Goal: Task Accomplishment & Management: Complete application form

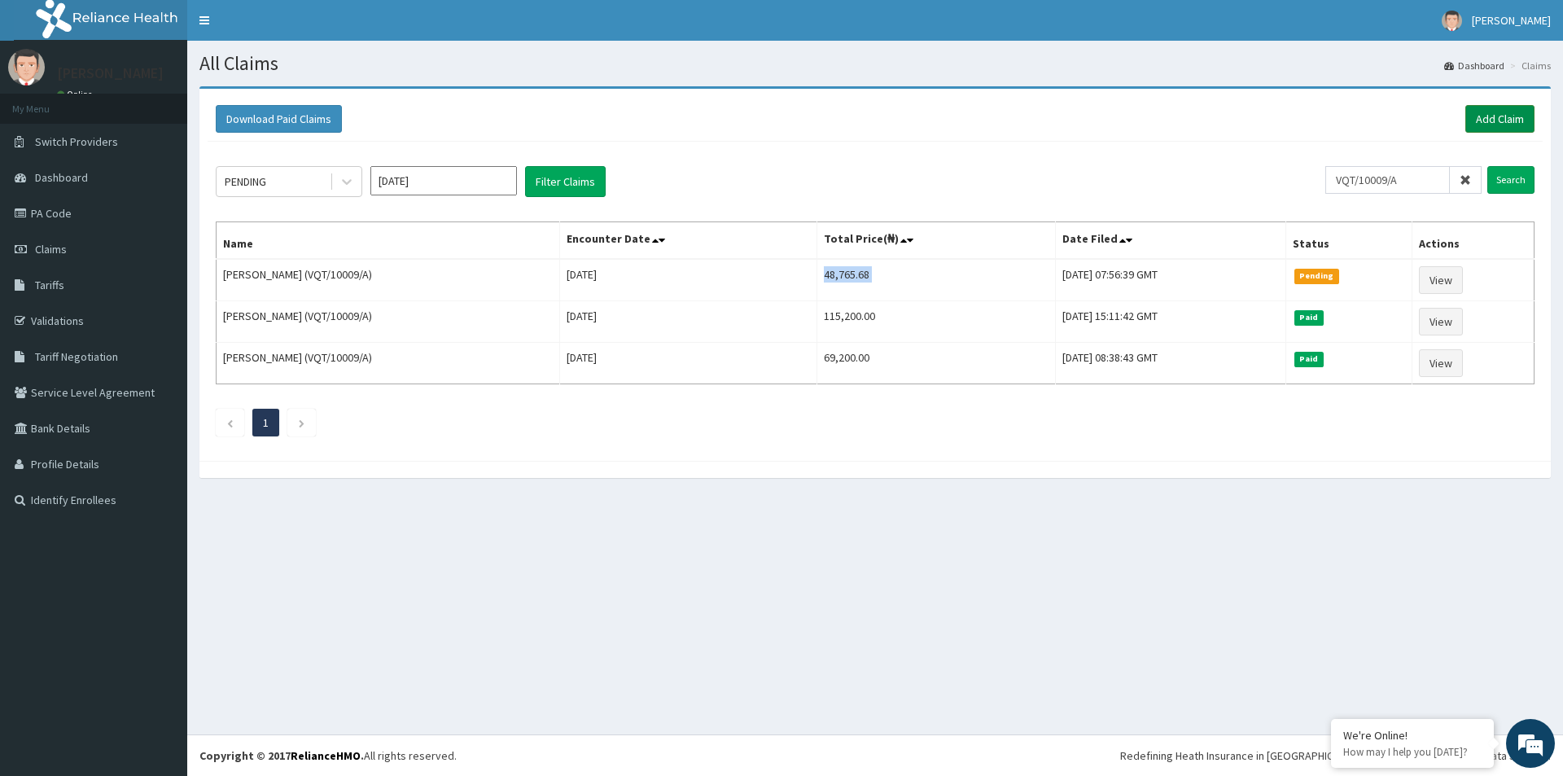
click at [1492, 112] on link "Add Claim" at bounding box center [1500, 119] width 69 height 28
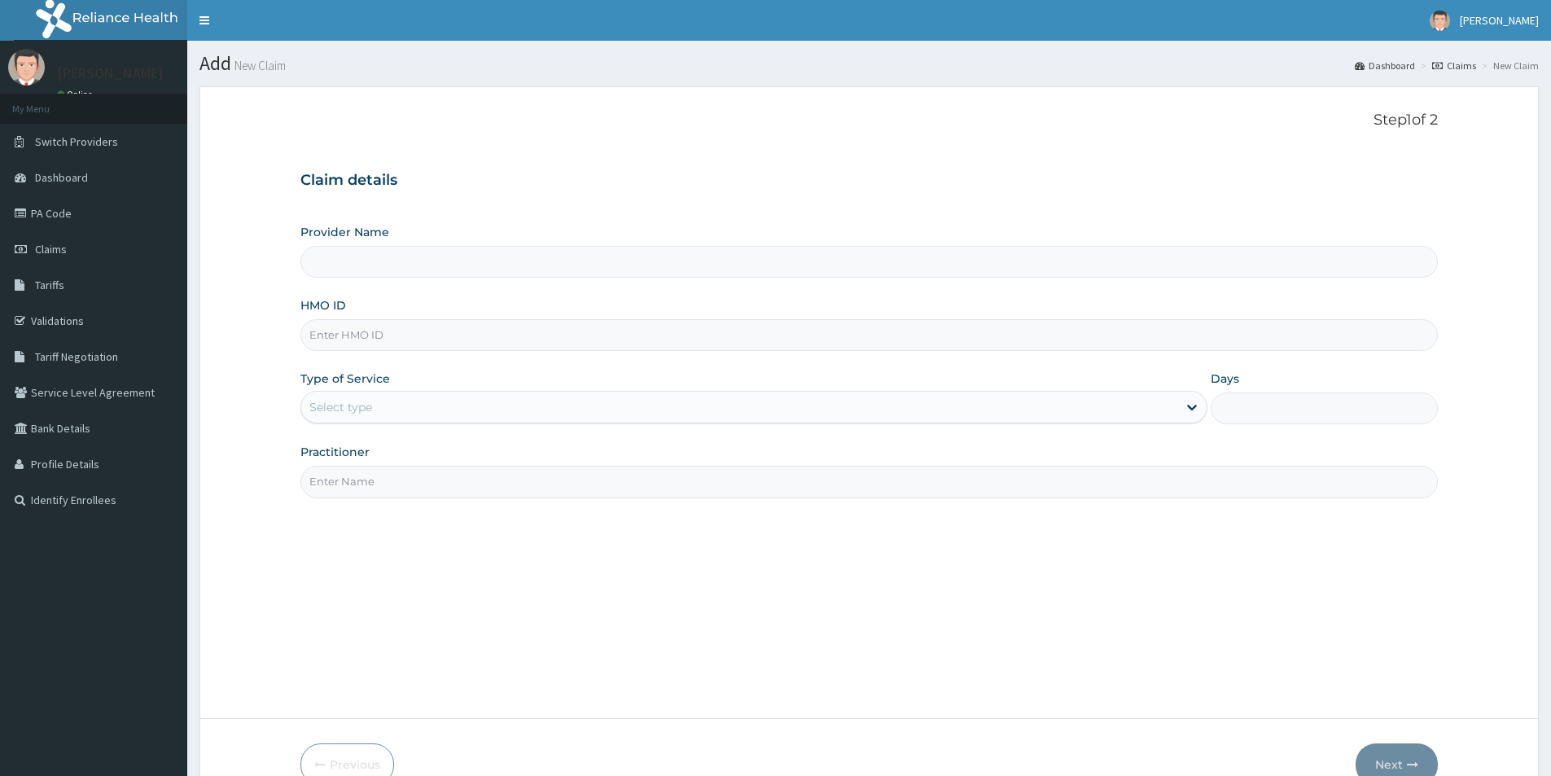
click at [397, 330] on input "HMO ID" at bounding box center [869, 335] width 1138 height 32
paste input "VQT/10009/A"
type input "VQT/10009/A"
drag, startPoint x: 418, startPoint y: 397, endPoint x: 428, endPoint y: 474, distance: 77.3
click at [419, 400] on div "Select type" at bounding box center [739, 407] width 876 height 26
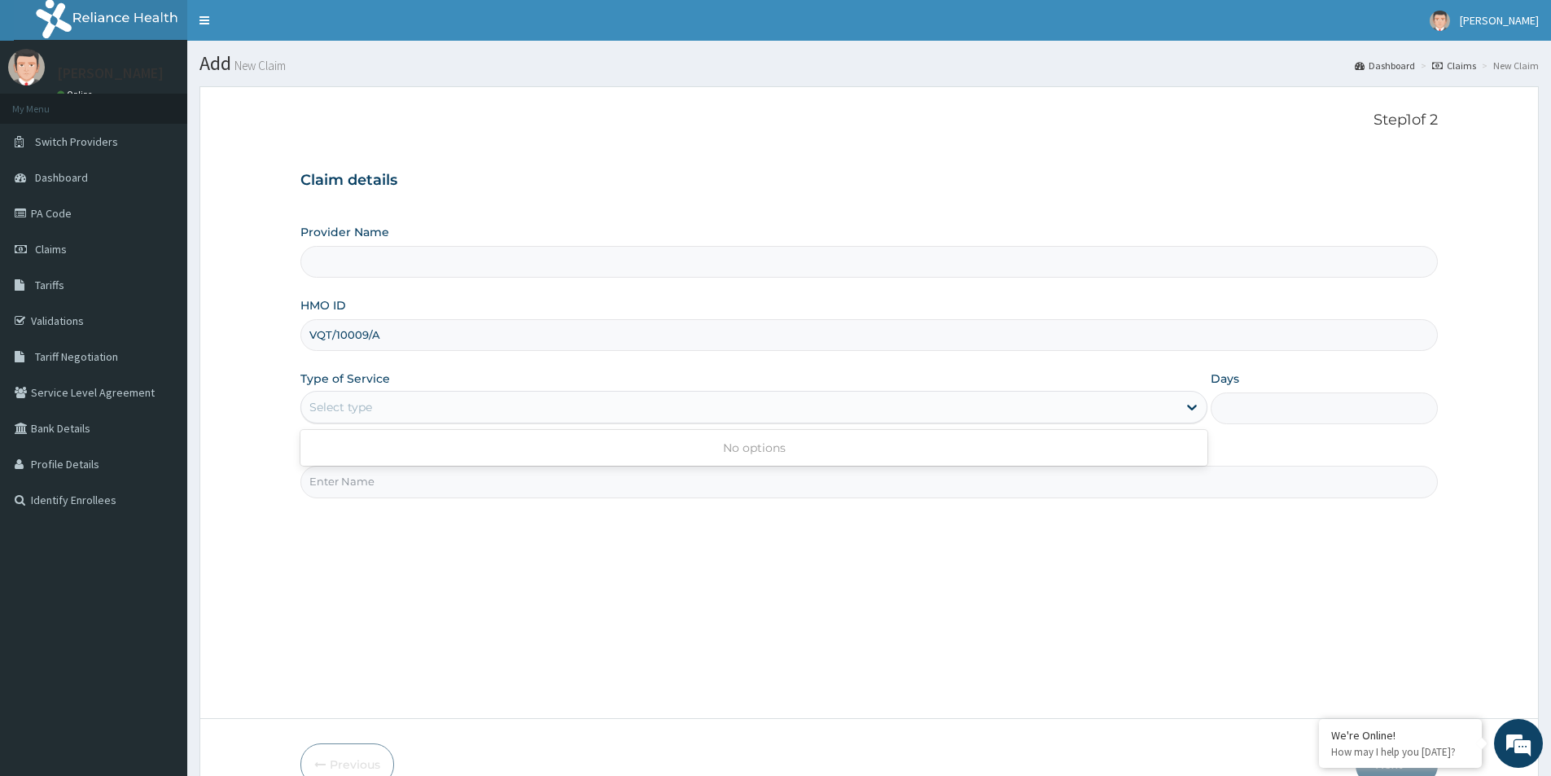
click at [433, 405] on div "Select type" at bounding box center [739, 407] width 876 height 26
click at [439, 391] on div "Select type" at bounding box center [753, 407] width 907 height 33
drag, startPoint x: 397, startPoint y: 305, endPoint x: 277, endPoint y: 301, distance: 120.6
click at [375, 305] on div "HMO ID VQT/10009/A" at bounding box center [869, 324] width 1138 height 54
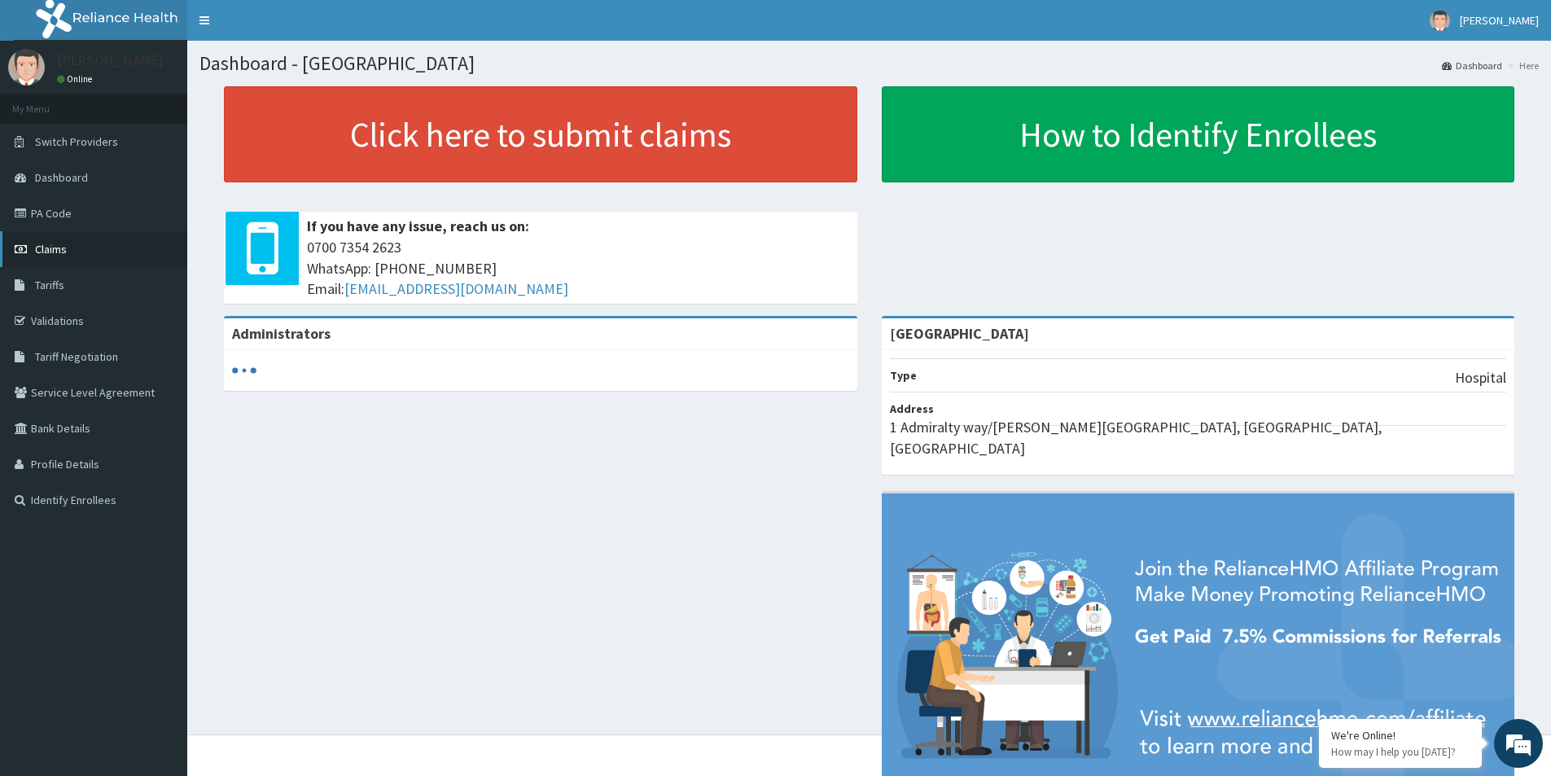
click at [87, 255] on link "Claims" at bounding box center [93, 249] width 187 height 36
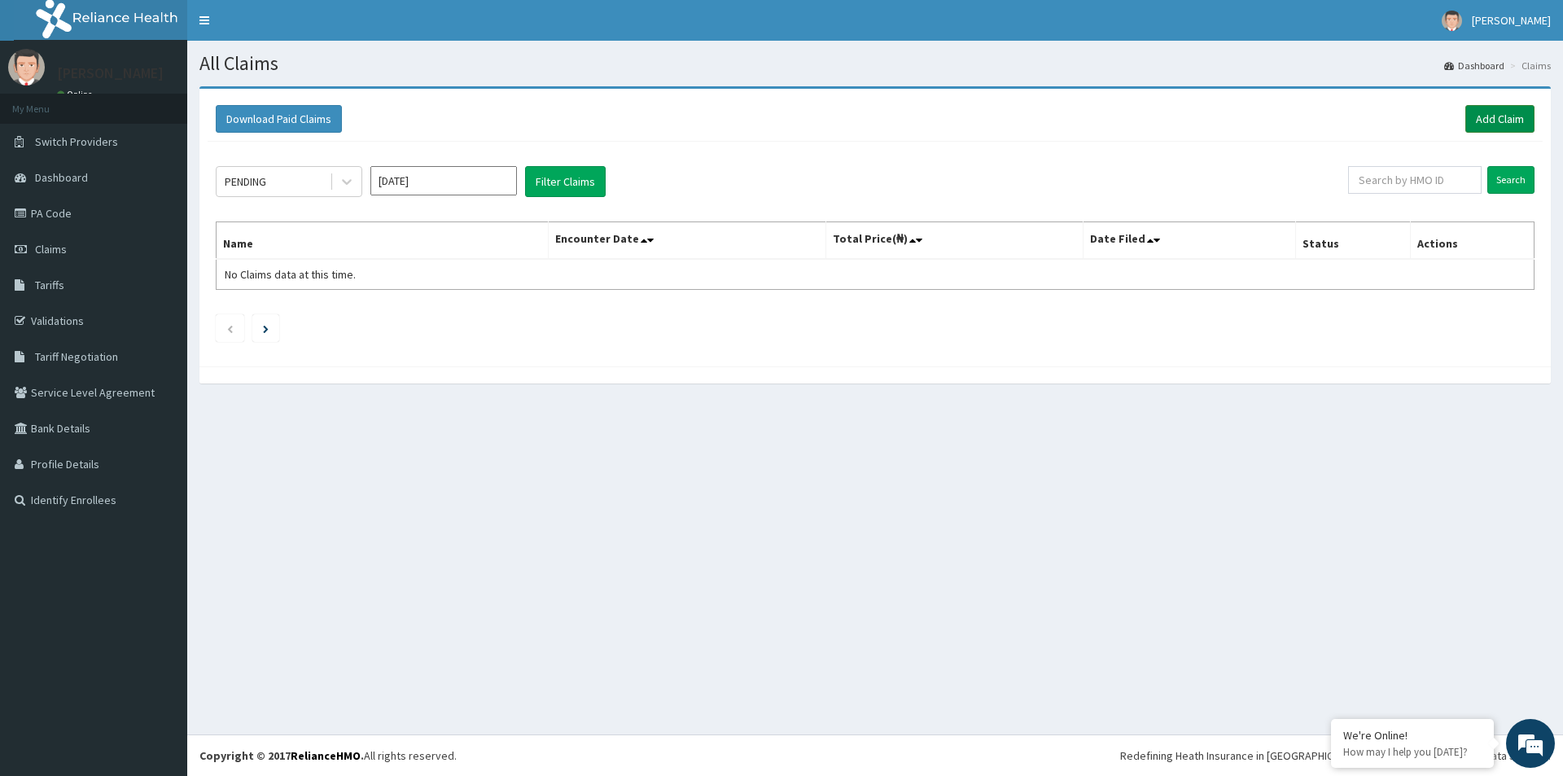
click at [1494, 110] on link "Add Claim" at bounding box center [1500, 119] width 69 height 28
click at [97, 213] on link "PA Code" at bounding box center [93, 213] width 187 height 36
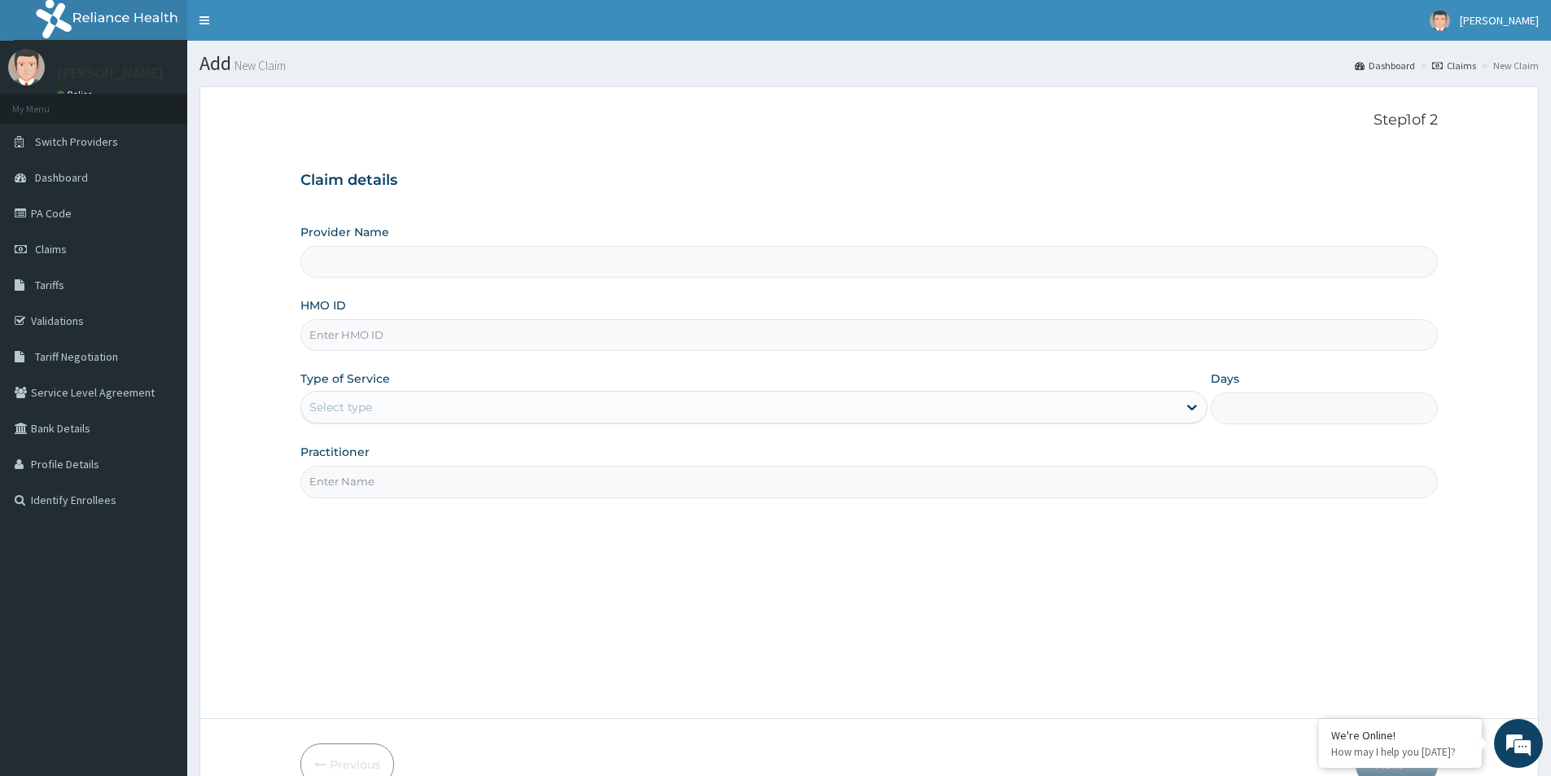
click at [344, 338] on input "HMO ID" at bounding box center [869, 335] width 1138 height 32
type input "[GEOGRAPHIC_DATA]"
paste input "VQT/10009/A"
type input "VQT/10009/A"
drag, startPoint x: 391, startPoint y: 403, endPoint x: 396, endPoint y: 422, distance: 19.4
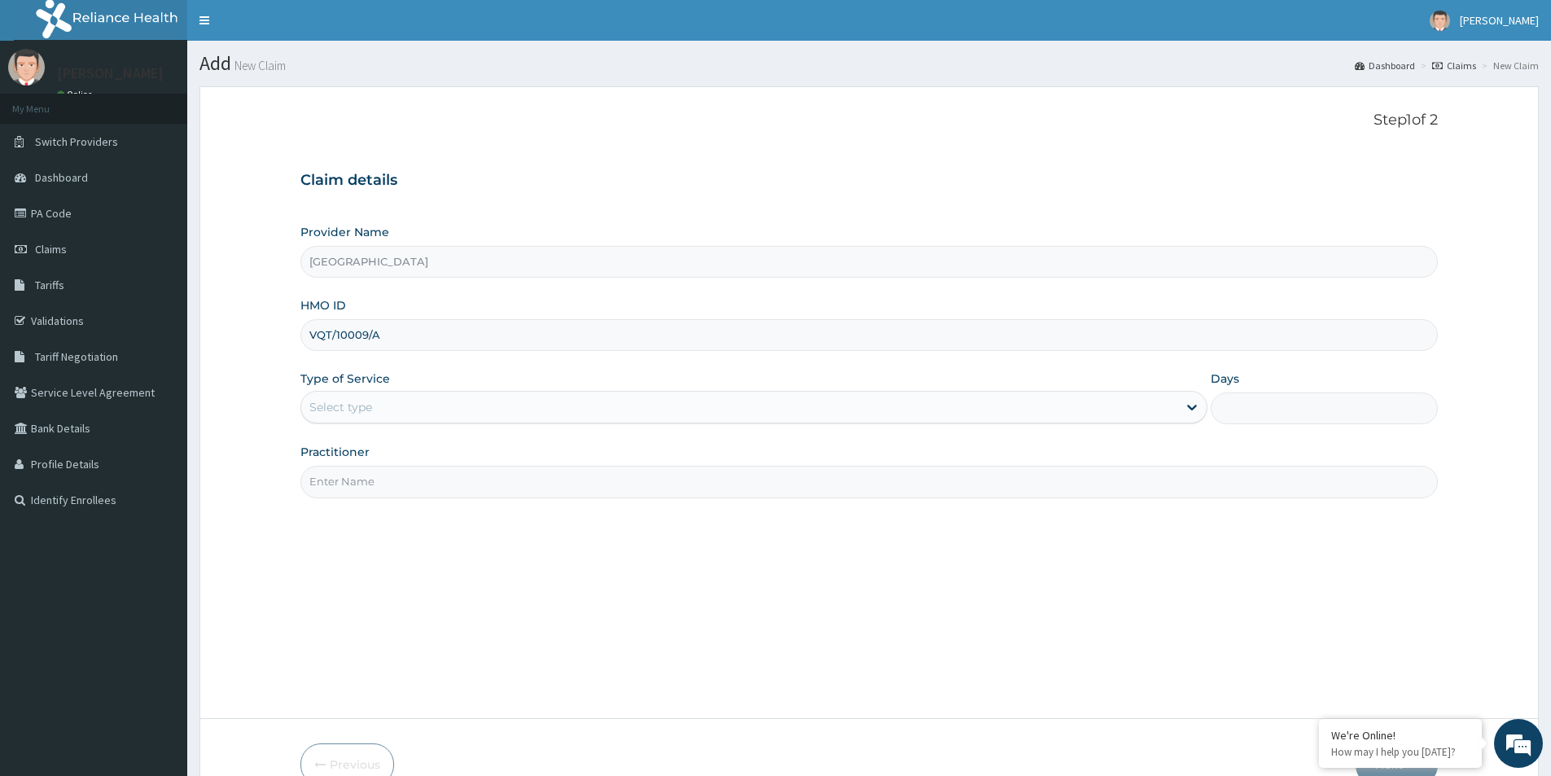
click at [391, 404] on div "Select type" at bounding box center [739, 407] width 876 height 26
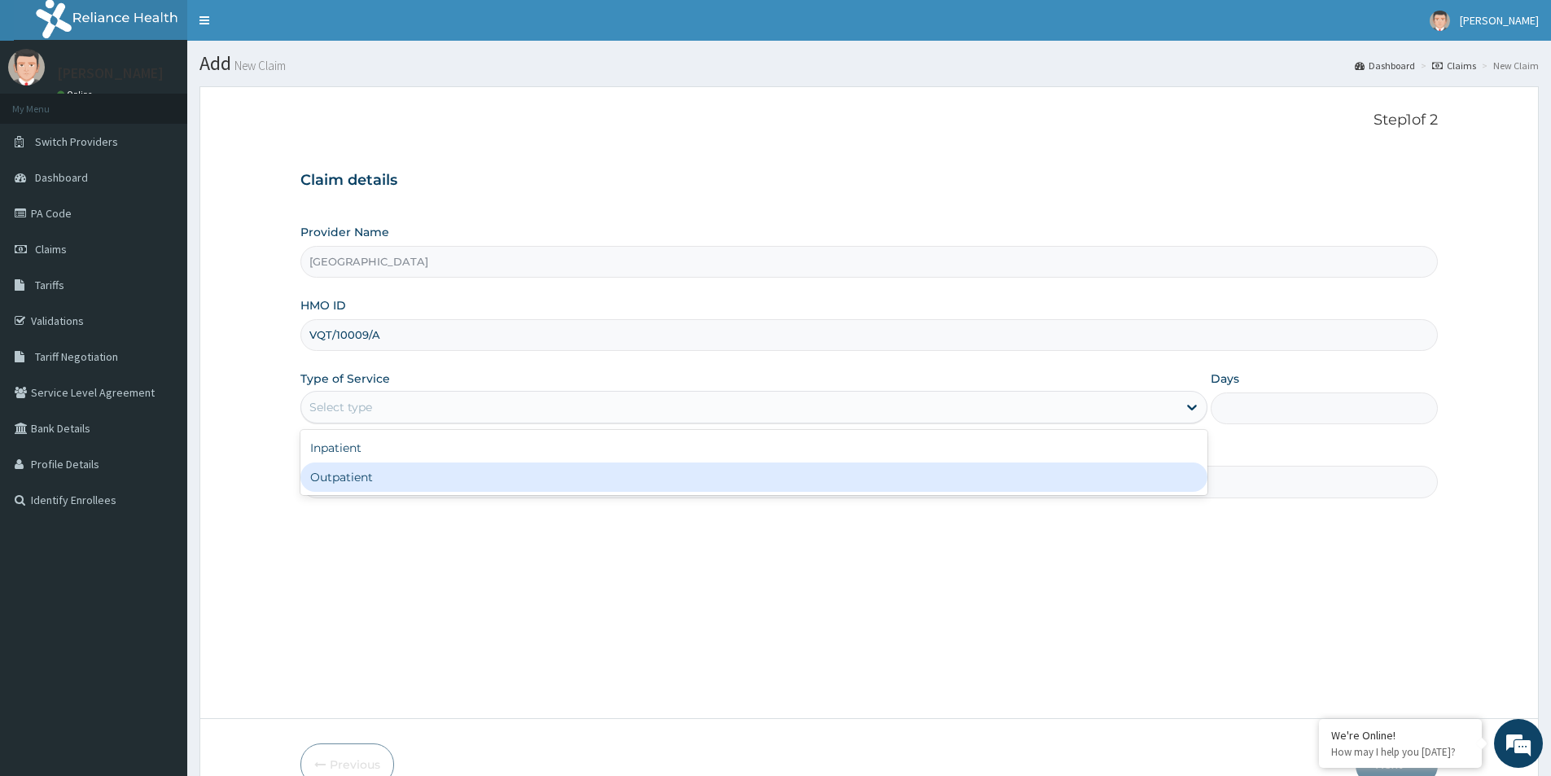
click at [388, 491] on div "Outpatient" at bounding box center [753, 477] width 907 height 29
type input "1"
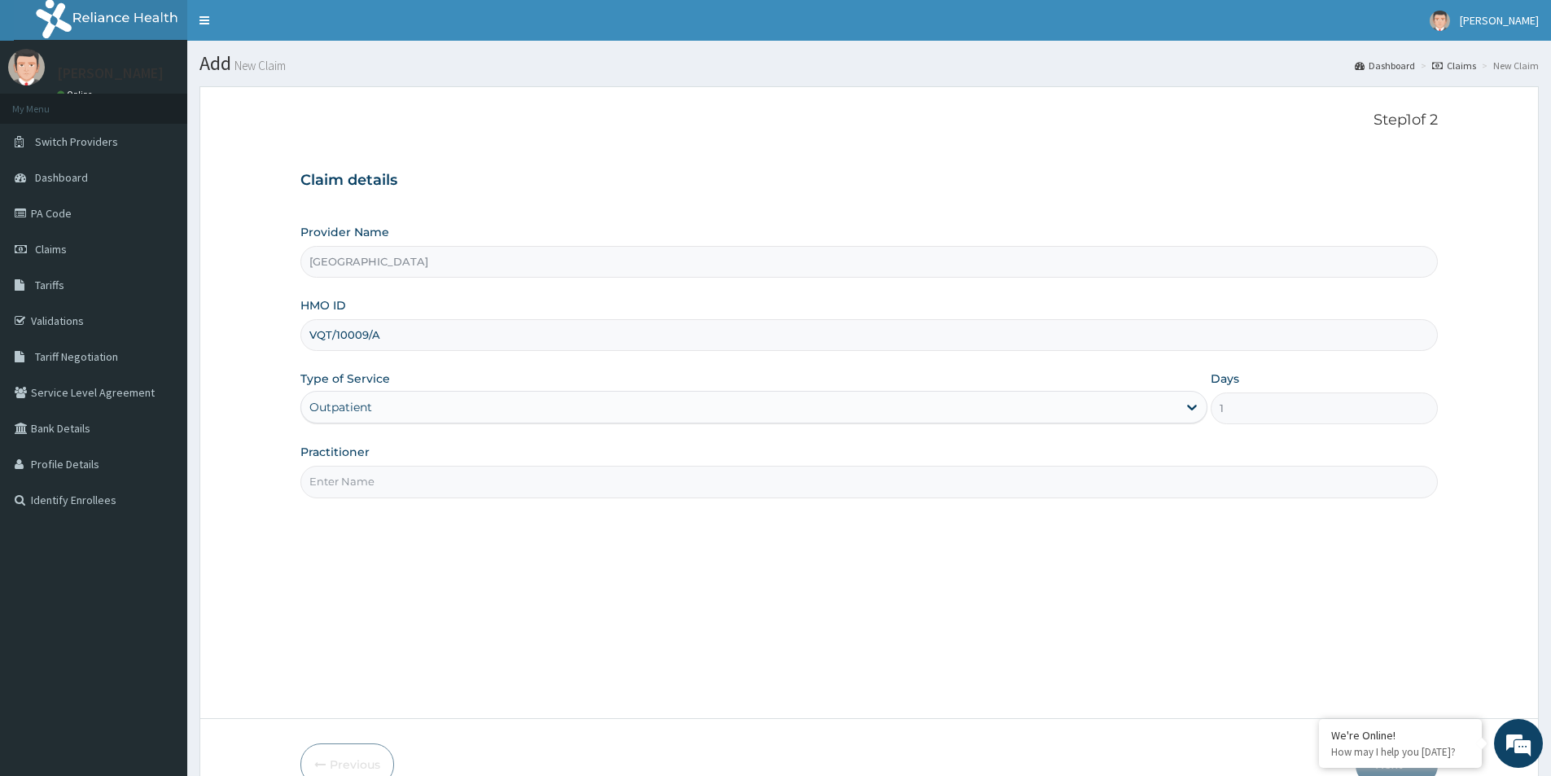
click at [391, 483] on input "Practitioner" at bounding box center [869, 482] width 1138 height 32
paste input "[PERSON_NAME] [PERSON_NAME]"
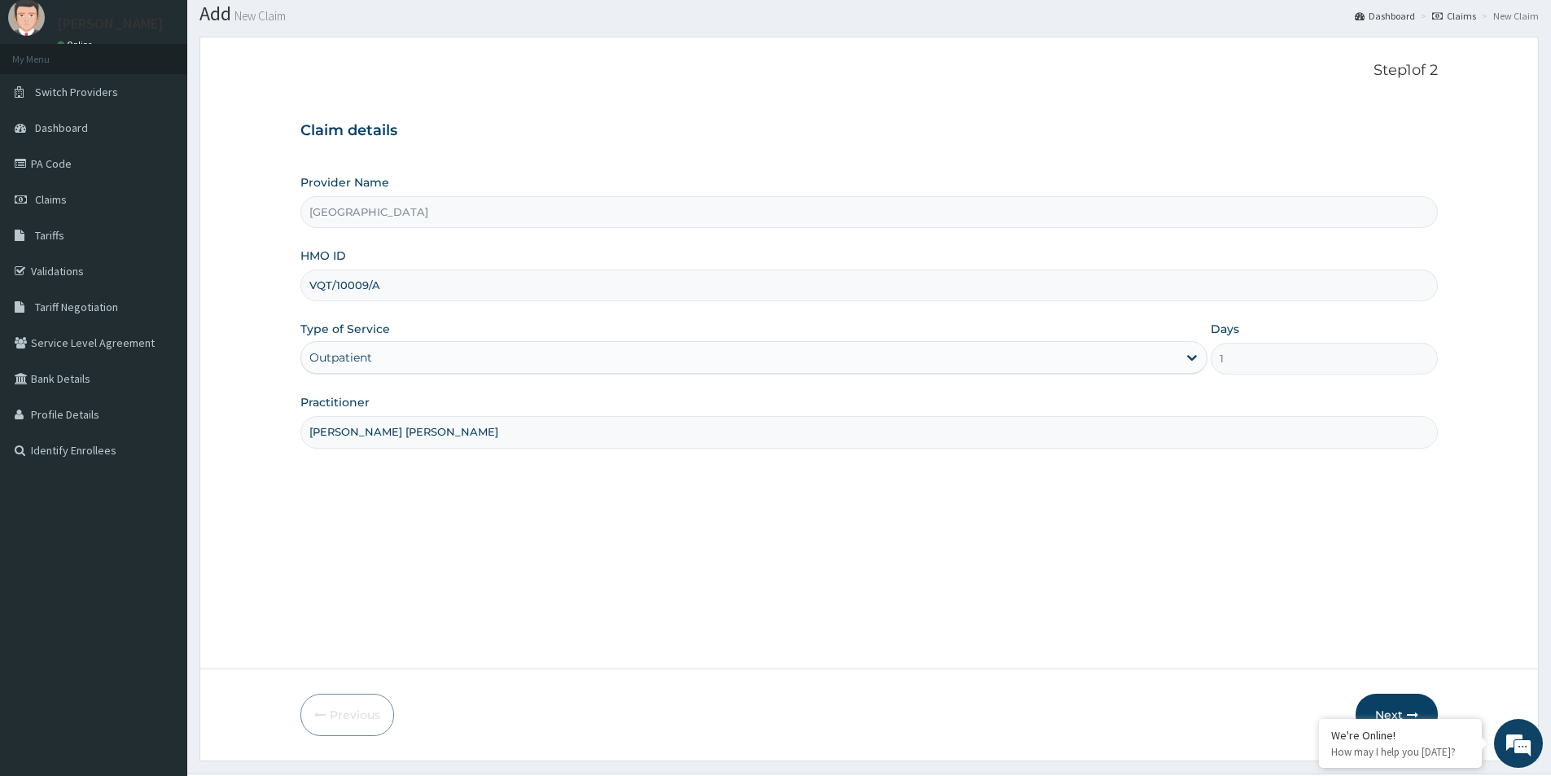
scroll to position [89, 0]
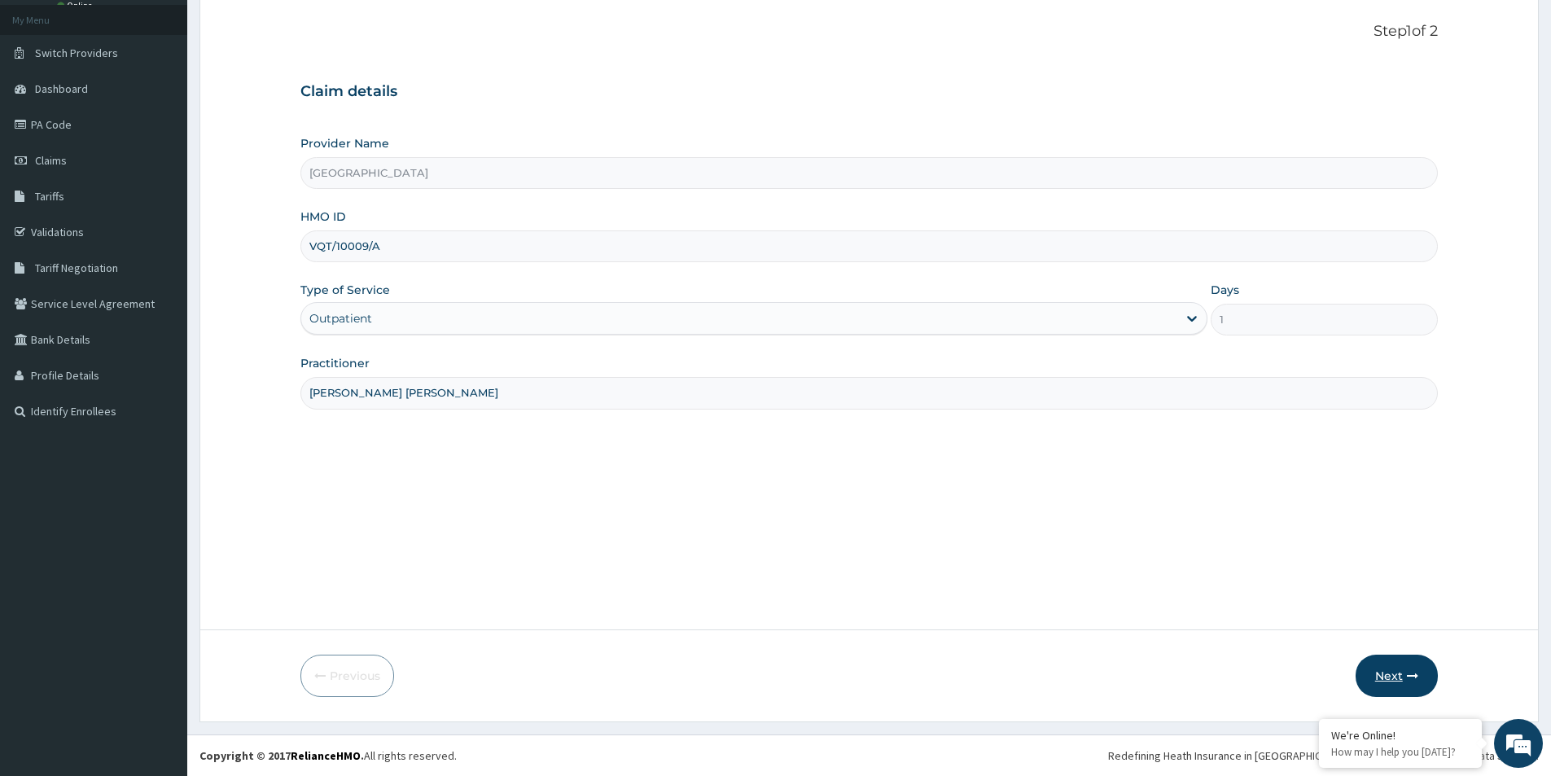
type input "[PERSON_NAME] [PERSON_NAME]"
click at [1398, 682] on button "Next" at bounding box center [1397, 676] width 82 height 42
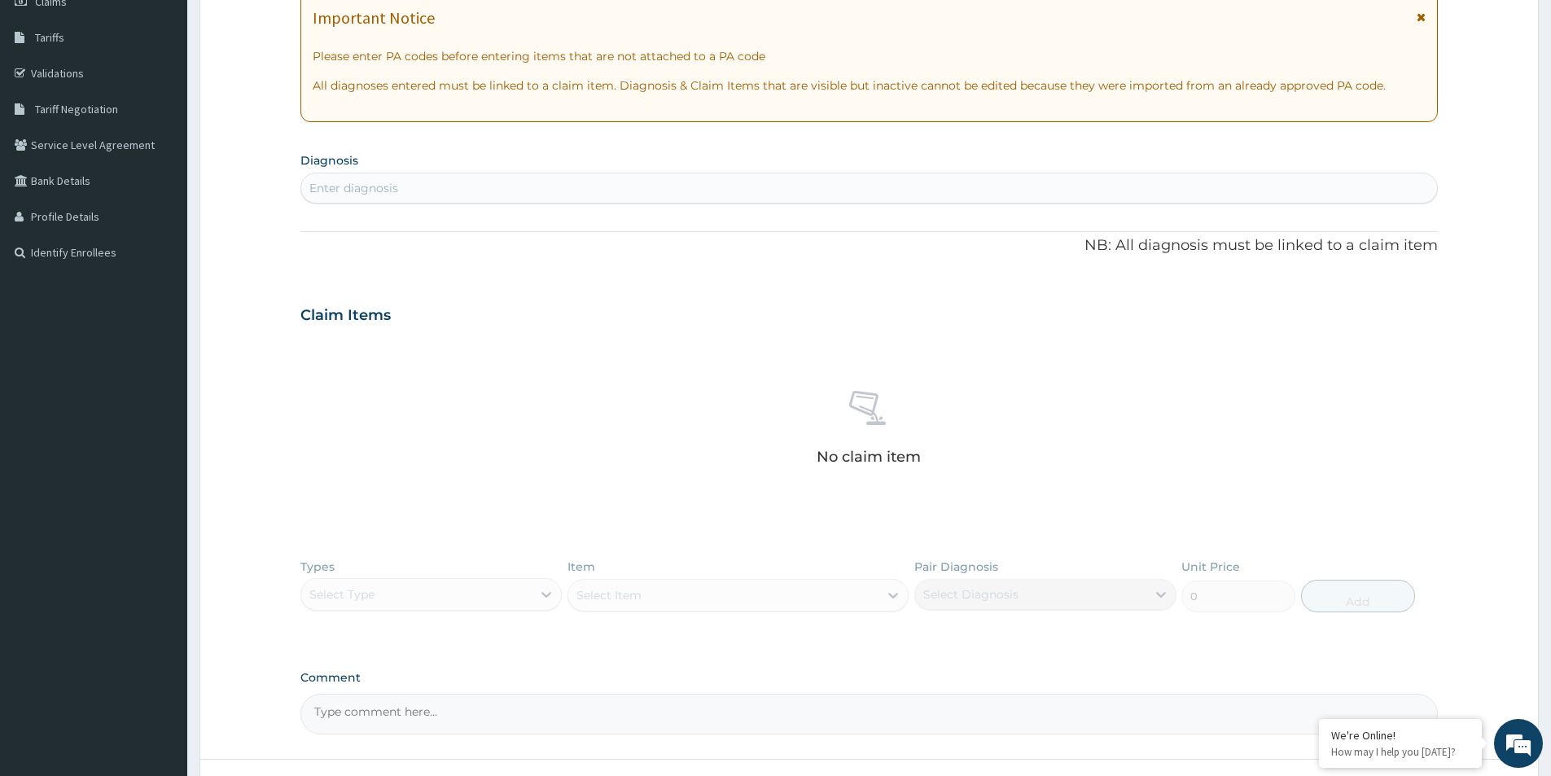
scroll to position [377, 0]
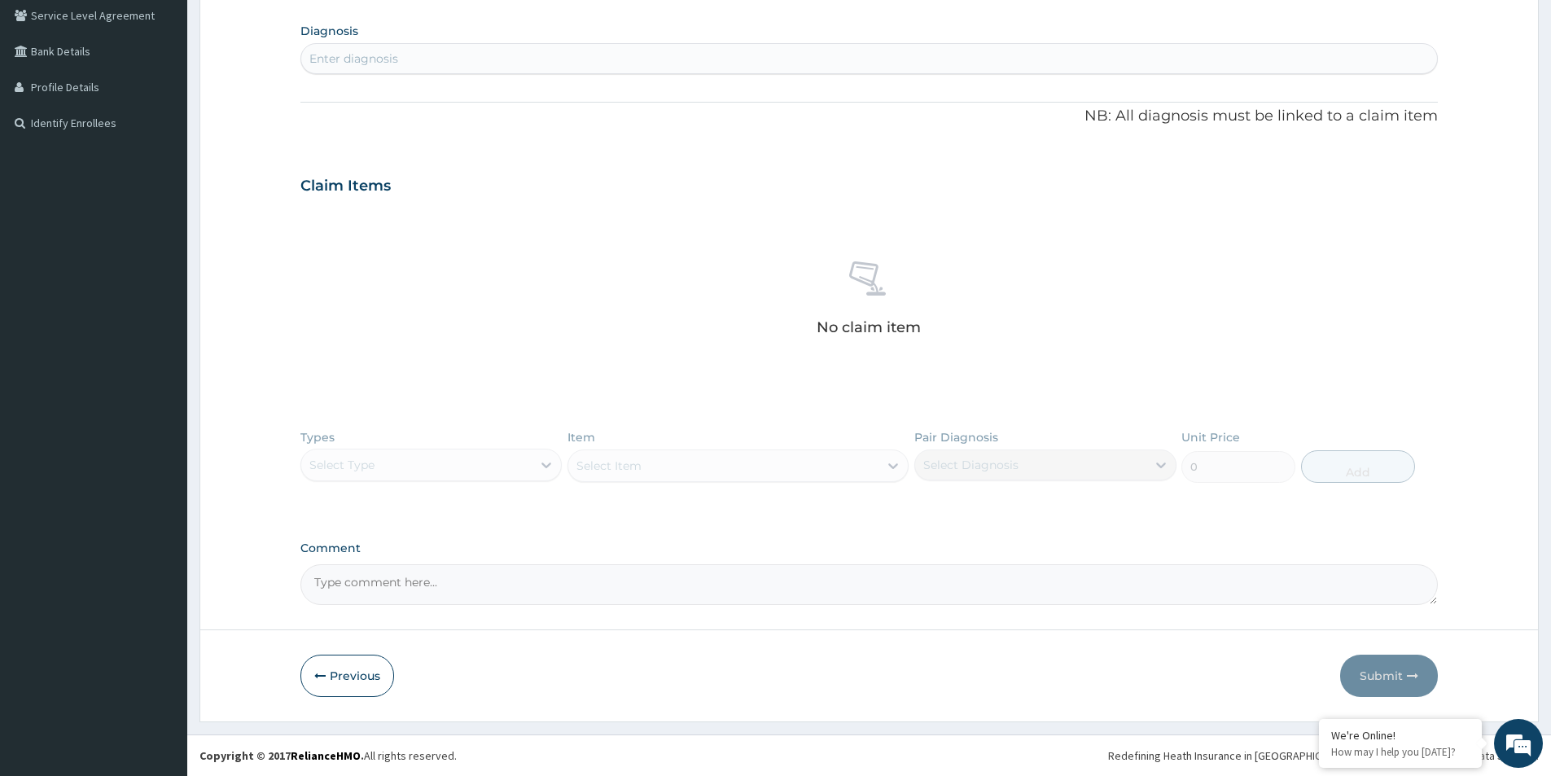
paste textarea "DIAGNOSIS Primary Diagnosis: Fever, unspecified (ICD Code:R50.9). Provisional D…"
type textarea "DIAGNOSIS Primary Diagnosis: Fever, unspecified (ICD Code:R50.9). Provisional D…"
click at [428, 64] on div "Enter diagnosis" at bounding box center [869, 59] width 1136 height 26
type input "u"
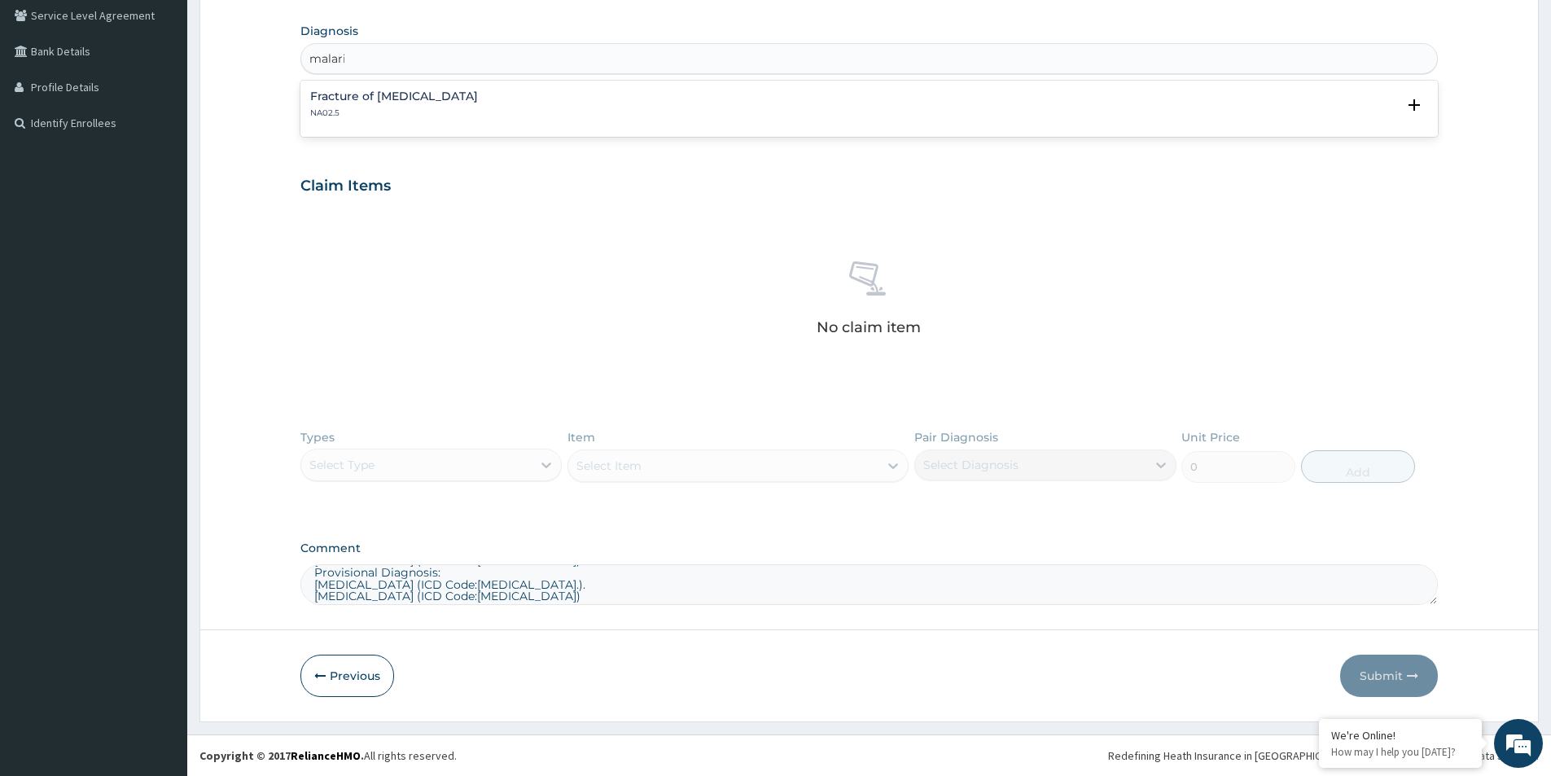
type input "malaria"
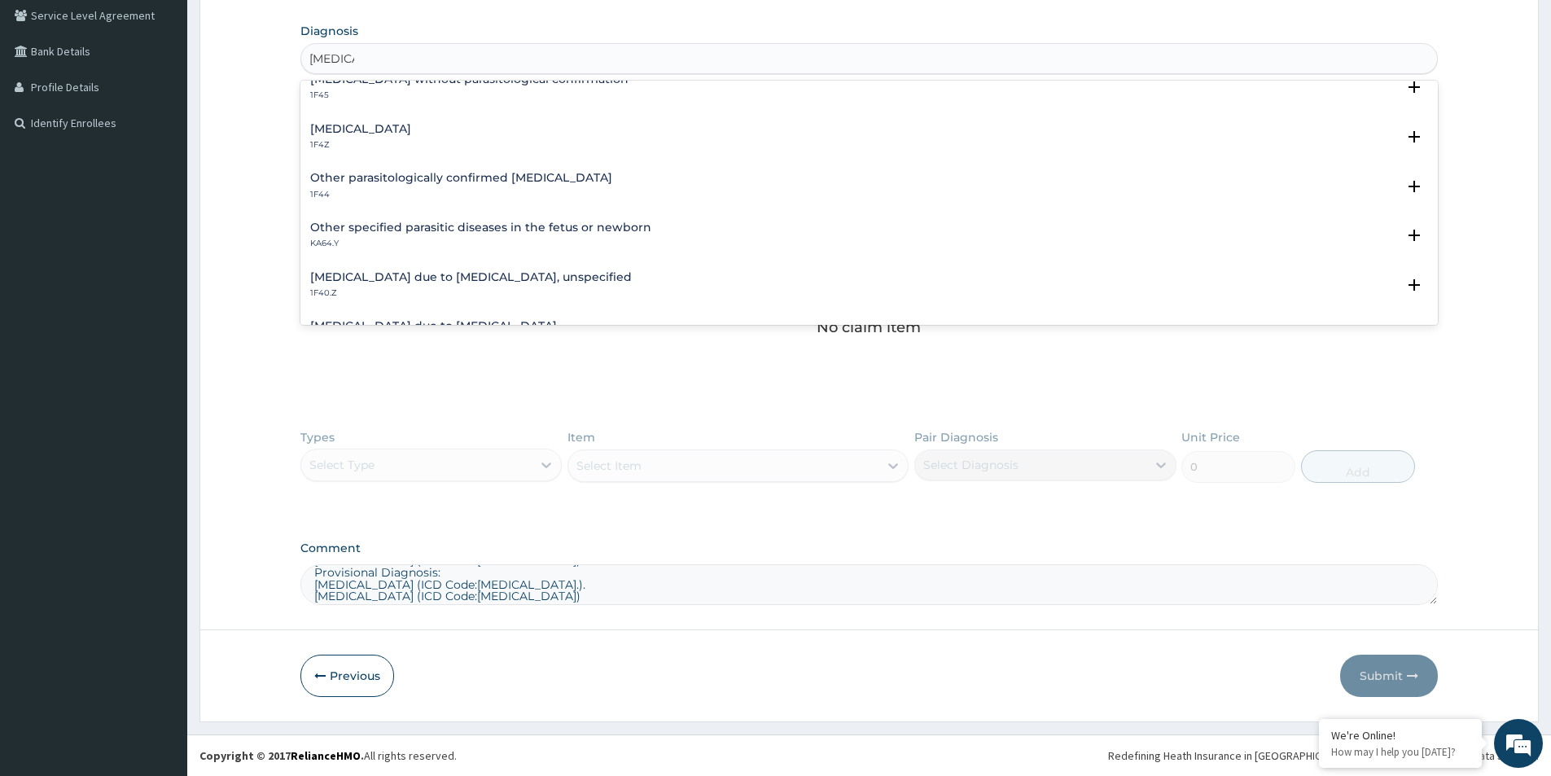
scroll to position [0, 0]
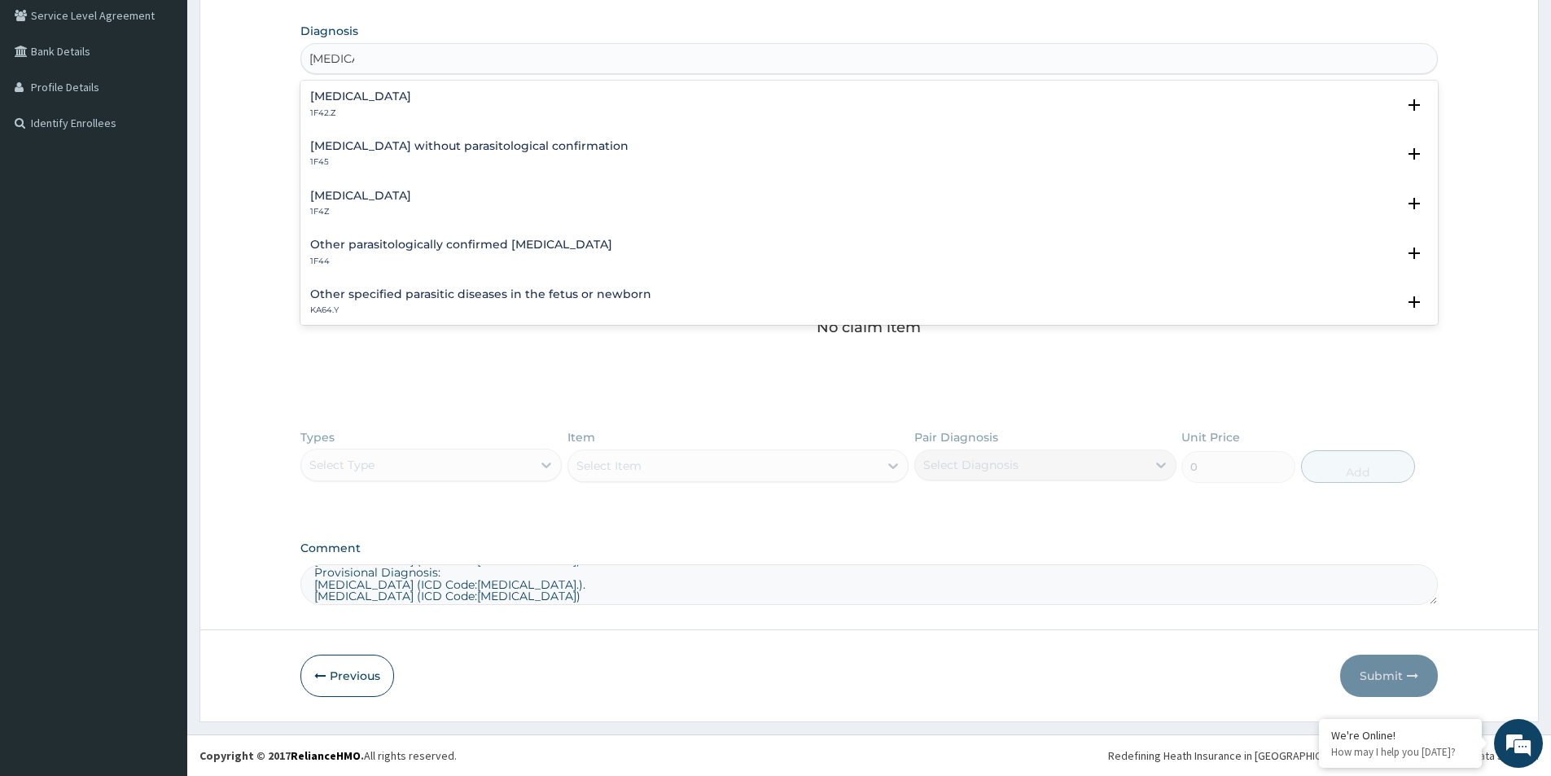
click at [449, 195] on div "Malaria, unspecified 1F4Z" at bounding box center [869, 204] width 1118 height 28
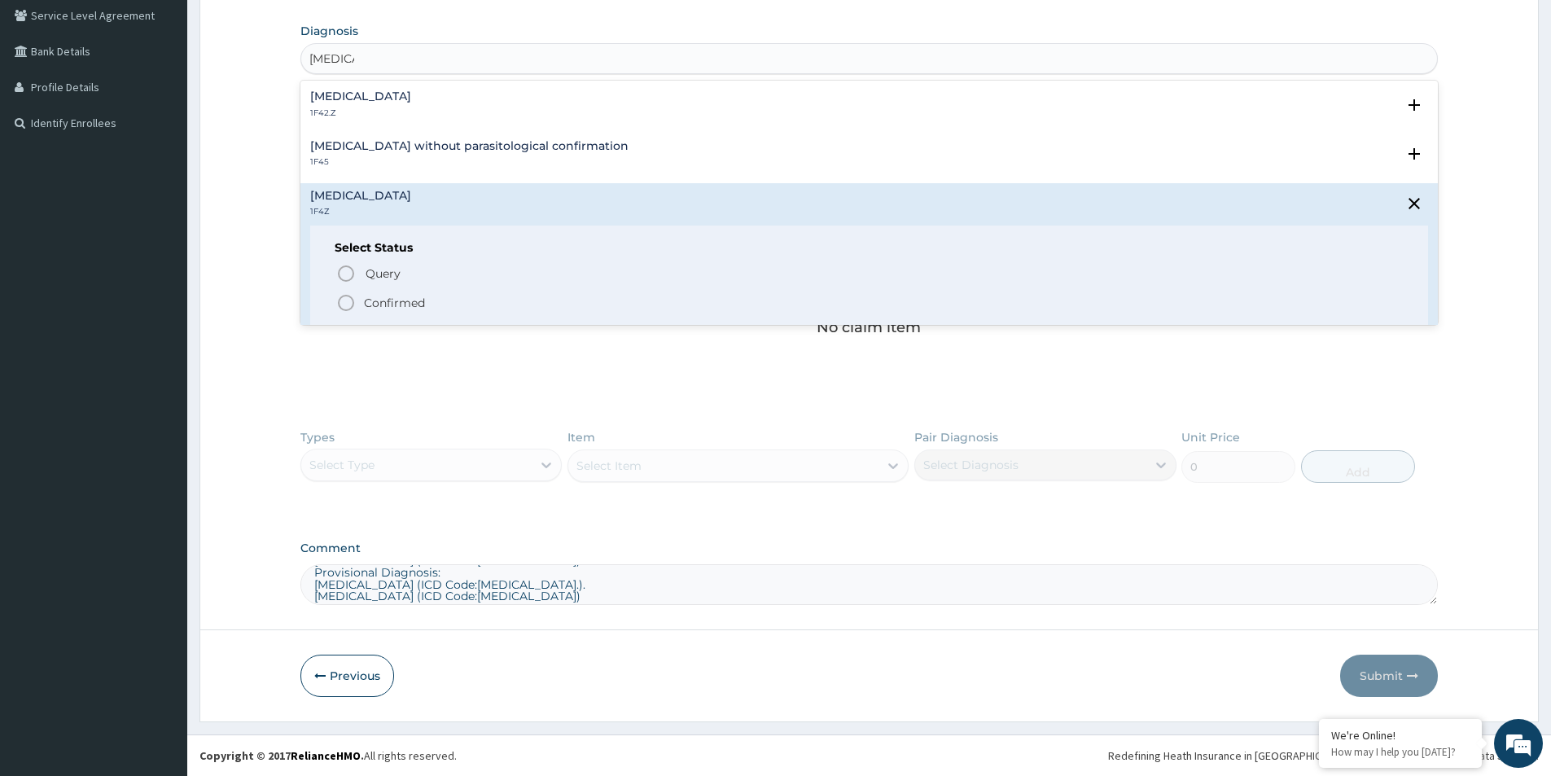
click at [382, 297] on p "Confirmed" at bounding box center [394, 303] width 61 height 16
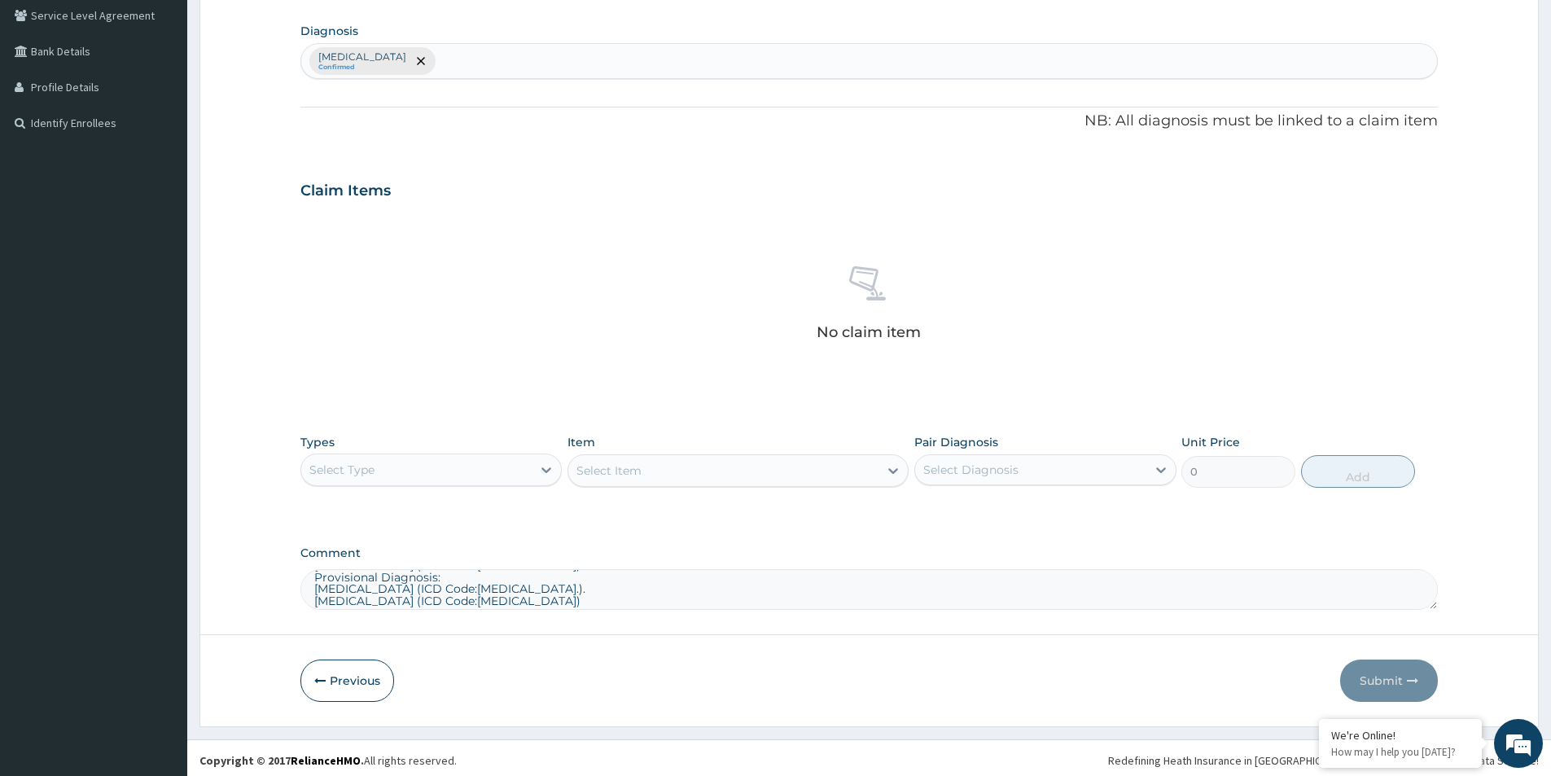
click at [454, 471] on div "Select Type" at bounding box center [416, 470] width 230 height 26
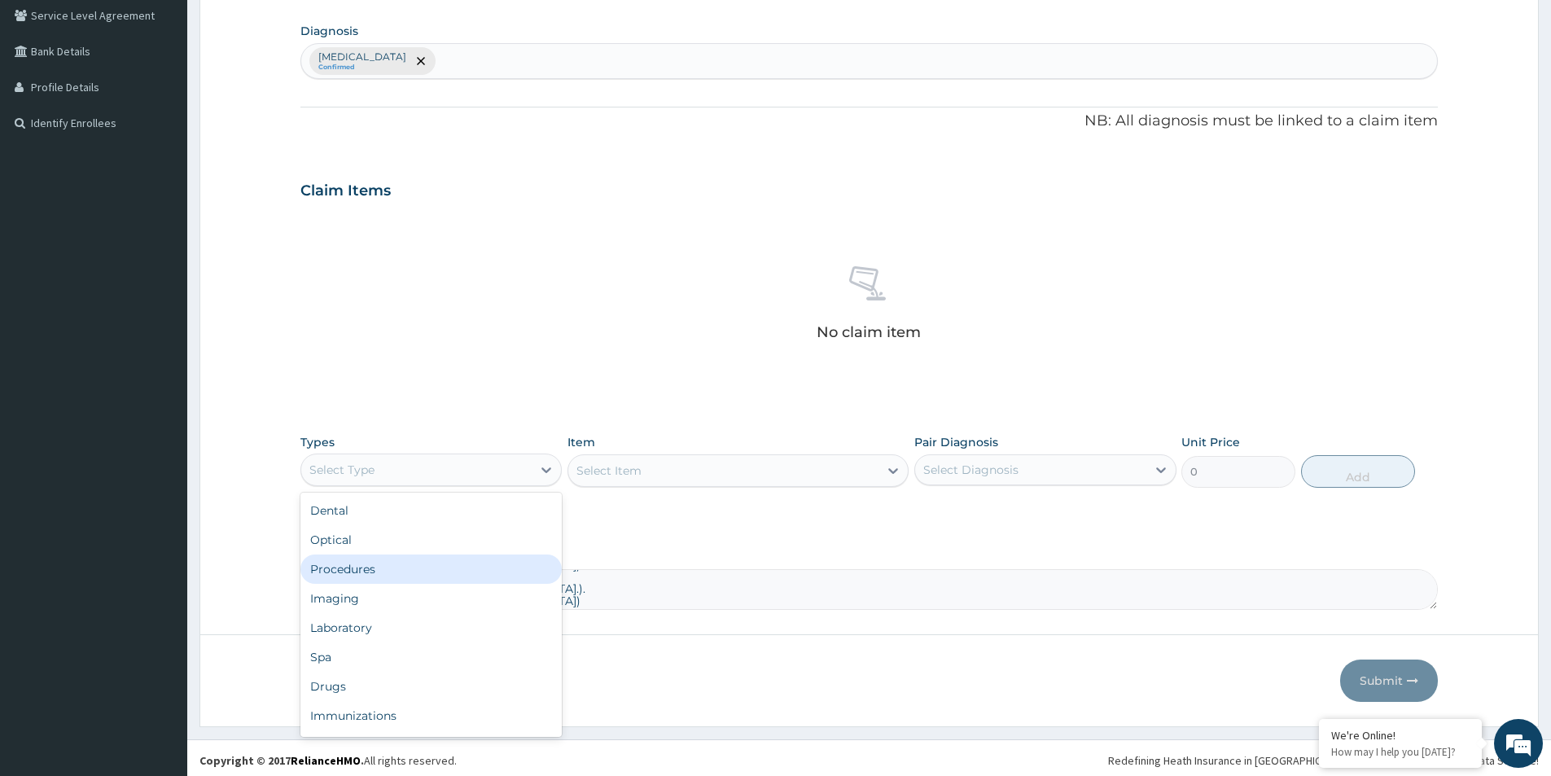
drag, startPoint x: 441, startPoint y: 568, endPoint x: 859, endPoint y: 502, distance: 422.9
click at [442, 563] on div "Procedures" at bounding box center [430, 569] width 261 height 29
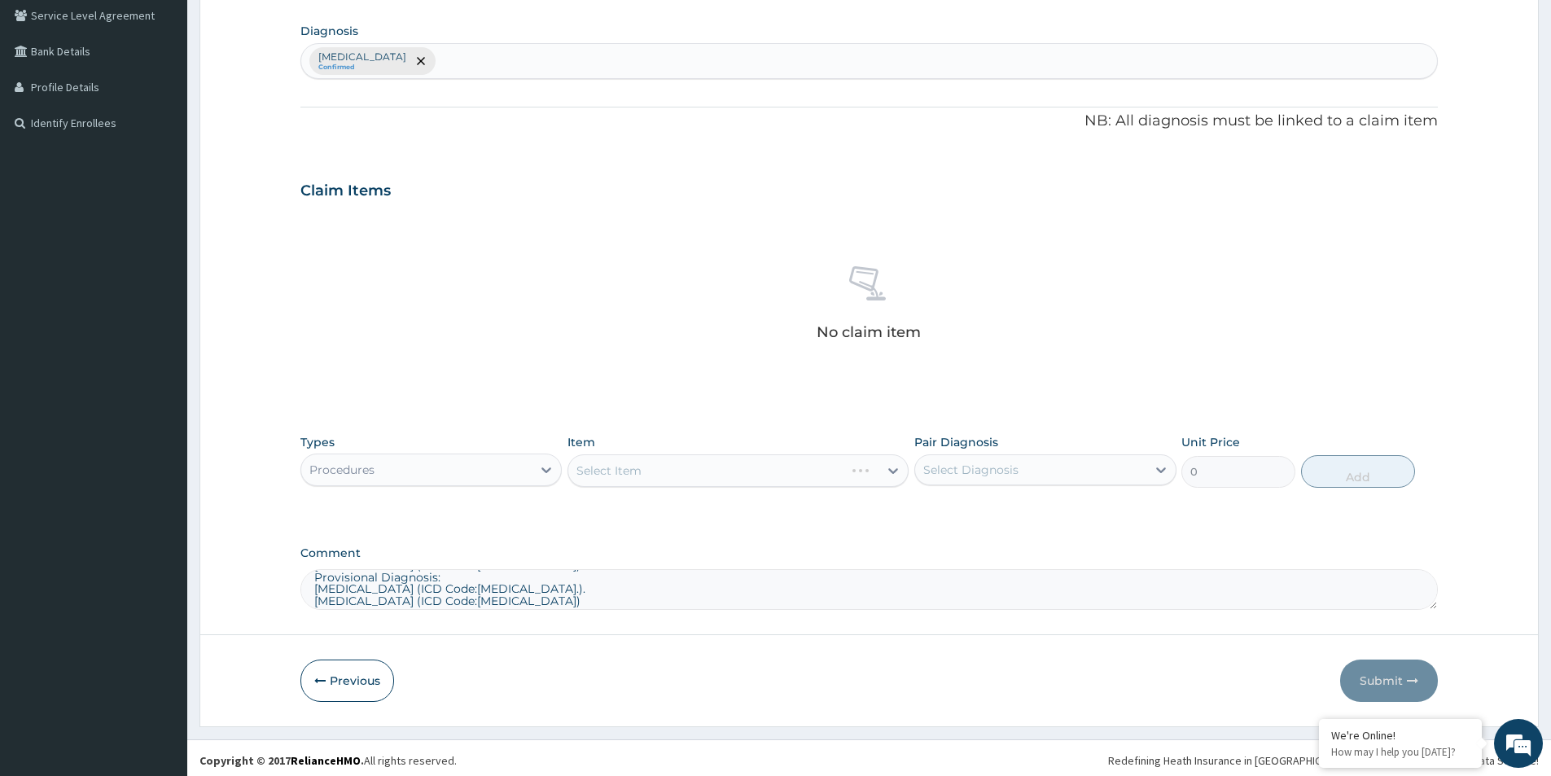
drag, startPoint x: 955, startPoint y: 474, endPoint x: 953, endPoint y: 485, distance: 11.7
click at [955, 476] on div "Select Diagnosis" at bounding box center [970, 470] width 95 height 16
drag, startPoint x: 949, startPoint y: 504, endPoint x: 811, endPoint y: 491, distance: 138.2
click at [947, 505] on label "Malaria, unspecified" at bounding box center [991, 510] width 101 height 16
checkbox input "true"
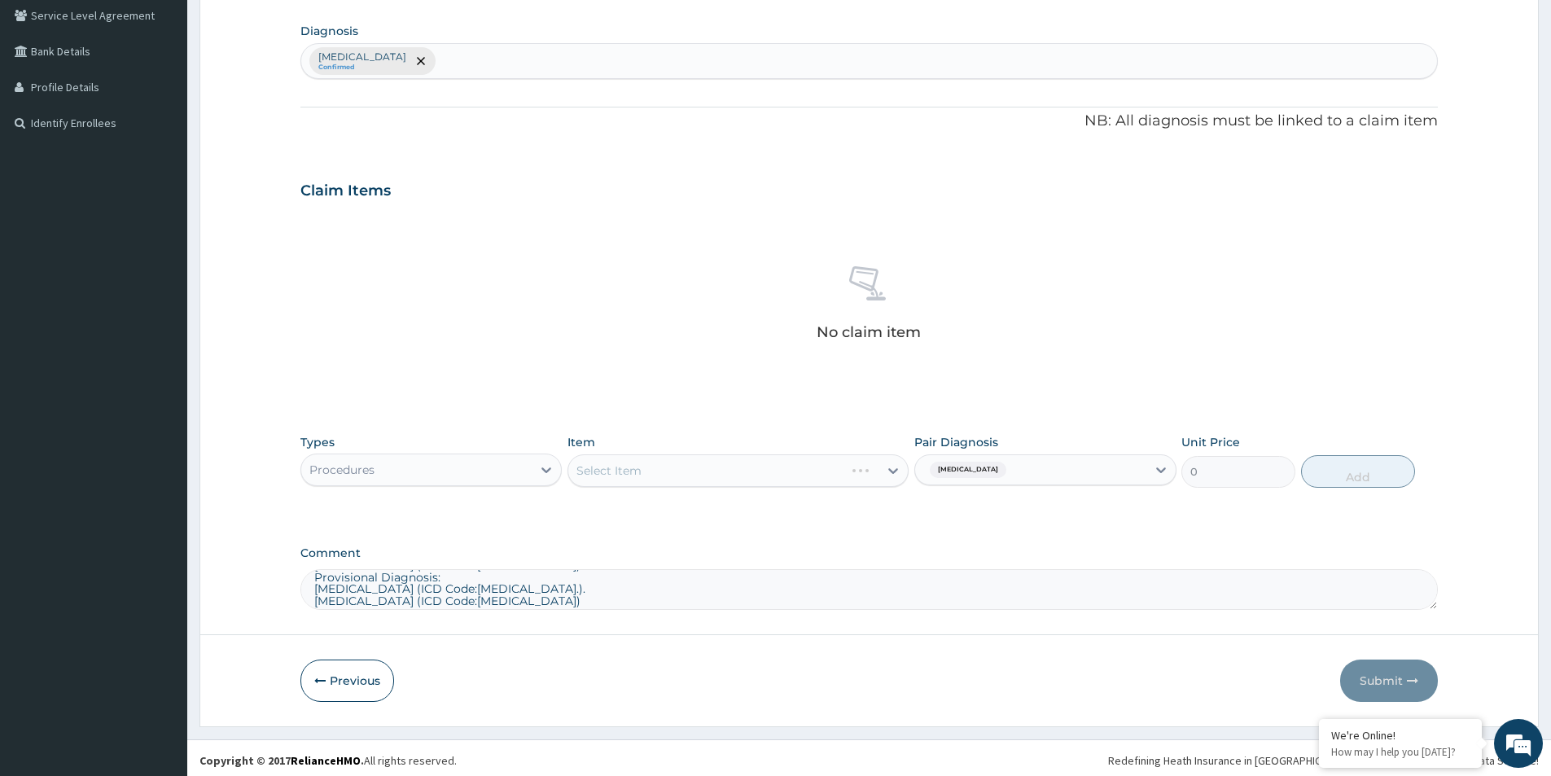
click at [696, 475] on div "Select Item" at bounding box center [738, 470] width 341 height 33
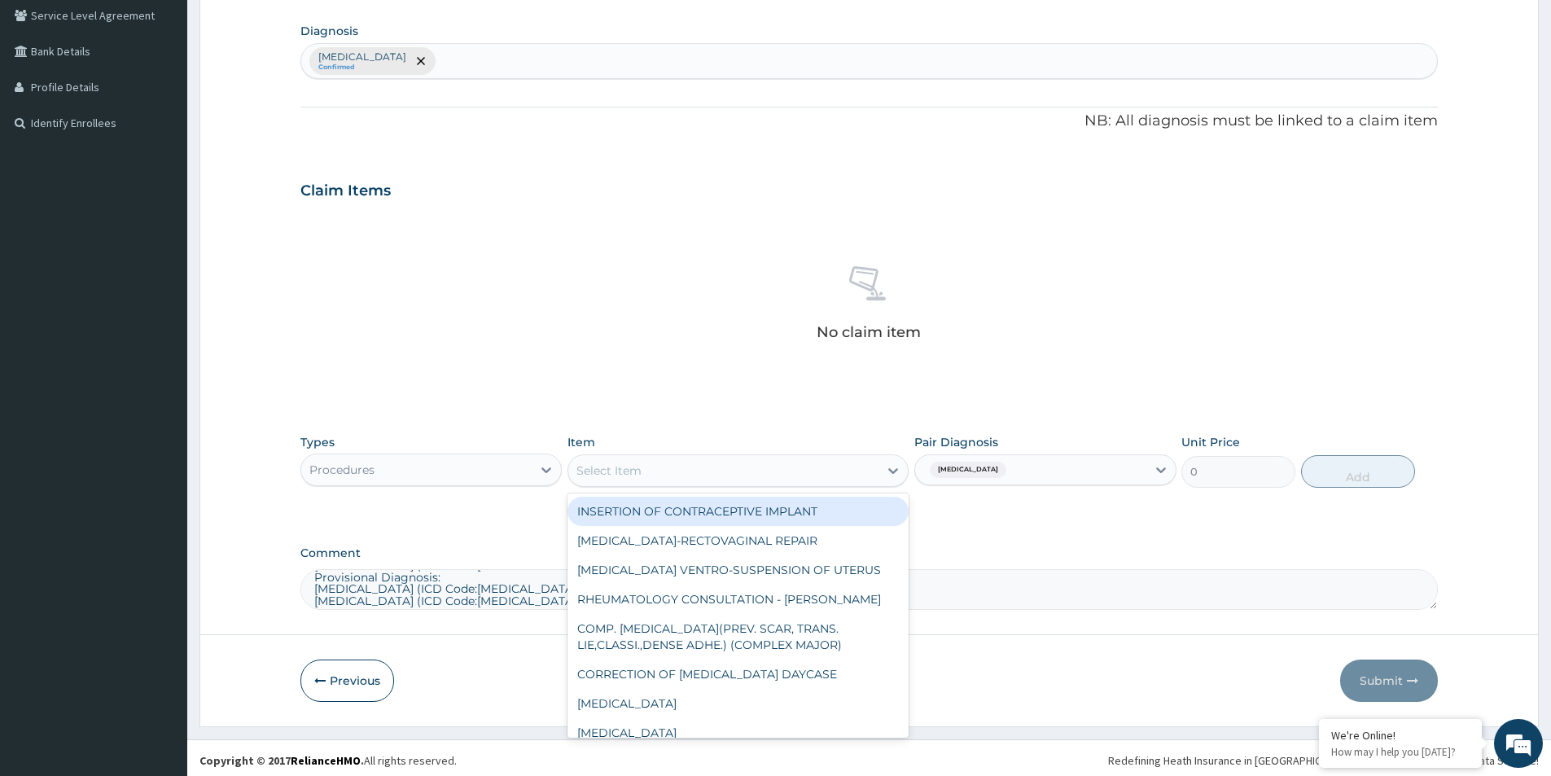
drag, startPoint x: 699, startPoint y: 475, endPoint x: 708, endPoint y: 476, distance: 9.1
click at [708, 476] on div "Select Item" at bounding box center [723, 471] width 310 height 26
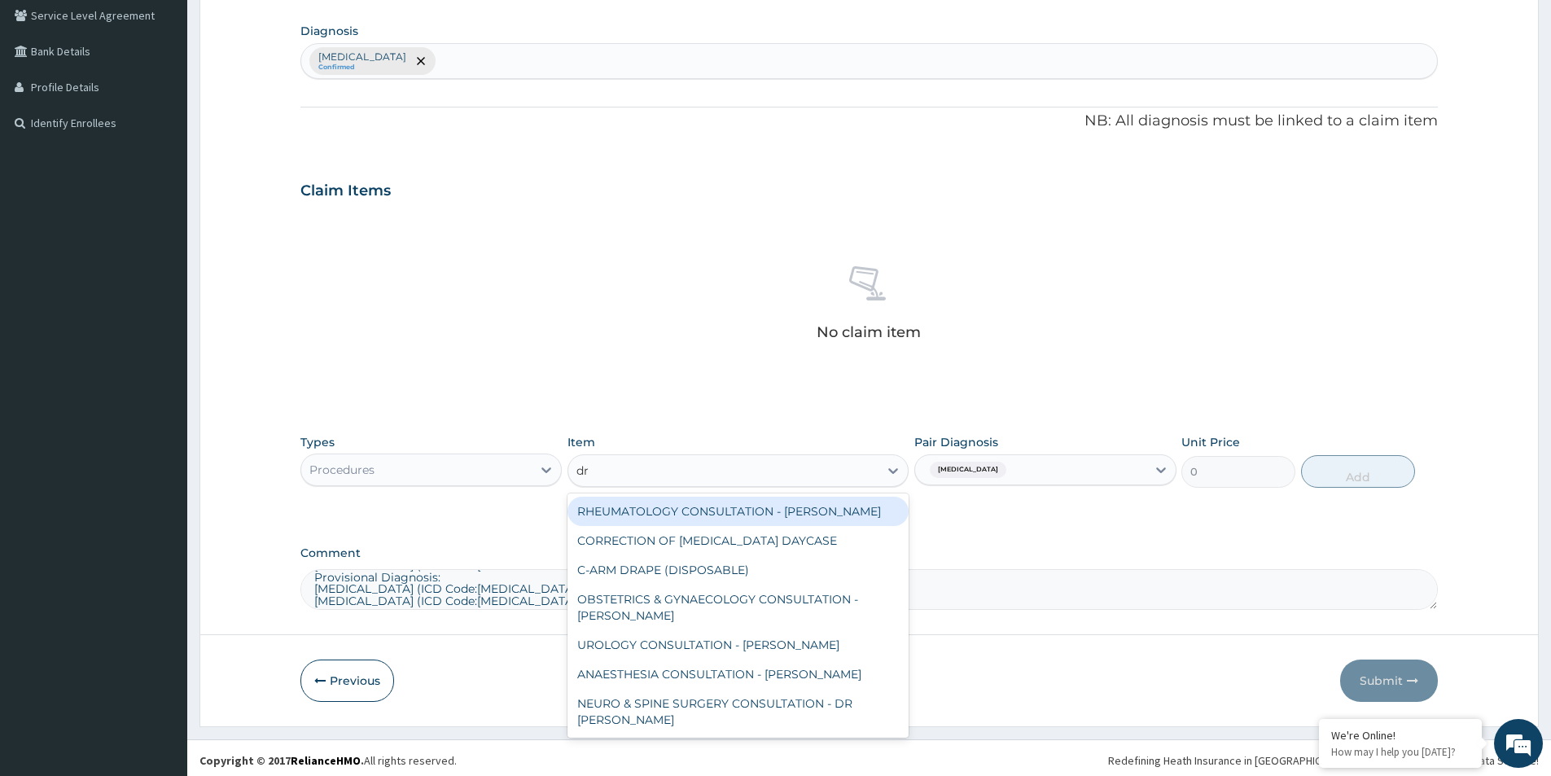
type input "dr o"
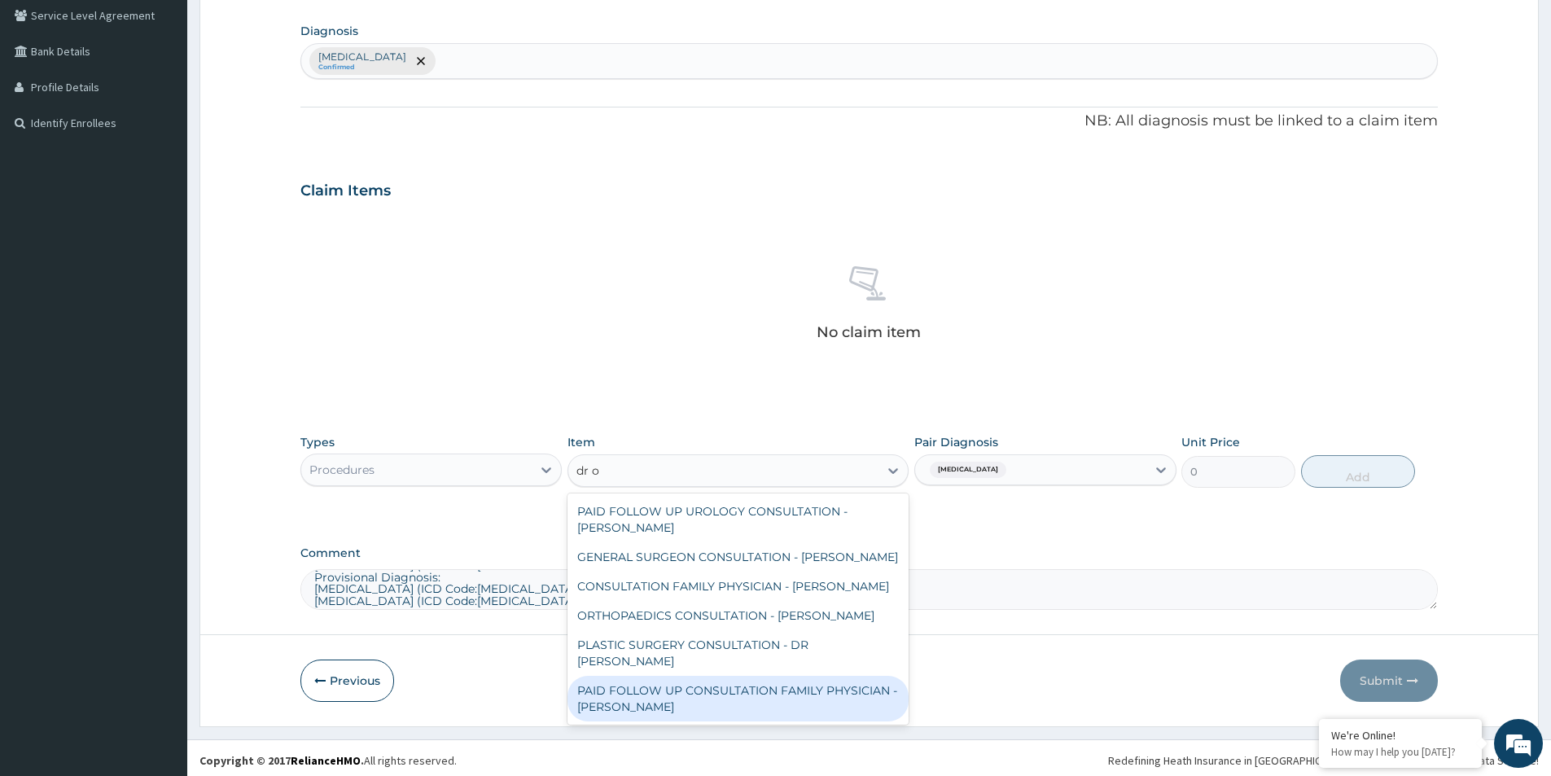
click at [712, 676] on div "PAID FOLLOW UP CONSULTATION FAMILY PHYSICIAN - DR ODIA" at bounding box center [738, 699] width 341 height 46
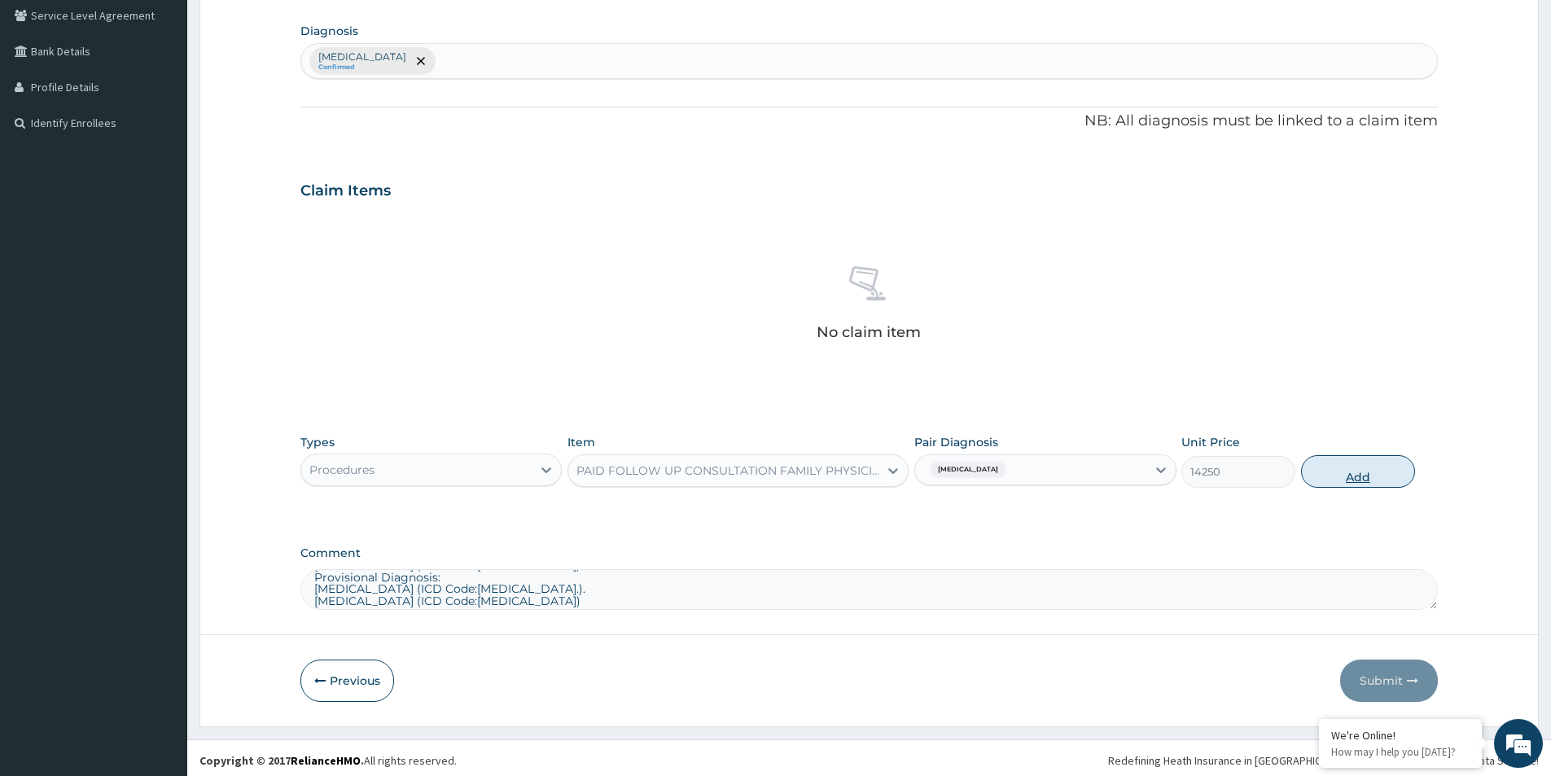
click at [1358, 476] on button "Add" at bounding box center [1358, 471] width 114 height 33
type input "0"
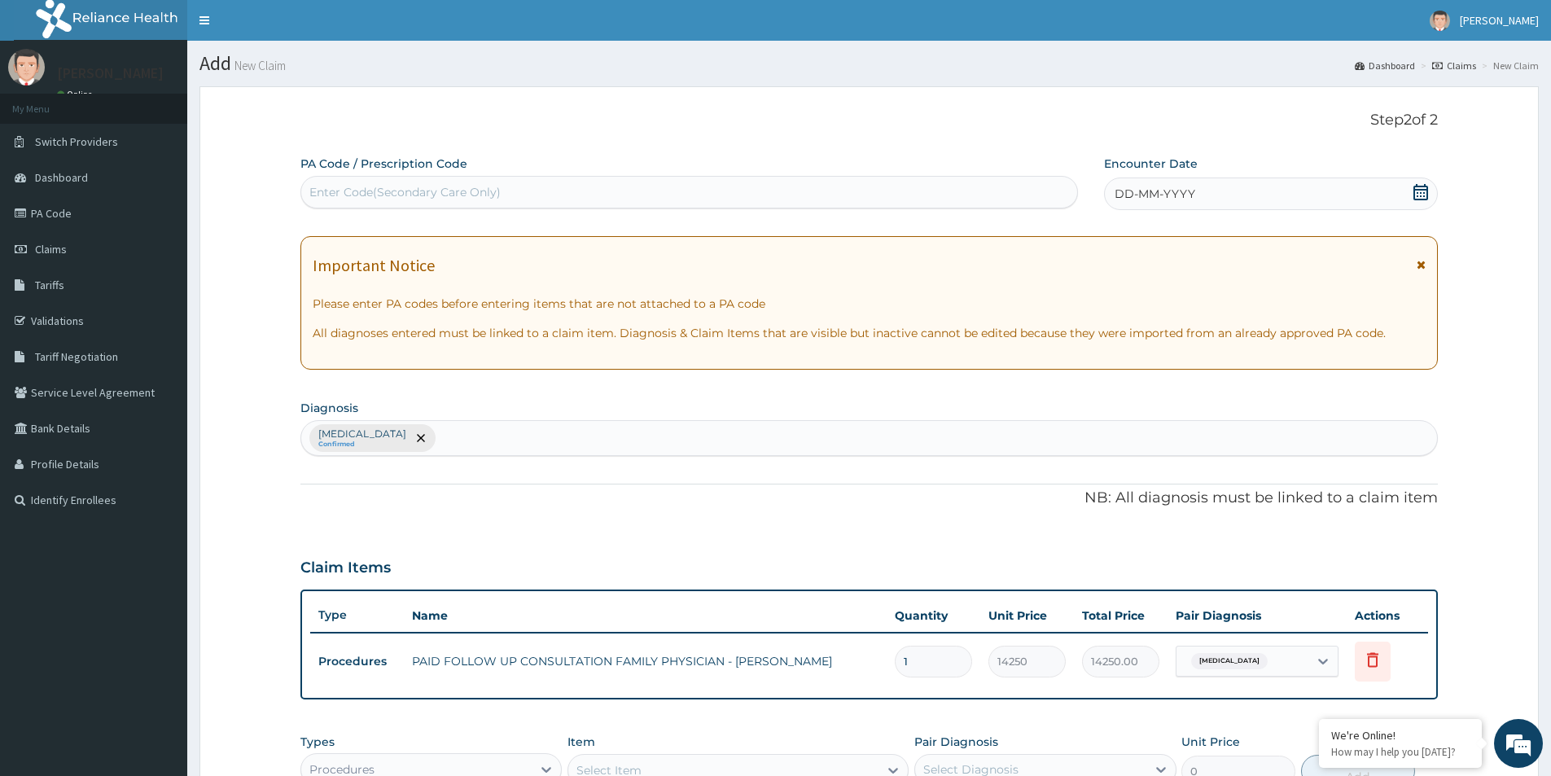
drag, startPoint x: 1425, startPoint y: 195, endPoint x: 1350, endPoint y: 148, distance: 88.6
click at [1420, 195] on icon at bounding box center [1421, 192] width 16 height 16
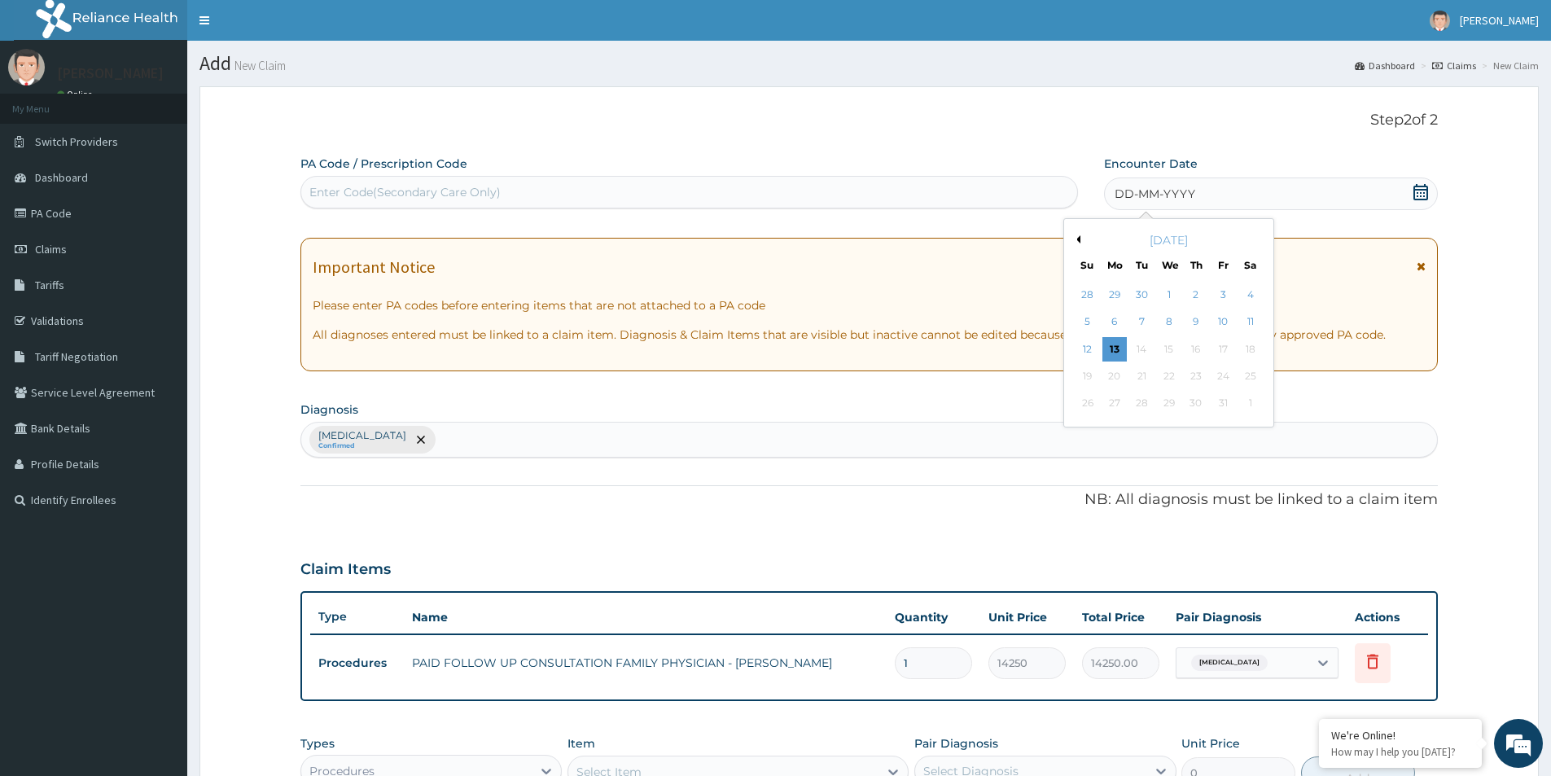
click at [1076, 235] on div "October 2025" at bounding box center [1169, 240] width 196 height 16
click at [1079, 239] on button "Previous Month" at bounding box center [1076, 239] width 8 height 8
click at [1190, 320] on div "11" at bounding box center [1196, 322] width 24 height 24
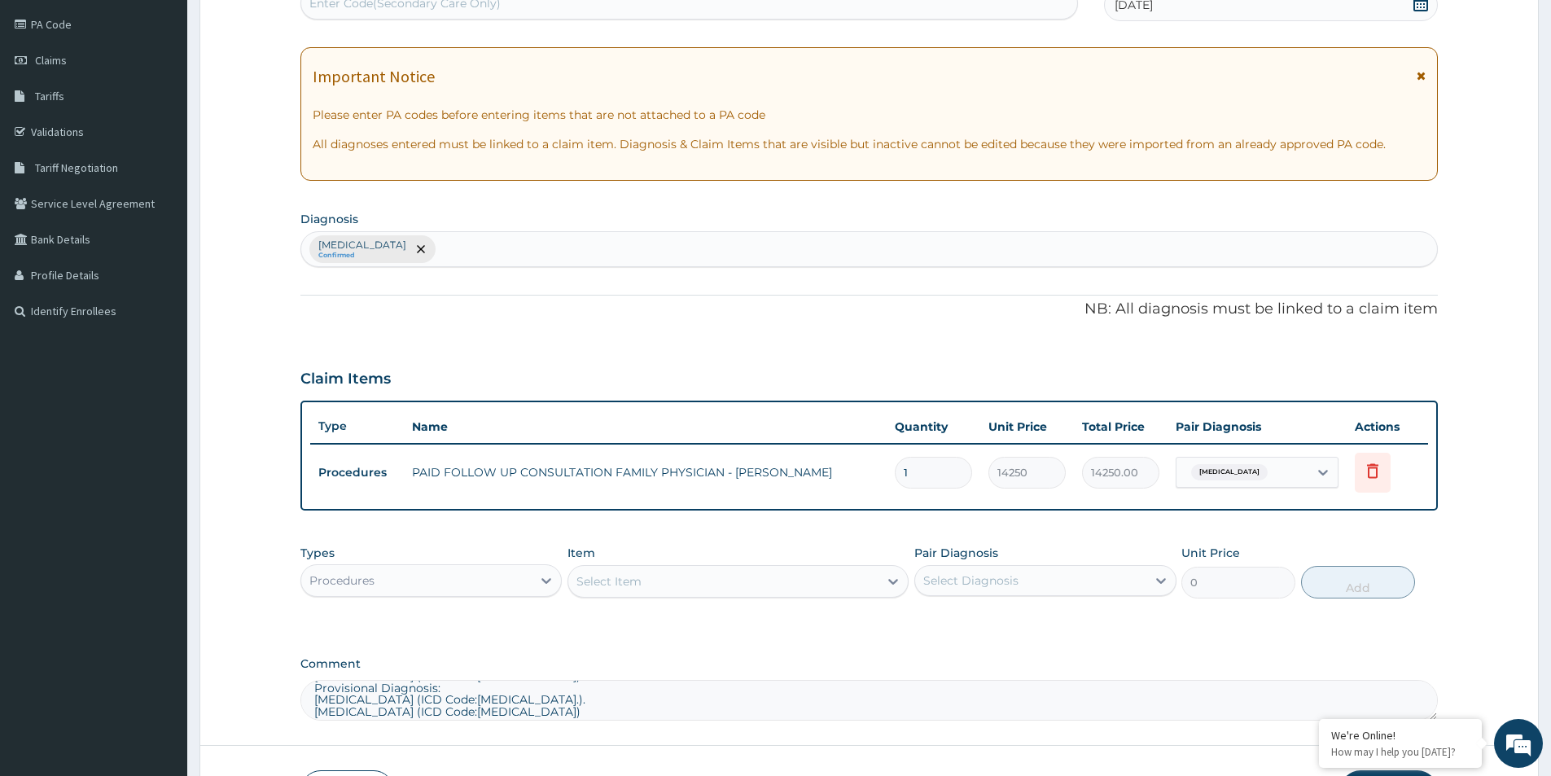
scroll to position [305, 0]
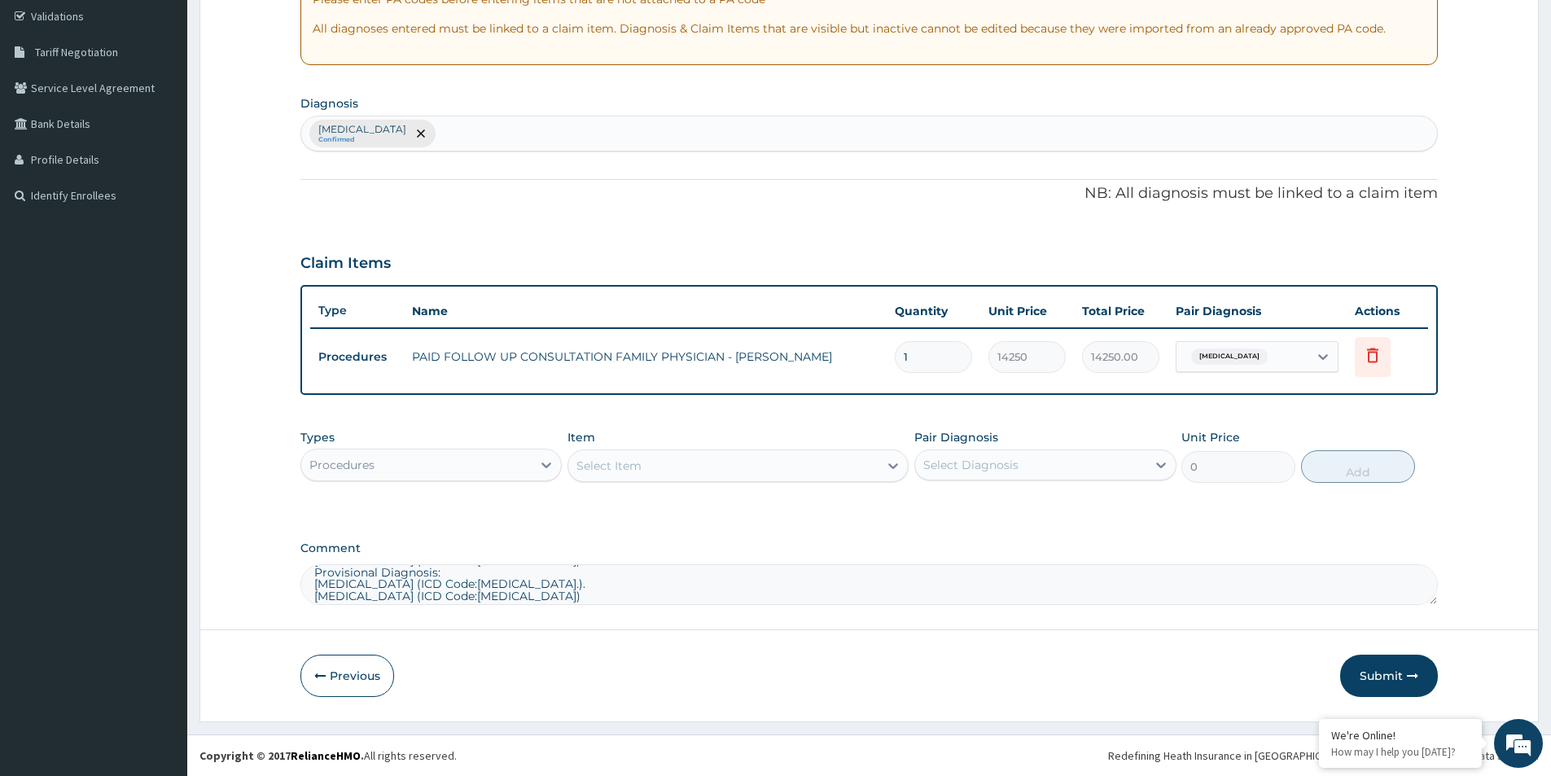
click at [1523, 503] on form "Step 2 of 2 PA Code / Prescription Code Enter Code(Secondary Care Only) Encount…" at bounding box center [868, 252] width 1339 height 940
click at [1418, 667] on button "Submit" at bounding box center [1389, 676] width 98 height 42
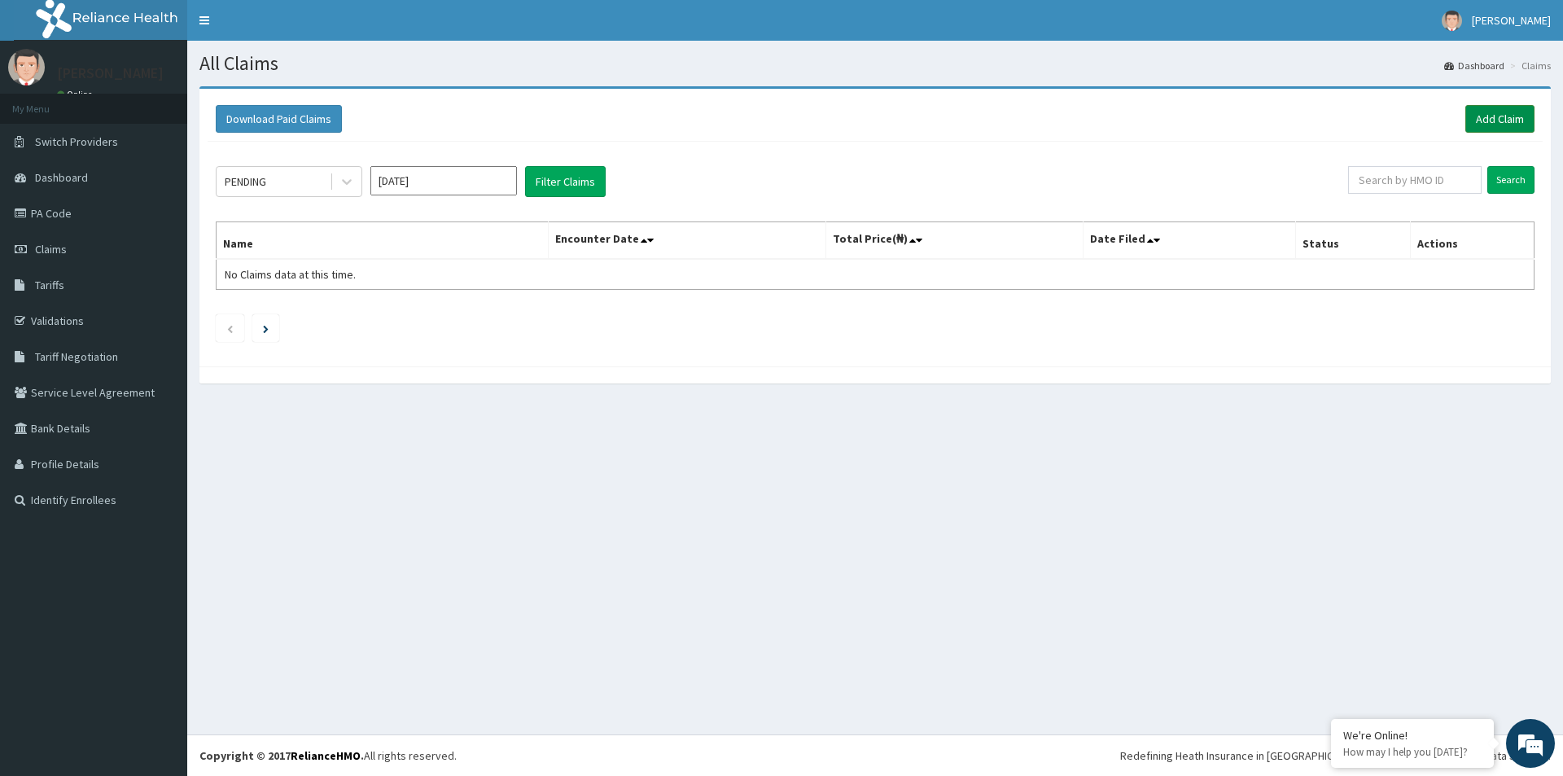
click at [1474, 107] on link "Add Claim" at bounding box center [1500, 119] width 69 height 28
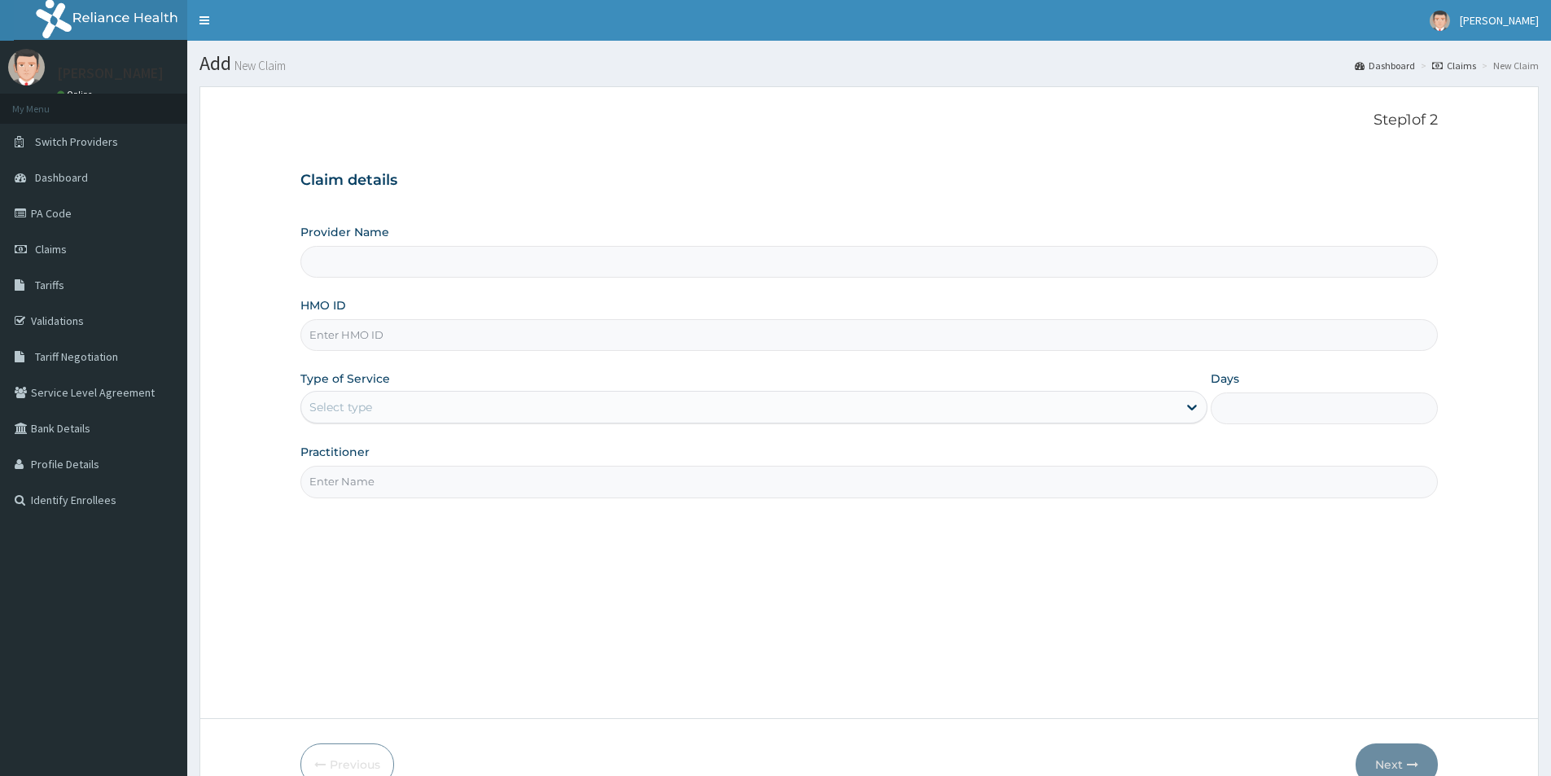
click at [370, 322] on input "HMO ID" at bounding box center [869, 335] width 1138 height 32
paste input "AOB/10009/A"
type input "AOB/10009/A"
click at [379, 409] on div "Select type" at bounding box center [739, 407] width 876 height 26
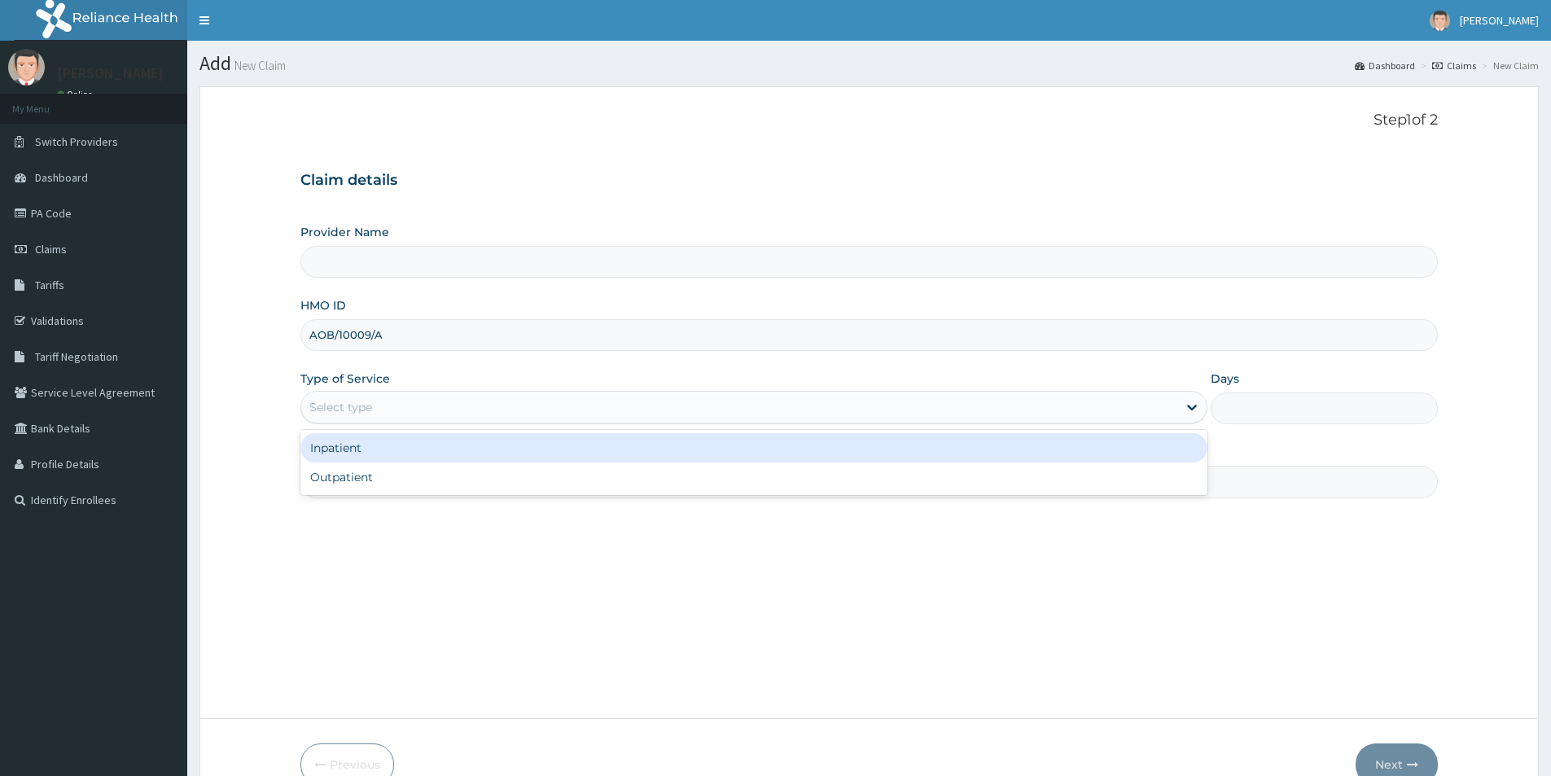
type input "[GEOGRAPHIC_DATA]"
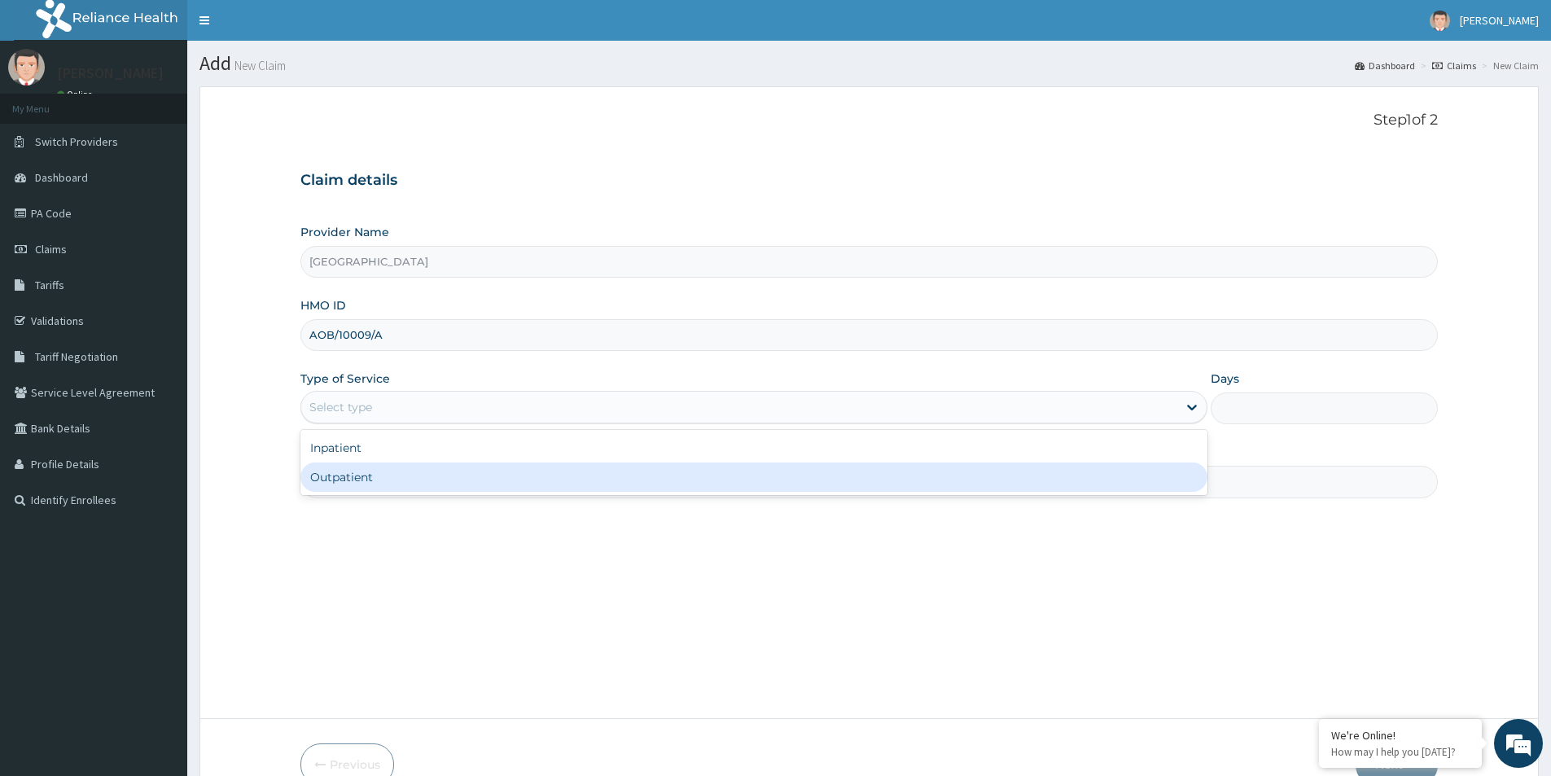
click at [370, 470] on div "Outpatient" at bounding box center [753, 477] width 907 height 29
type input "1"
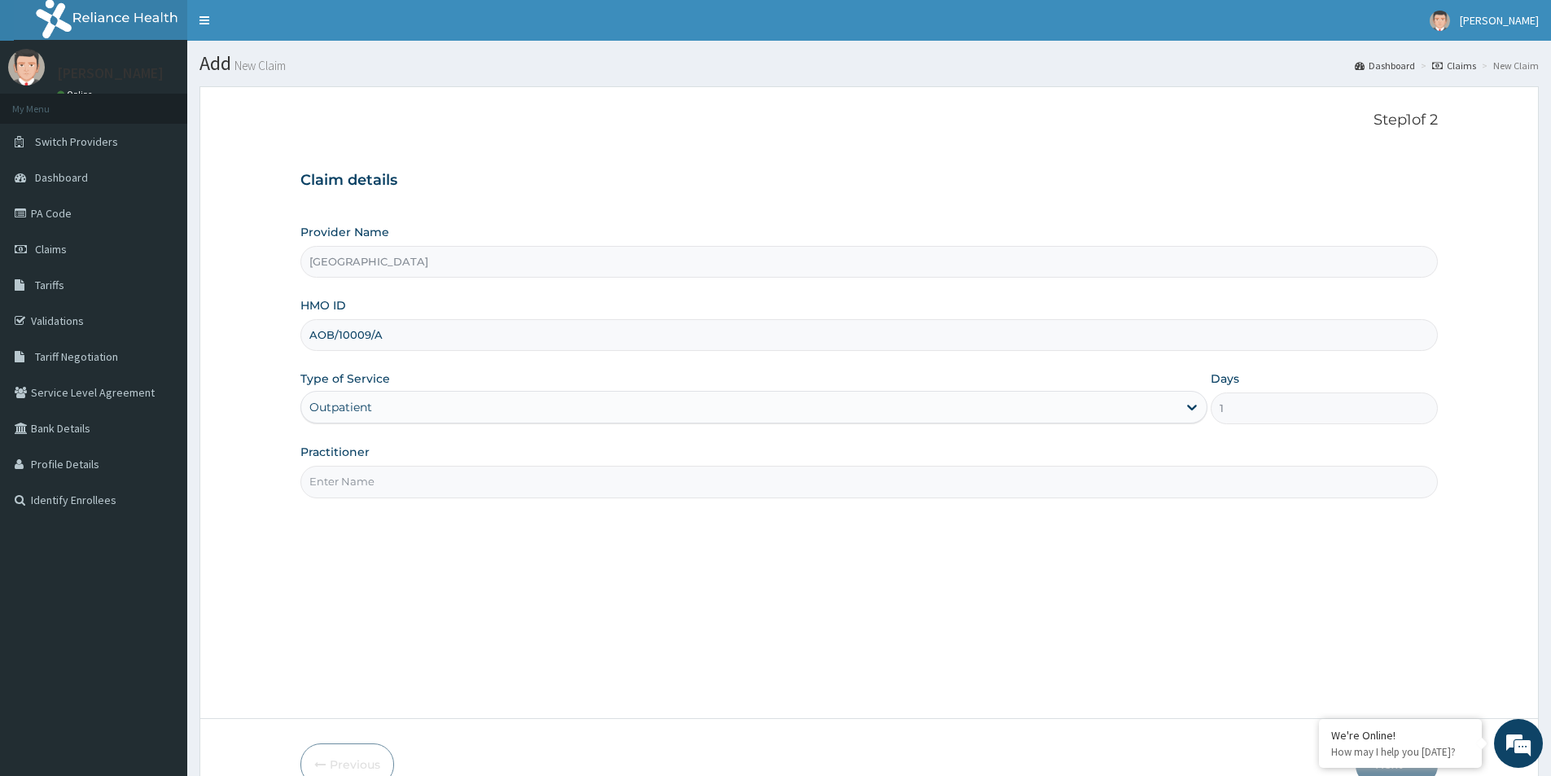
click at [395, 471] on input "Practitioner" at bounding box center [869, 482] width 1138 height 32
paste input "Saratu Simi Lamido"
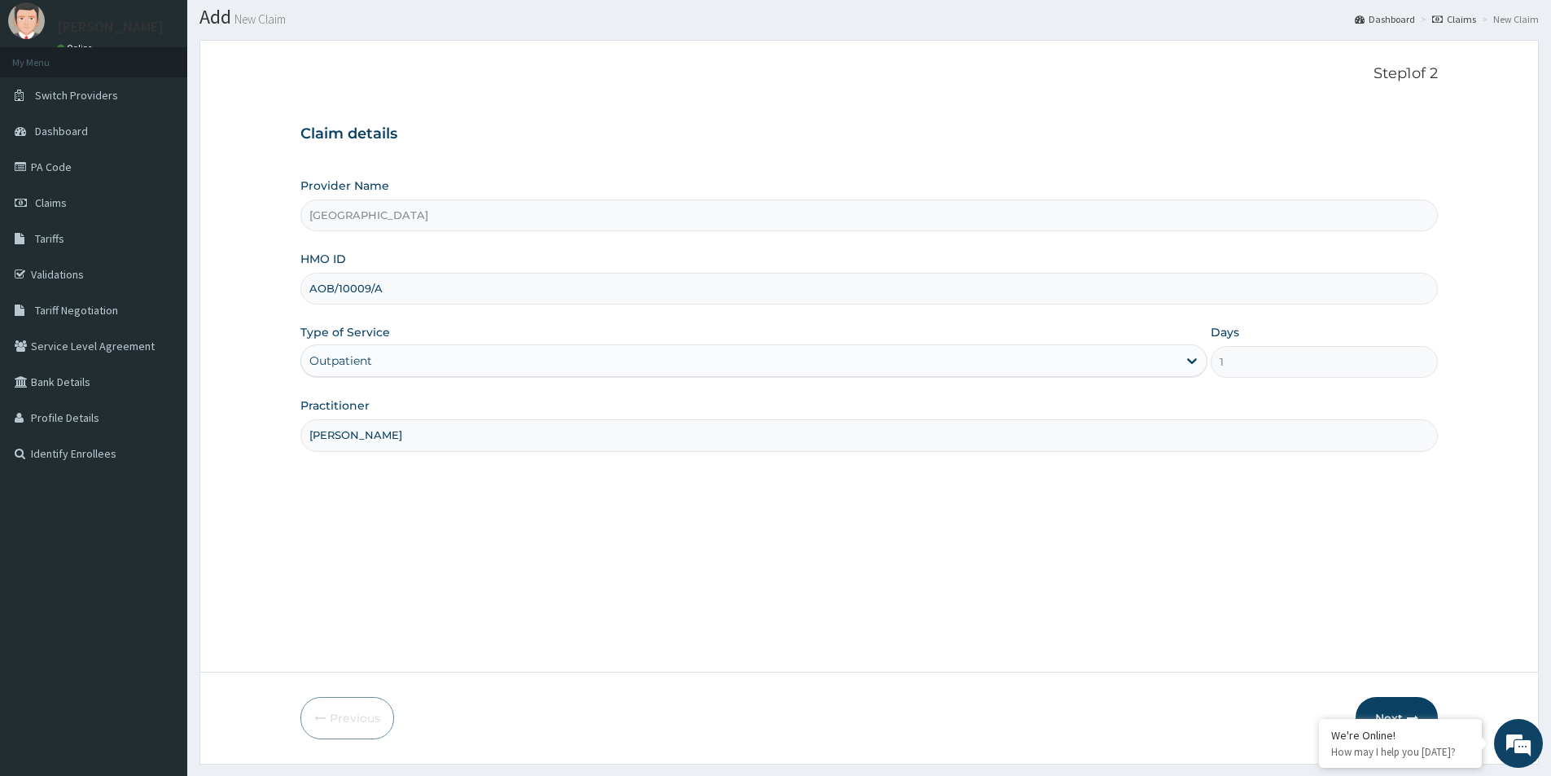
scroll to position [89, 0]
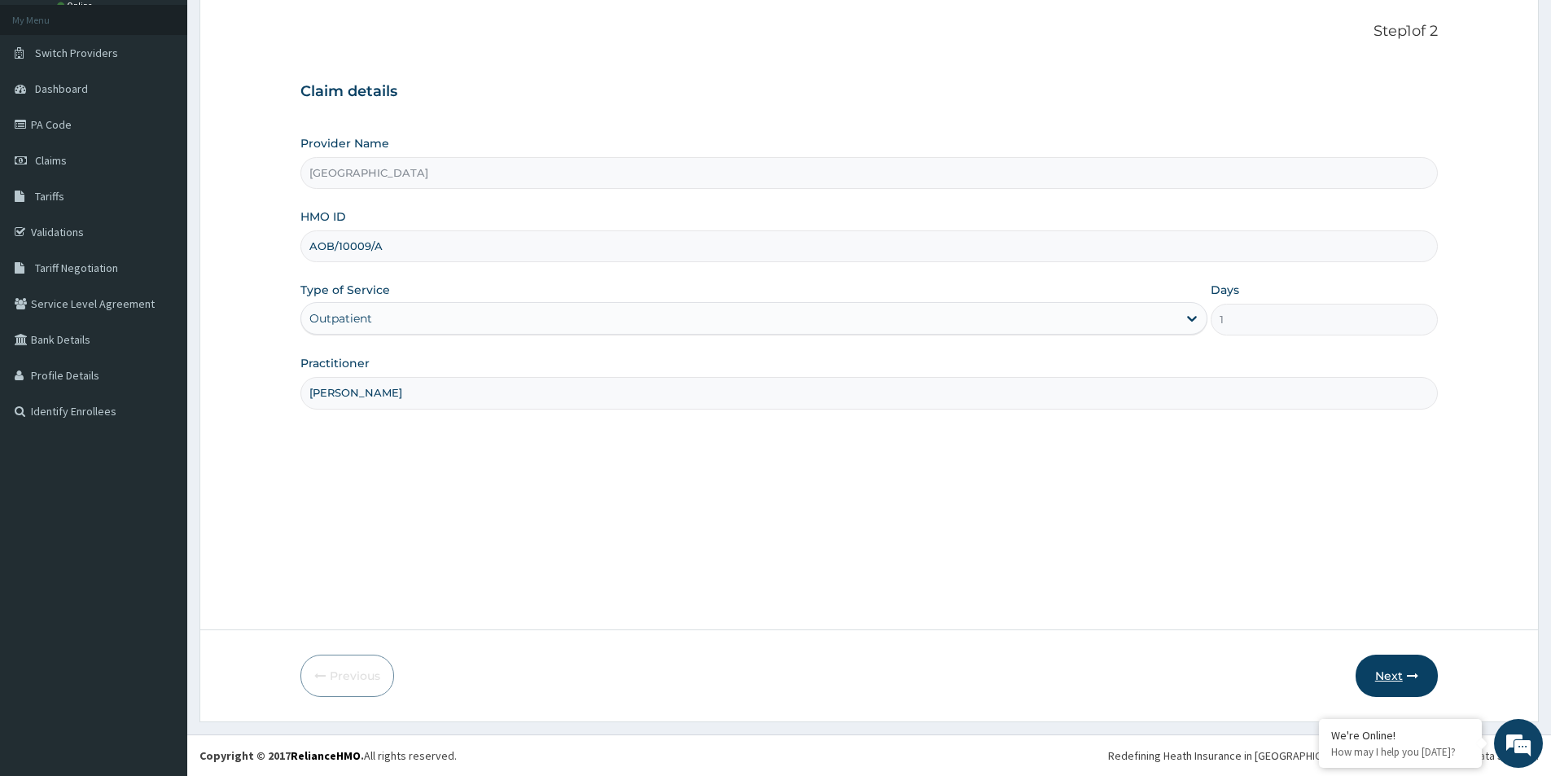
type input "Saratu Simi Lamido"
click at [1377, 669] on button "Next" at bounding box center [1397, 676] width 82 height 42
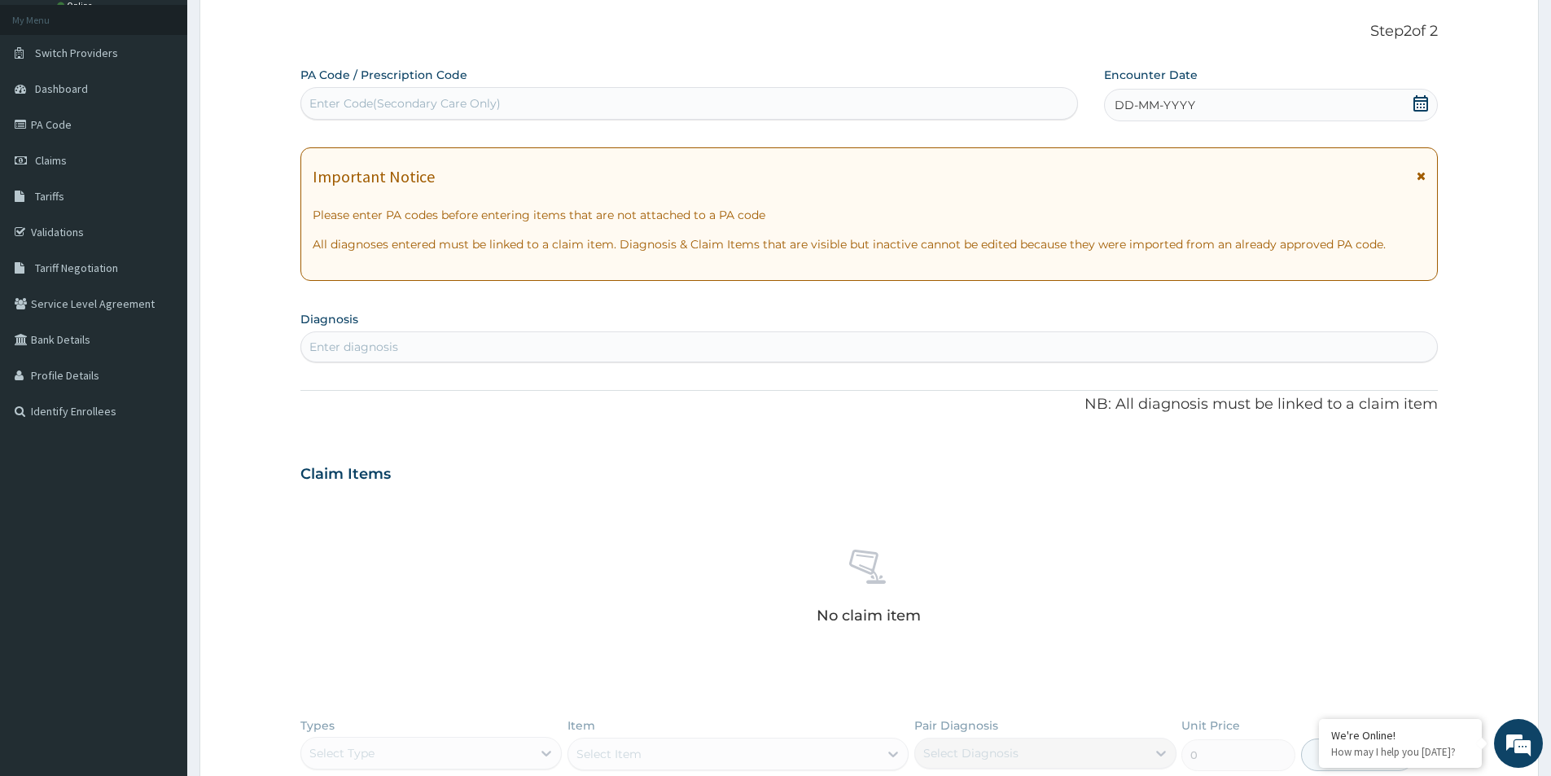
click at [392, 106] on div "Enter Code(Secondary Care Only)" at bounding box center [404, 103] width 191 height 16
paste input "PA/3D2646"
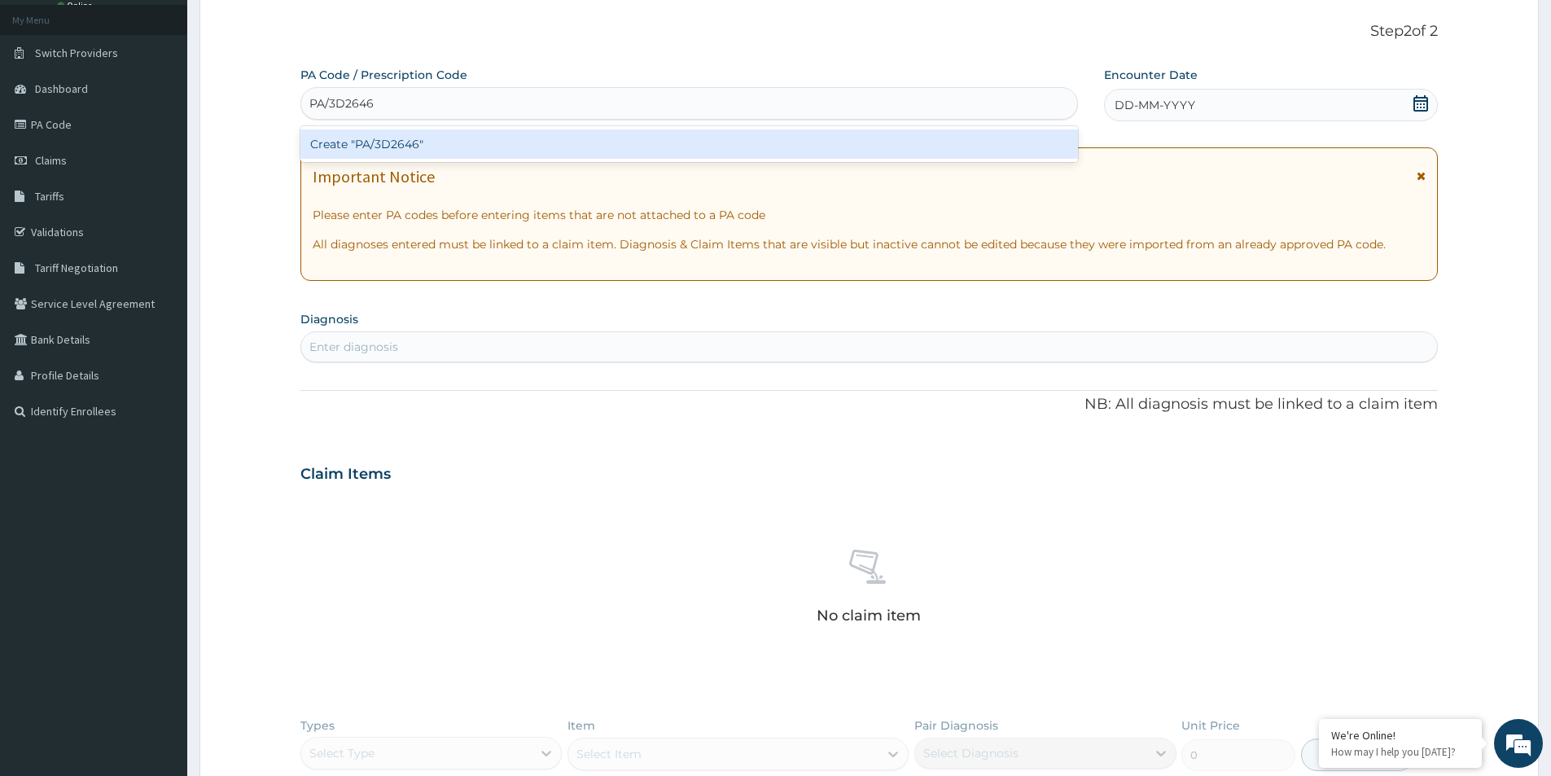
type input "PA/3D2646"
click at [404, 488] on div "PA Code / Prescription Code option Create "PA/3D2646" focused, 1 of 1. 1 result…" at bounding box center [869, 480] width 1138 height 826
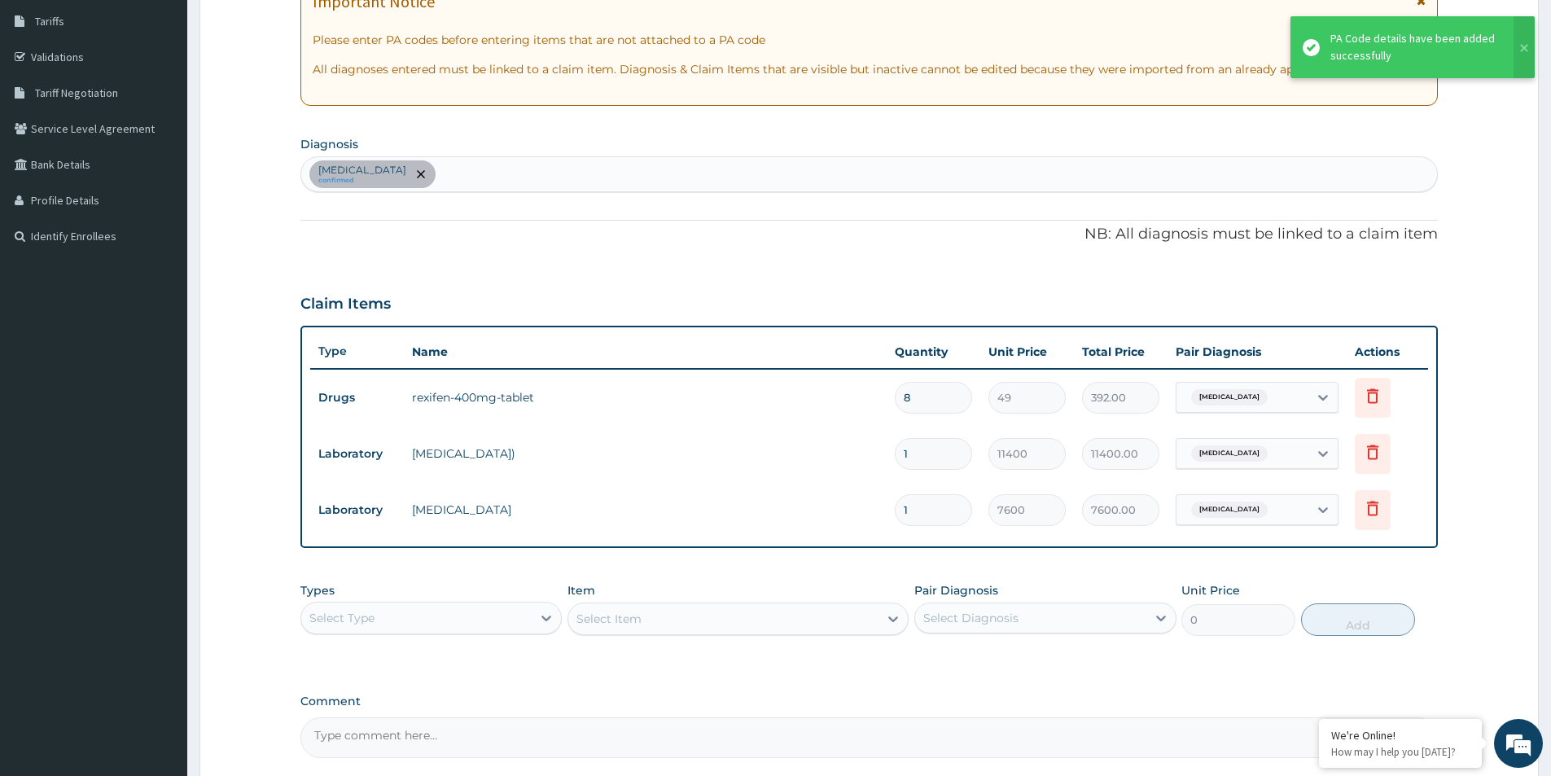
scroll to position [417, 0]
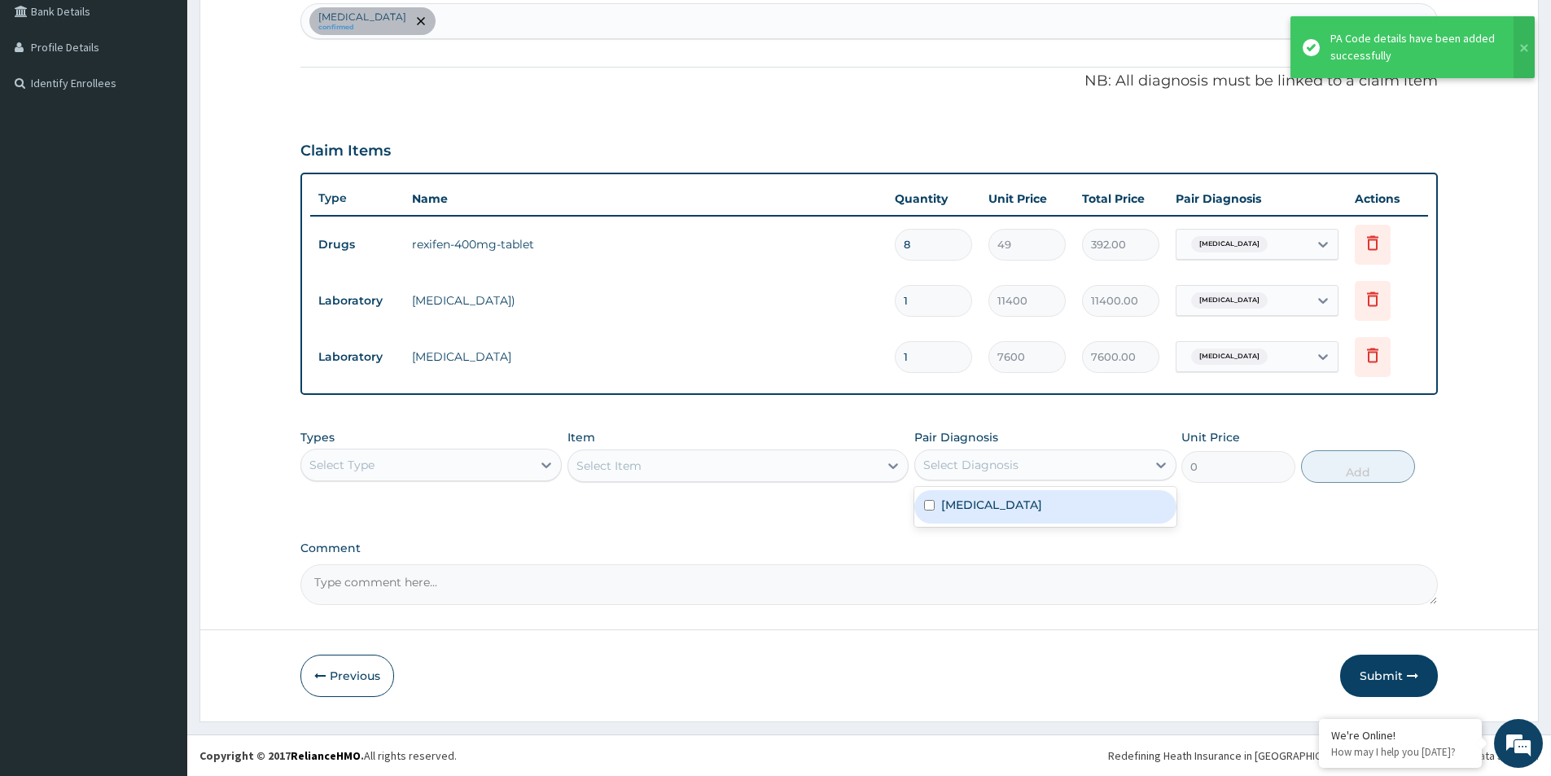
click at [984, 460] on div "Select Diagnosis" at bounding box center [970, 465] width 95 height 16
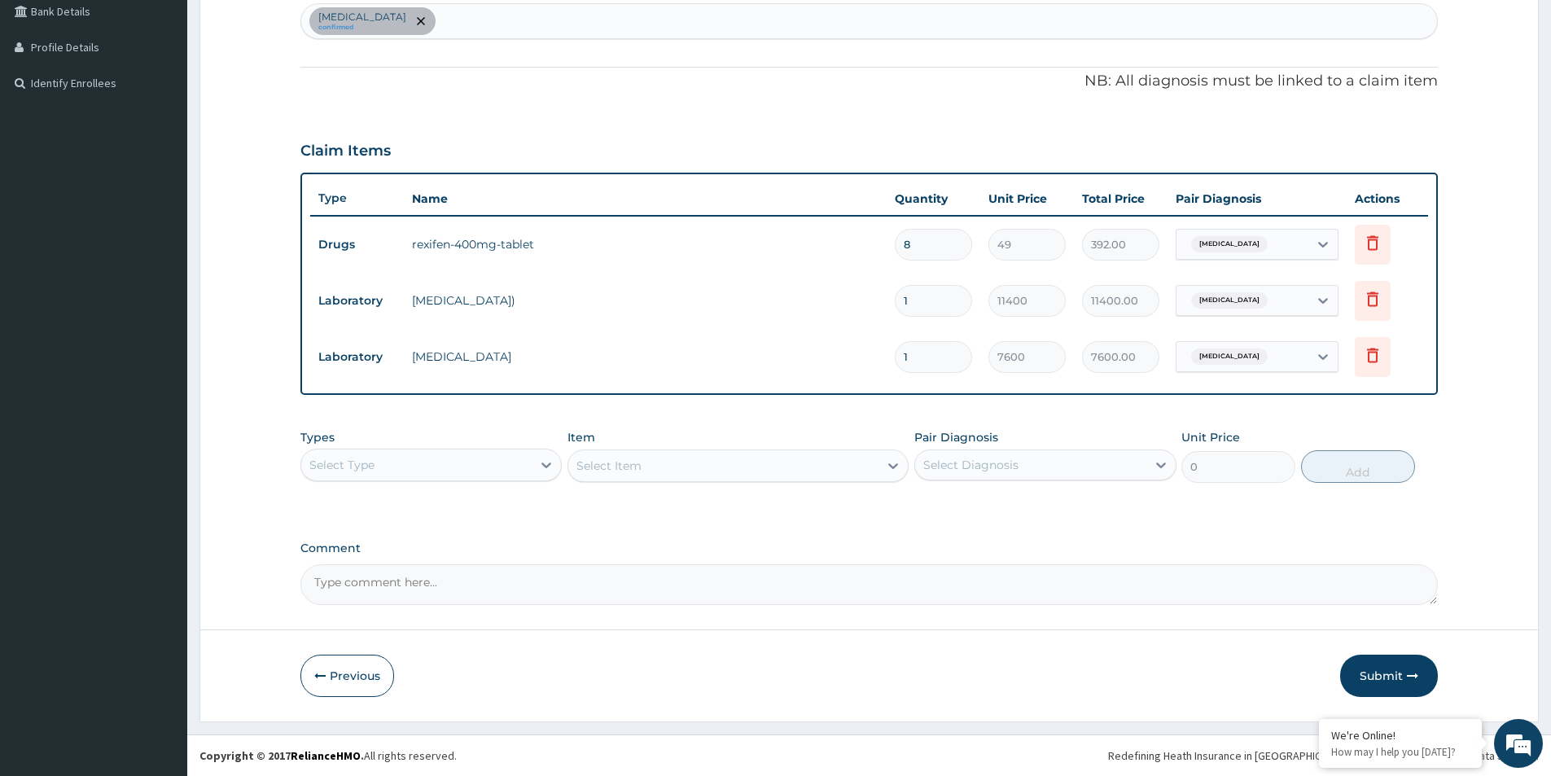
click at [379, 476] on div "Select Type" at bounding box center [416, 465] width 230 height 26
click at [390, 563] on div "Procedures" at bounding box center [430, 564] width 261 height 29
click at [1075, 462] on div "Select Diagnosis" at bounding box center [1030, 465] width 230 height 26
click at [1021, 511] on label "Acute pharyngitis" at bounding box center [991, 505] width 101 height 16
checkbox input "true"
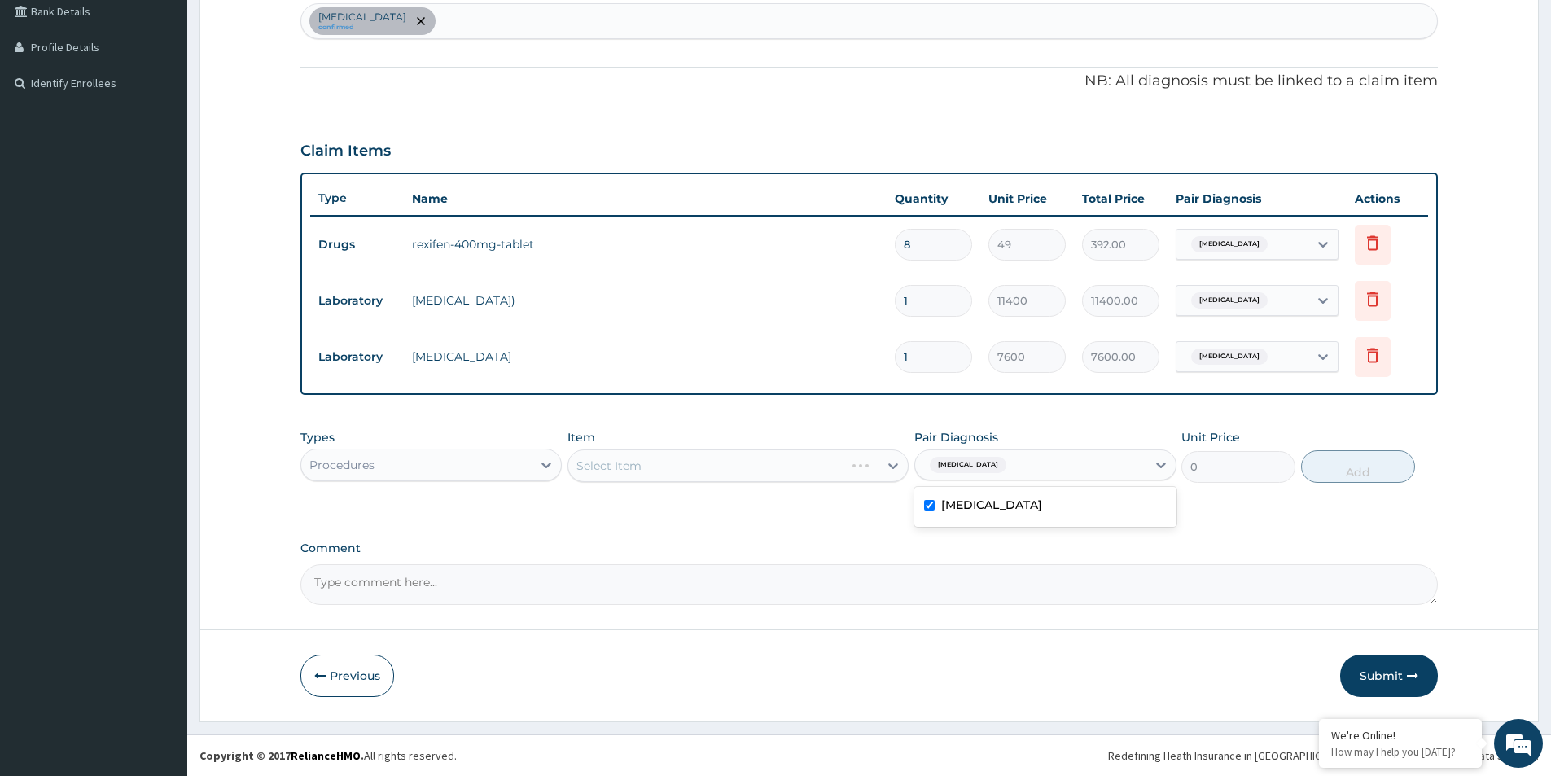
click at [828, 471] on div "Select Item" at bounding box center [738, 465] width 341 height 33
click at [691, 463] on div "Select Item" at bounding box center [723, 466] width 310 height 26
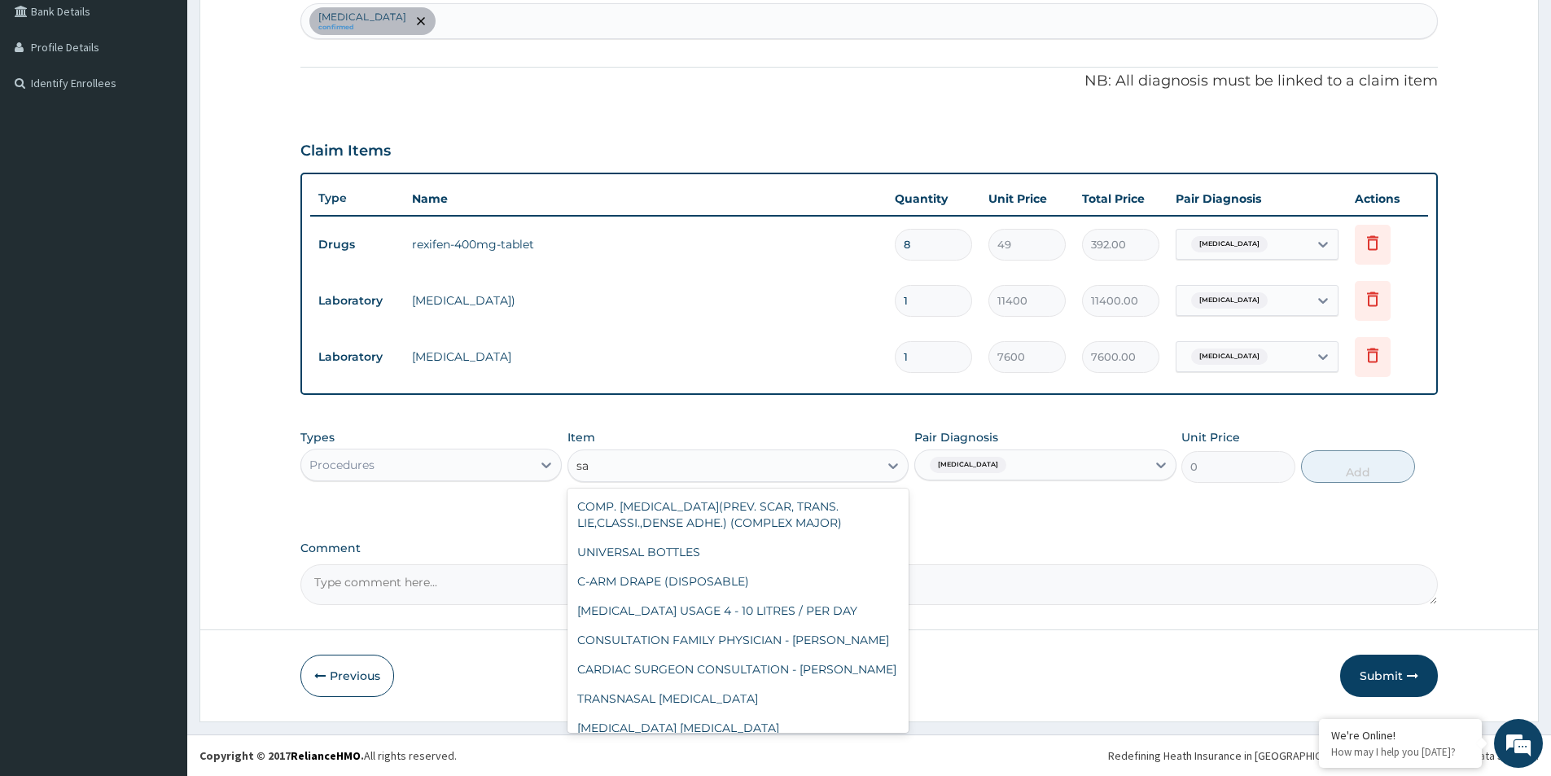
type input "s"
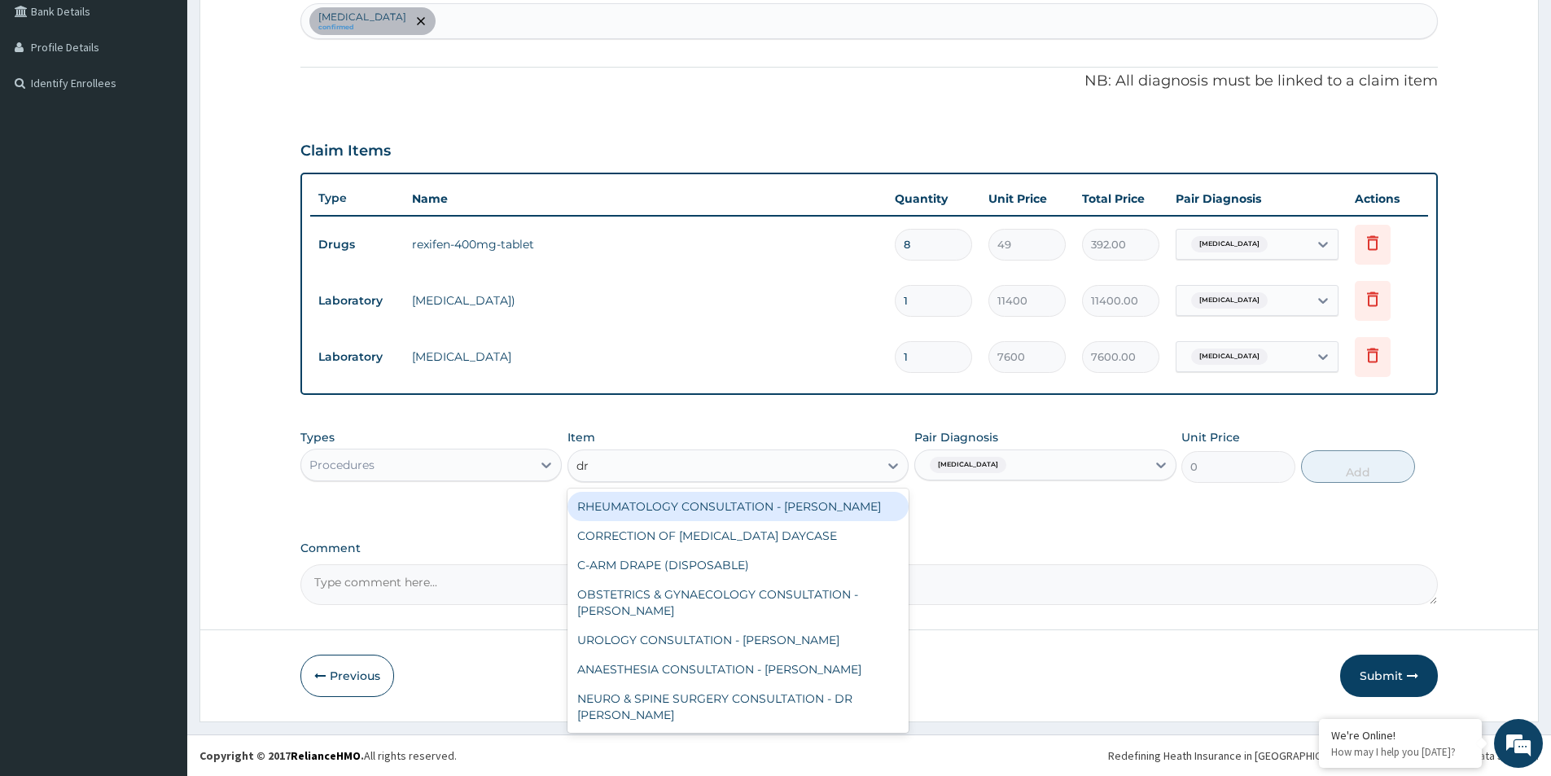
type input "dr o"
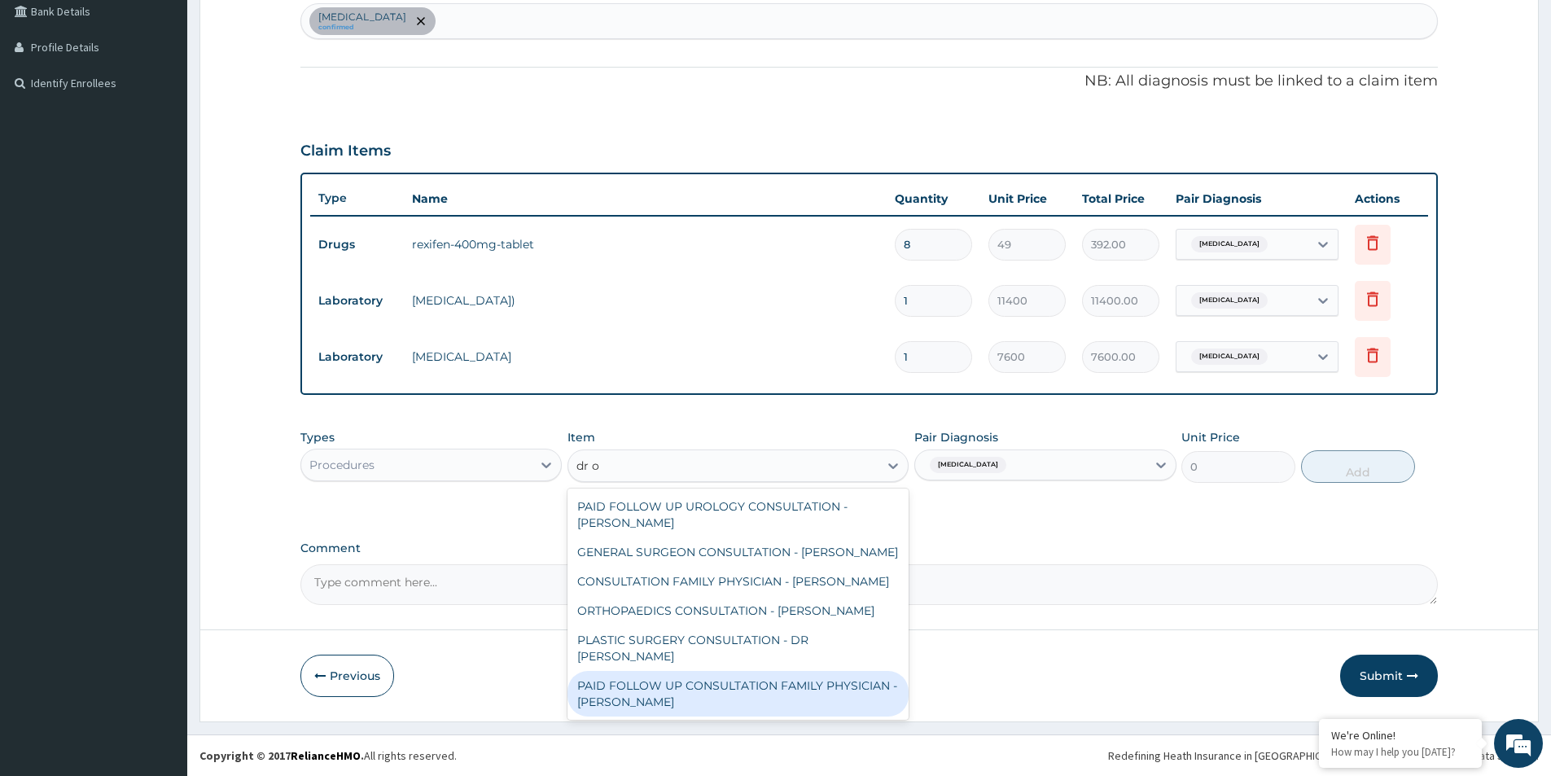
click at [739, 679] on div "PAID FOLLOW UP CONSULTATION FAMILY PHYSICIAN - DR ODIA" at bounding box center [738, 694] width 341 height 46
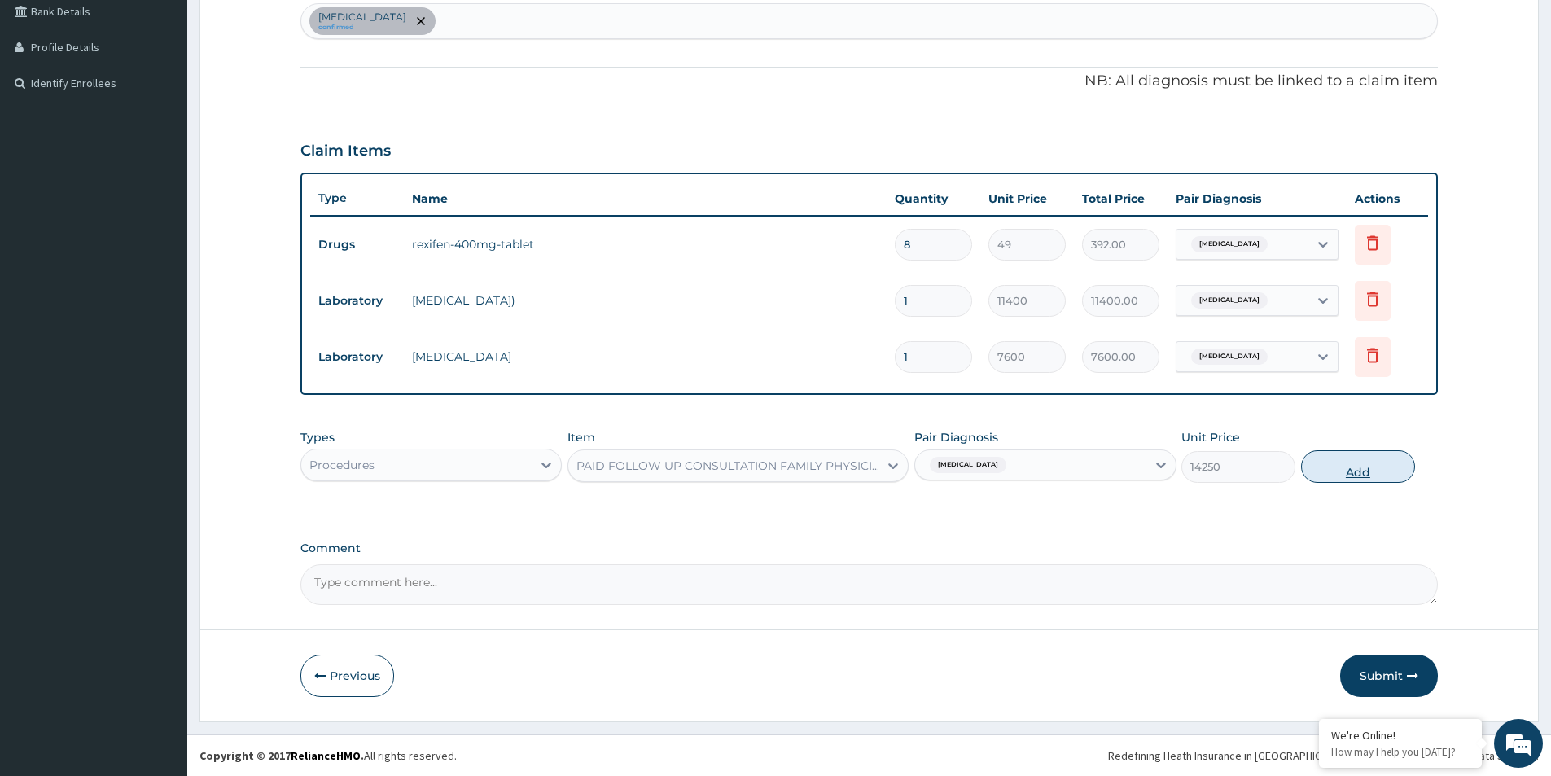
click at [1353, 470] on button "Add" at bounding box center [1358, 466] width 114 height 33
type input "0"
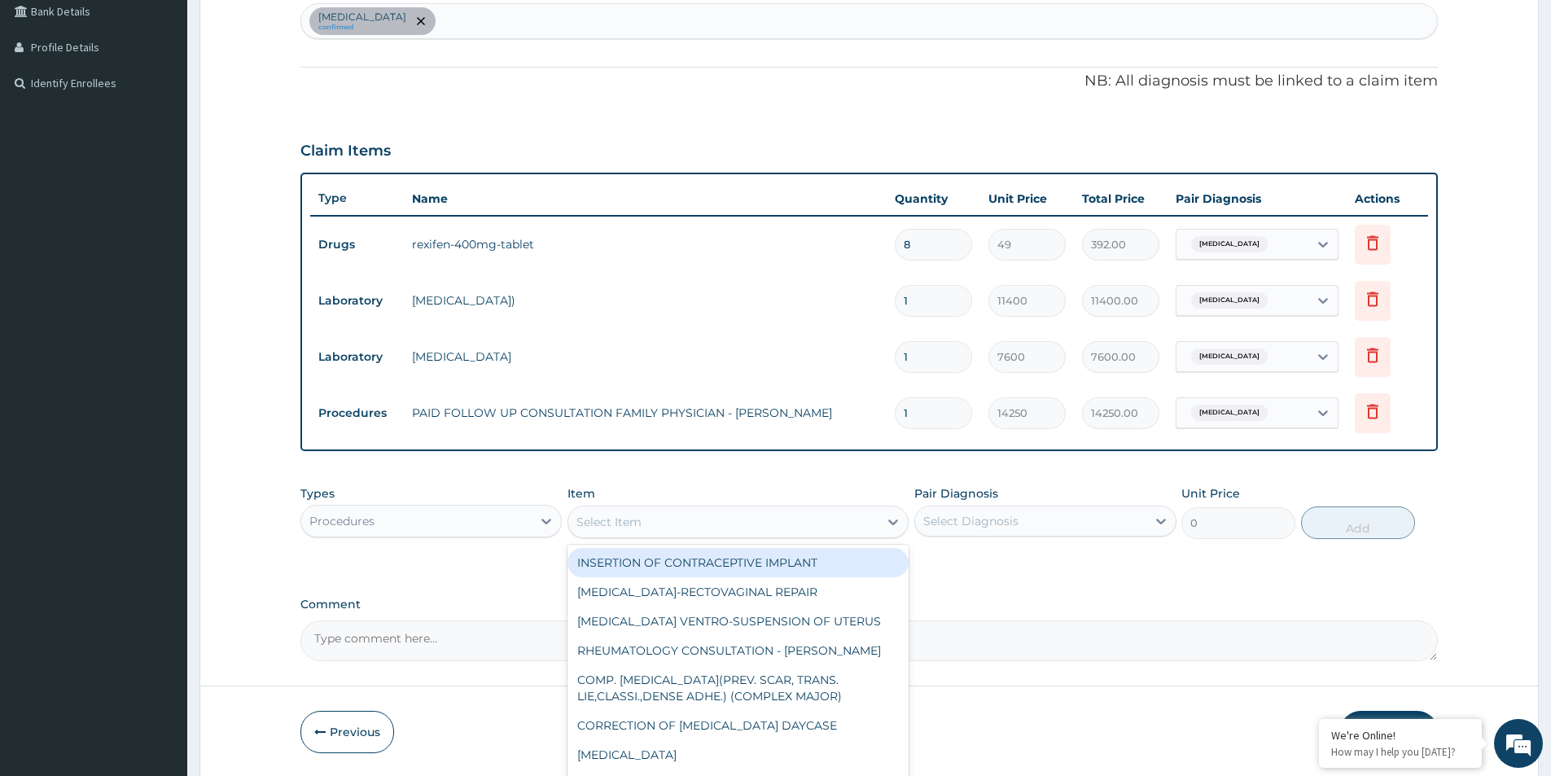
click at [778, 506] on div "Select Item" at bounding box center [738, 522] width 341 height 33
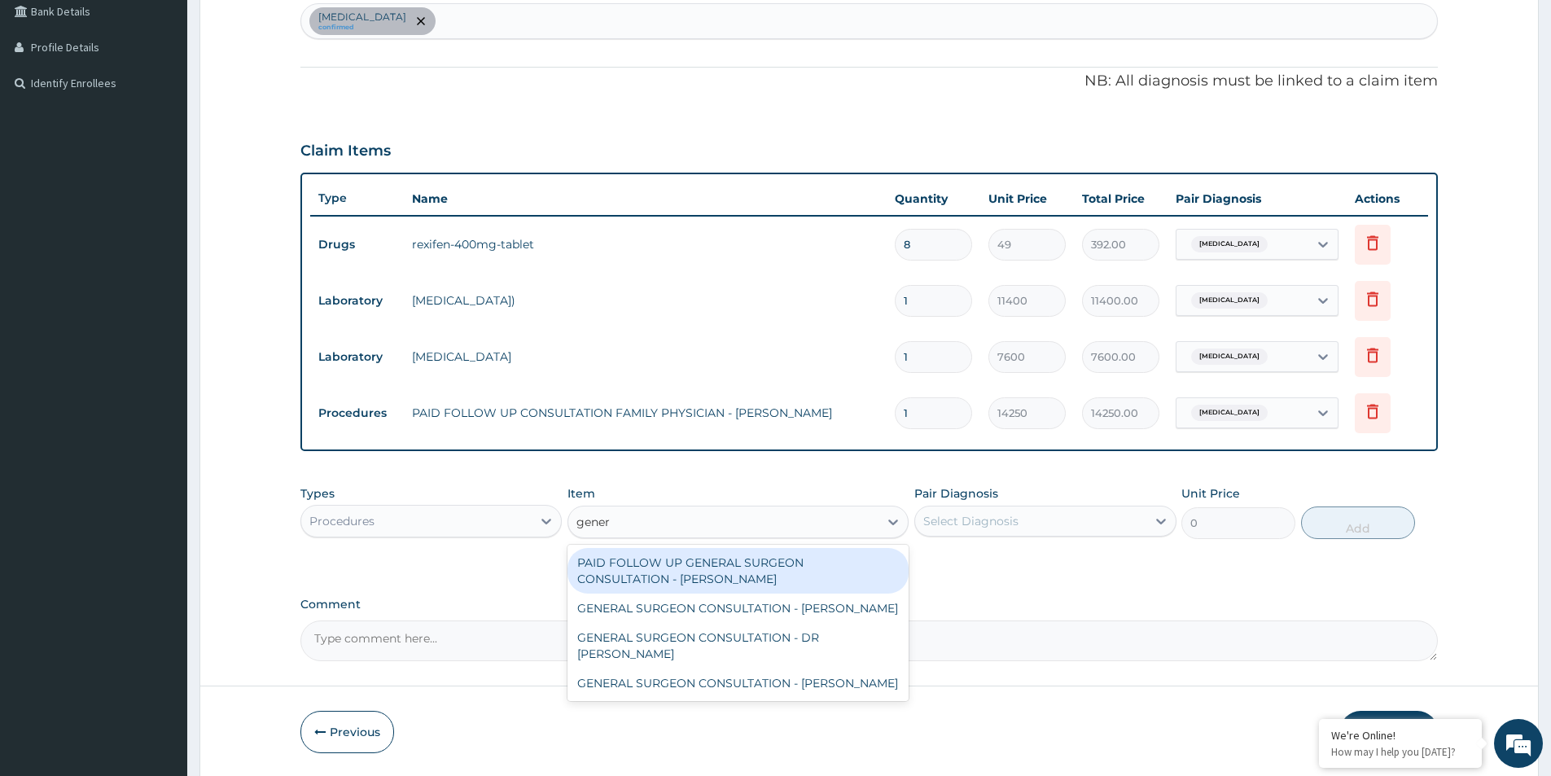
type input "gener"
click at [967, 547] on div "Types Procedures Item option PAID FOLLOW UP CONSULTATION FAMILY PHYSICIAN - DR …" at bounding box center [869, 524] width 1138 height 94
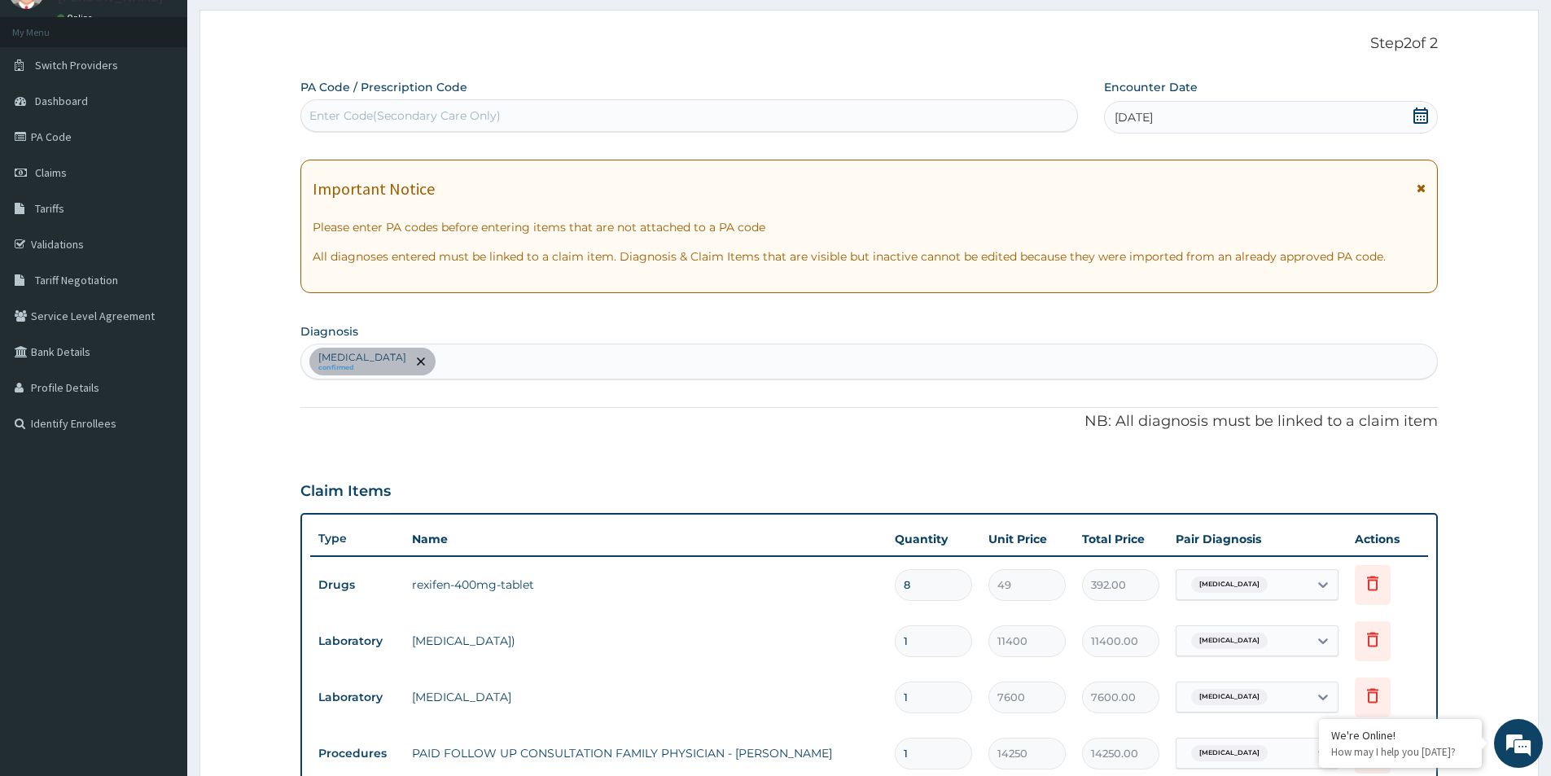
scroll to position [473, 0]
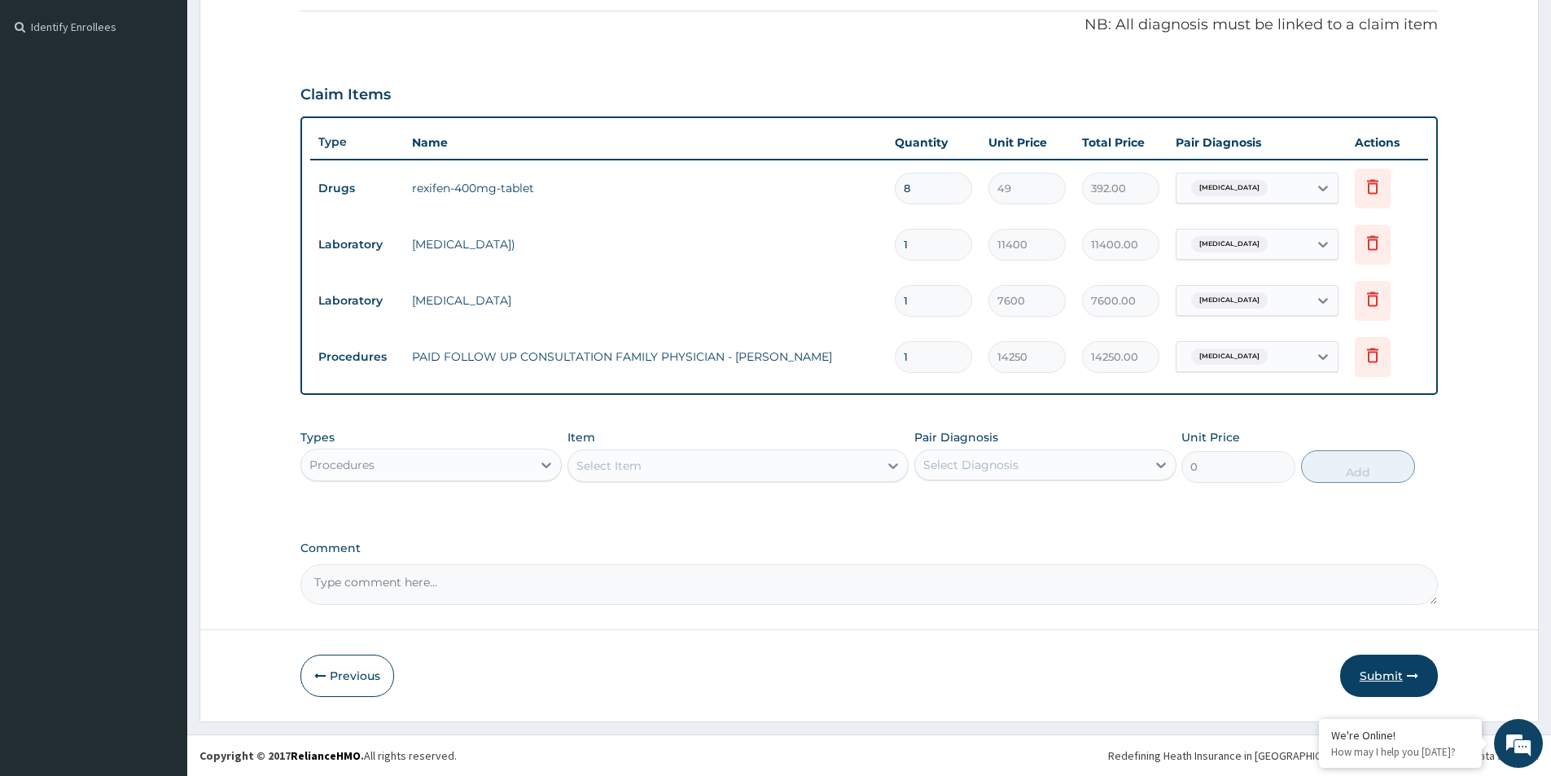
click at [1414, 684] on button "Submit" at bounding box center [1389, 676] width 98 height 42
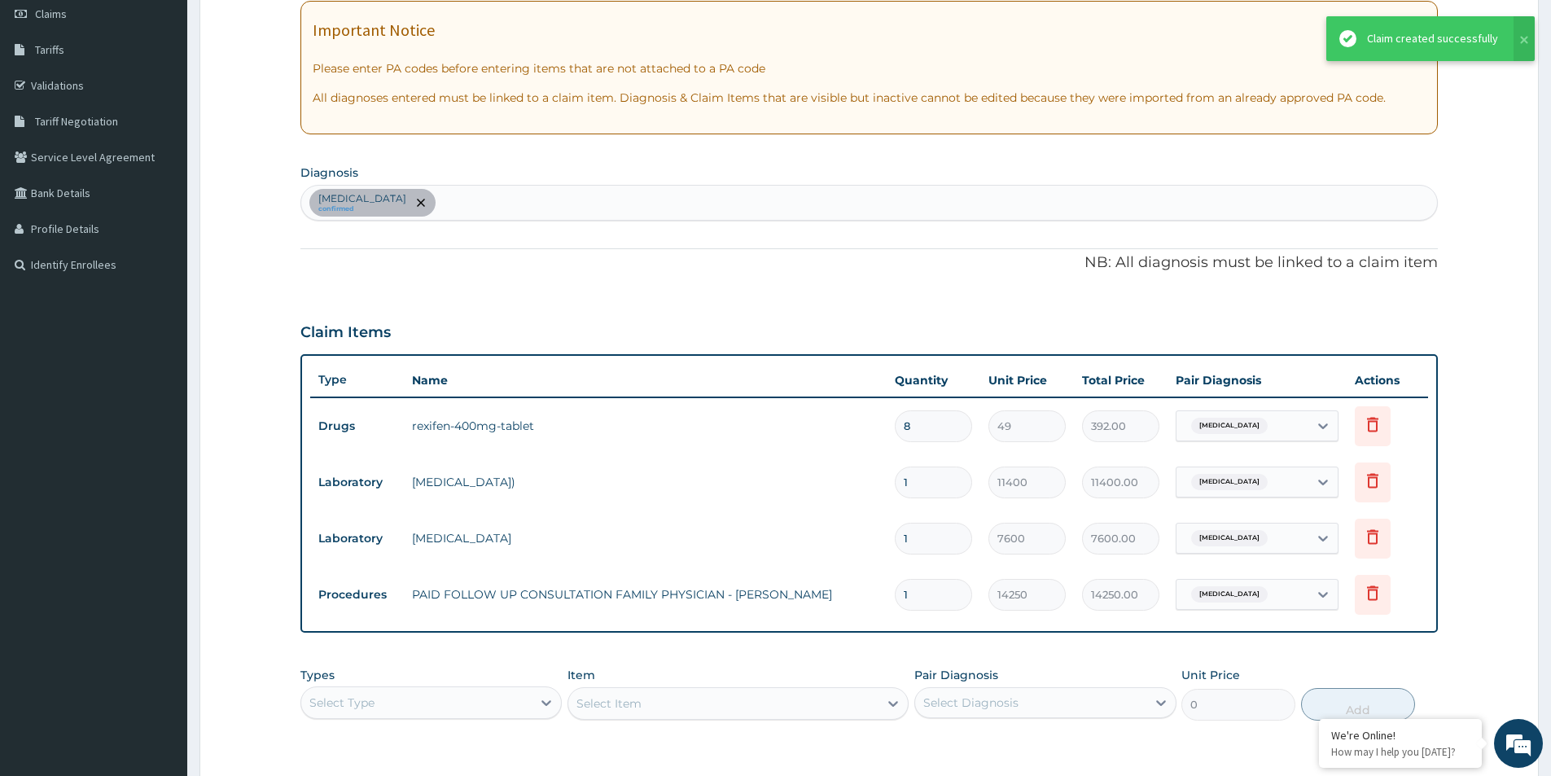
scroll to position [229, 0]
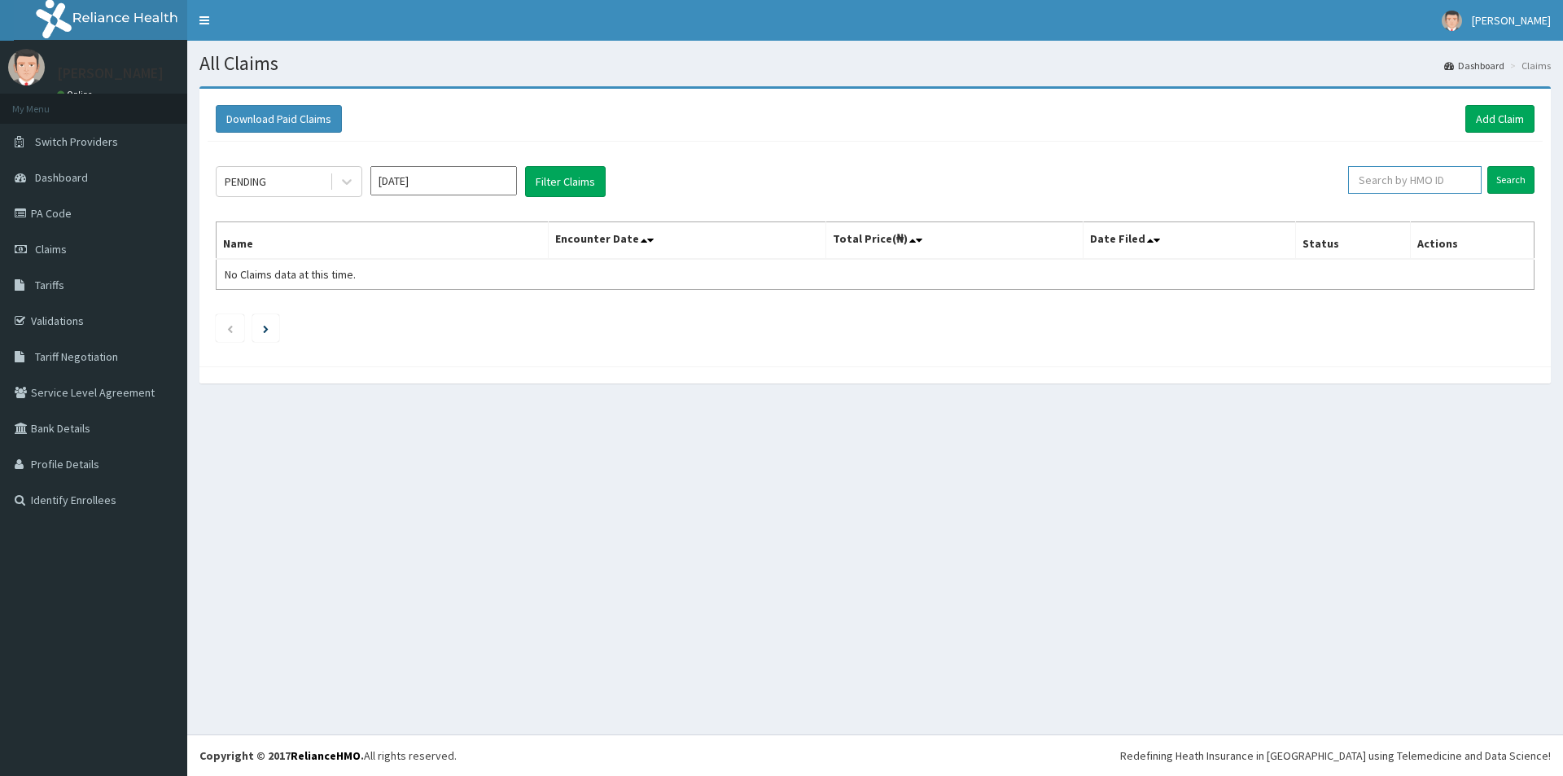
click at [1419, 182] on input "text" at bounding box center [1415, 180] width 134 height 28
paste input "AOB/10009/A"
type input "AOB/10009/A"
click at [1506, 182] on input "Search" at bounding box center [1511, 180] width 47 height 28
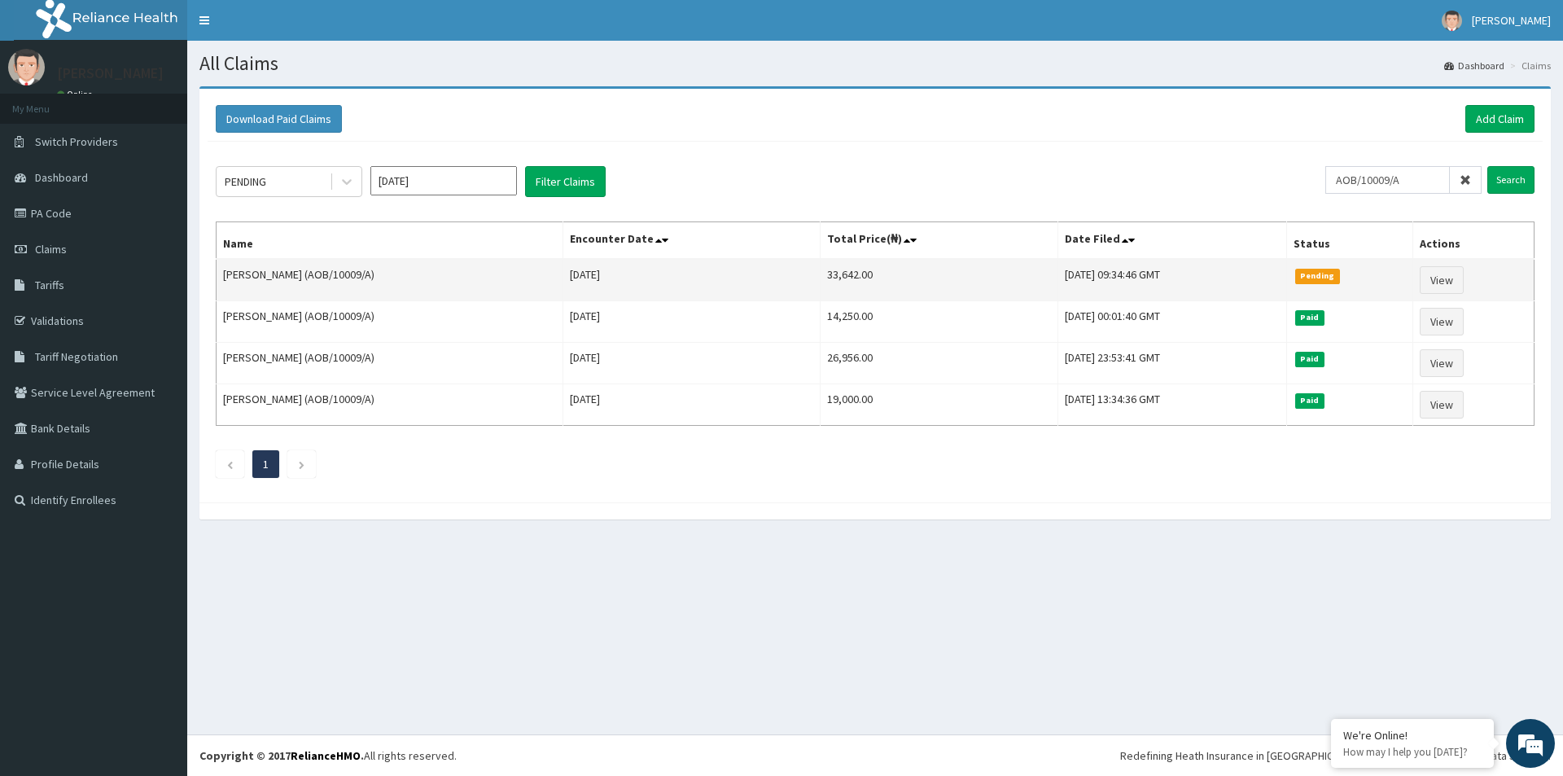
click at [820, 271] on td "33,642.00" at bounding box center [939, 280] width 238 height 42
copy td "33,642.00"
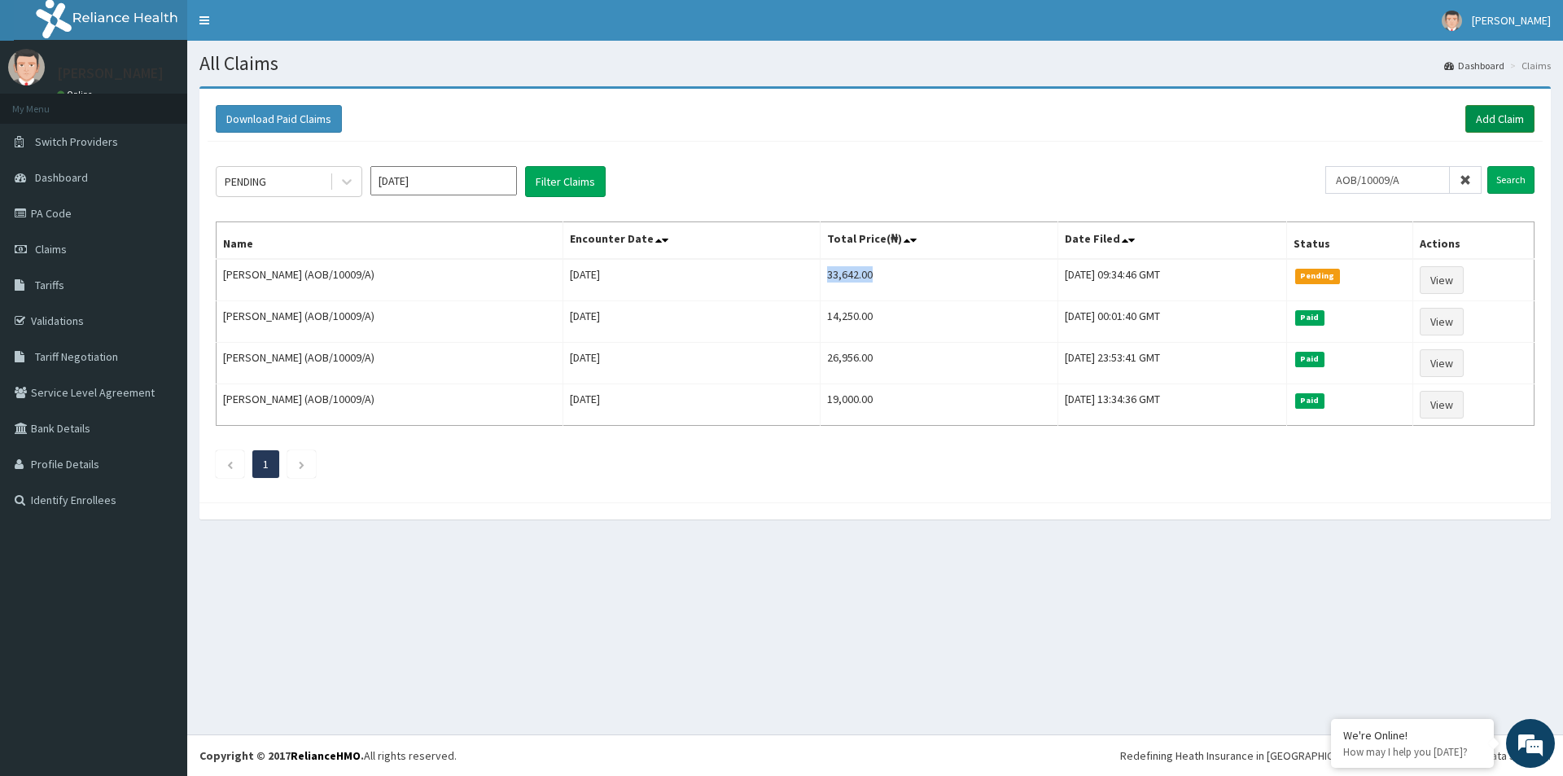
click at [1496, 112] on link "Add Claim" at bounding box center [1500, 119] width 69 height 28
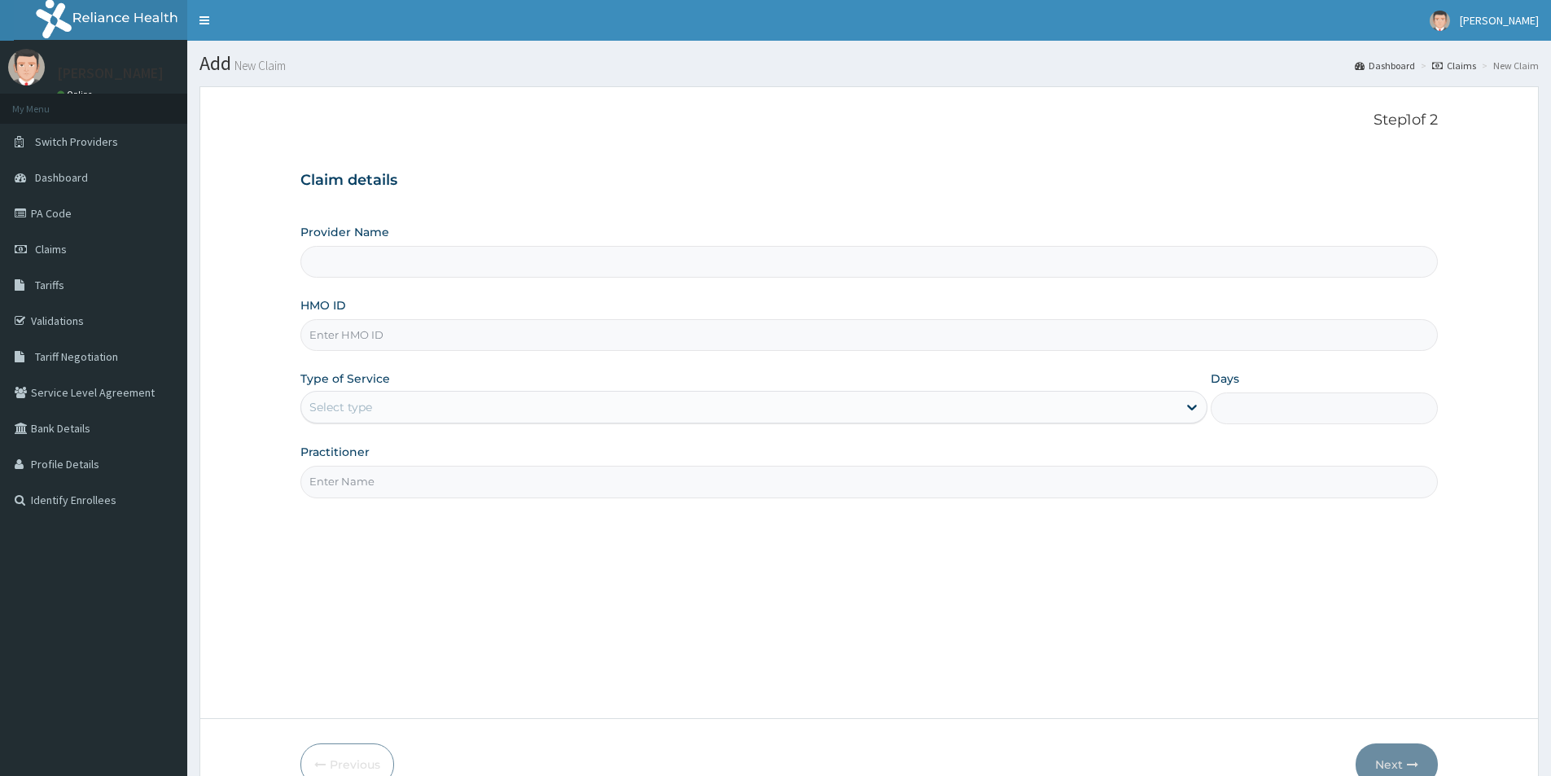
click at [336, 320] on input "HMO ID" at bounding box center [869, 335] width 1138 height 32
paste input "EEX/10003/A"
type input "EEX/10003/A"
type input "[GEOGRAPHIC_DATA]"
type input "EEX/10003/A"
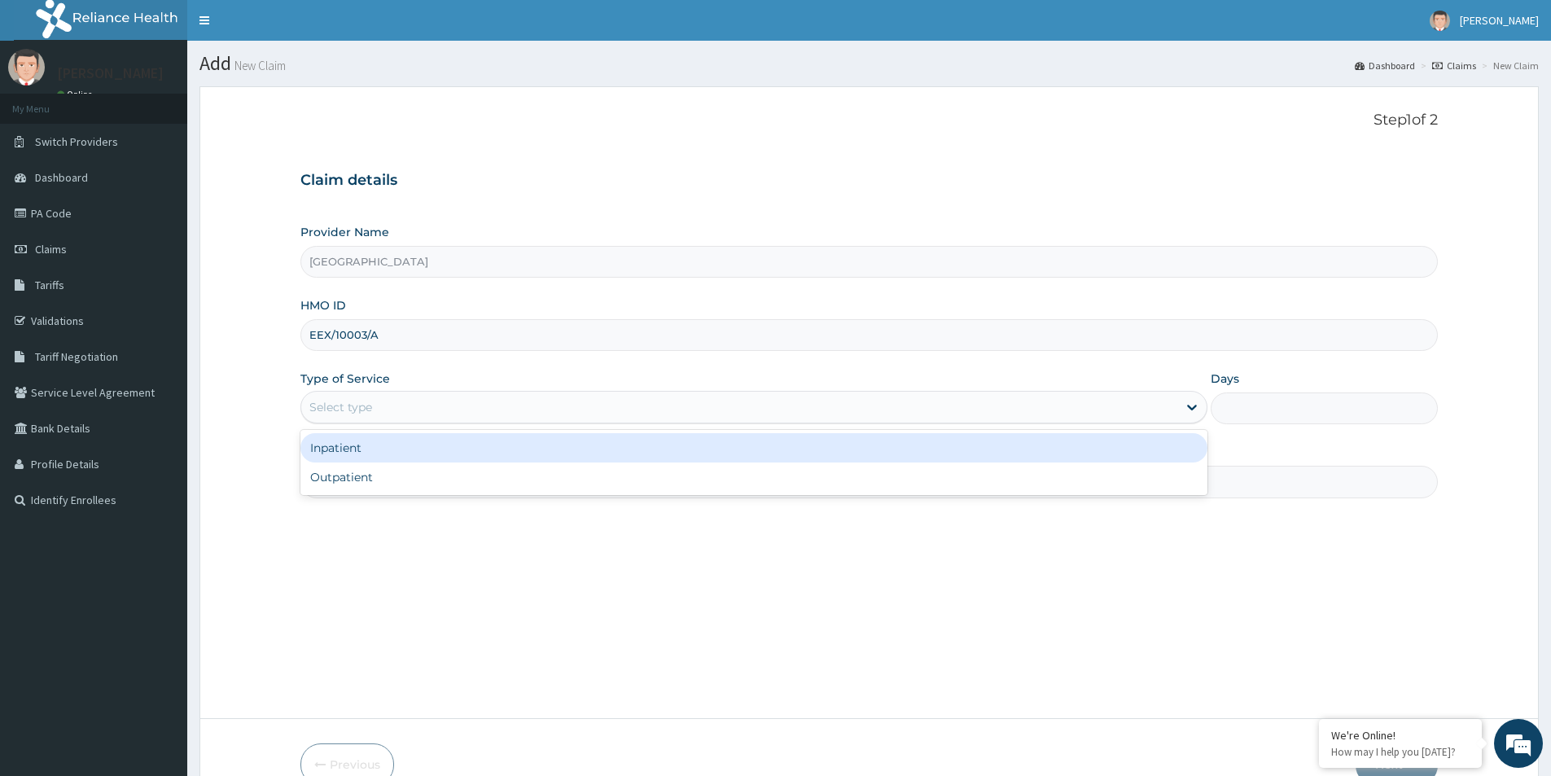
click at [374, 414] on div "Select type" at bounding box center [739, 407] width 876 height 26
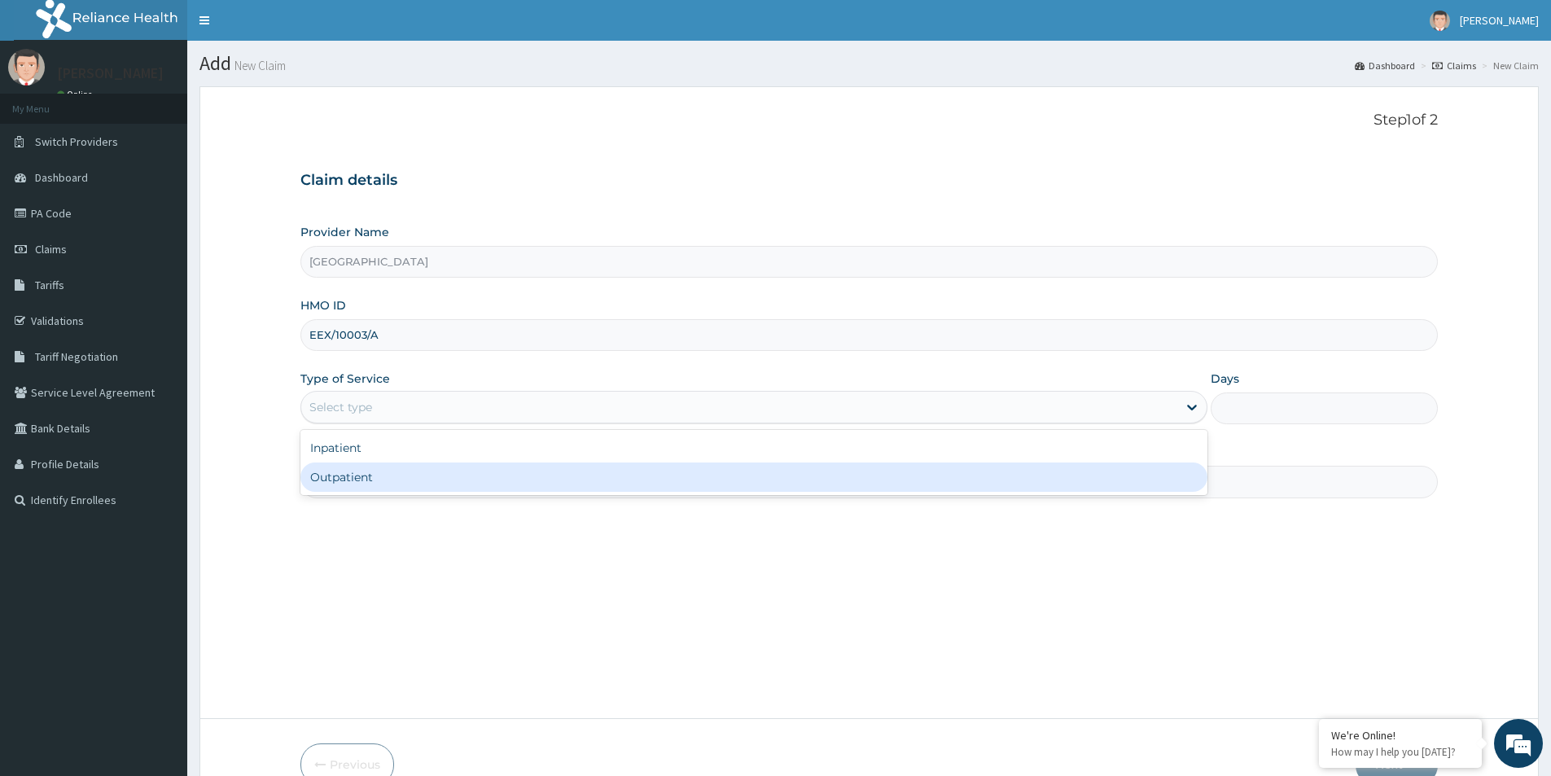
click at [385, 476] on div "Outpatient" at bounding box center [753, 477] width 907 height 29
type input "1"
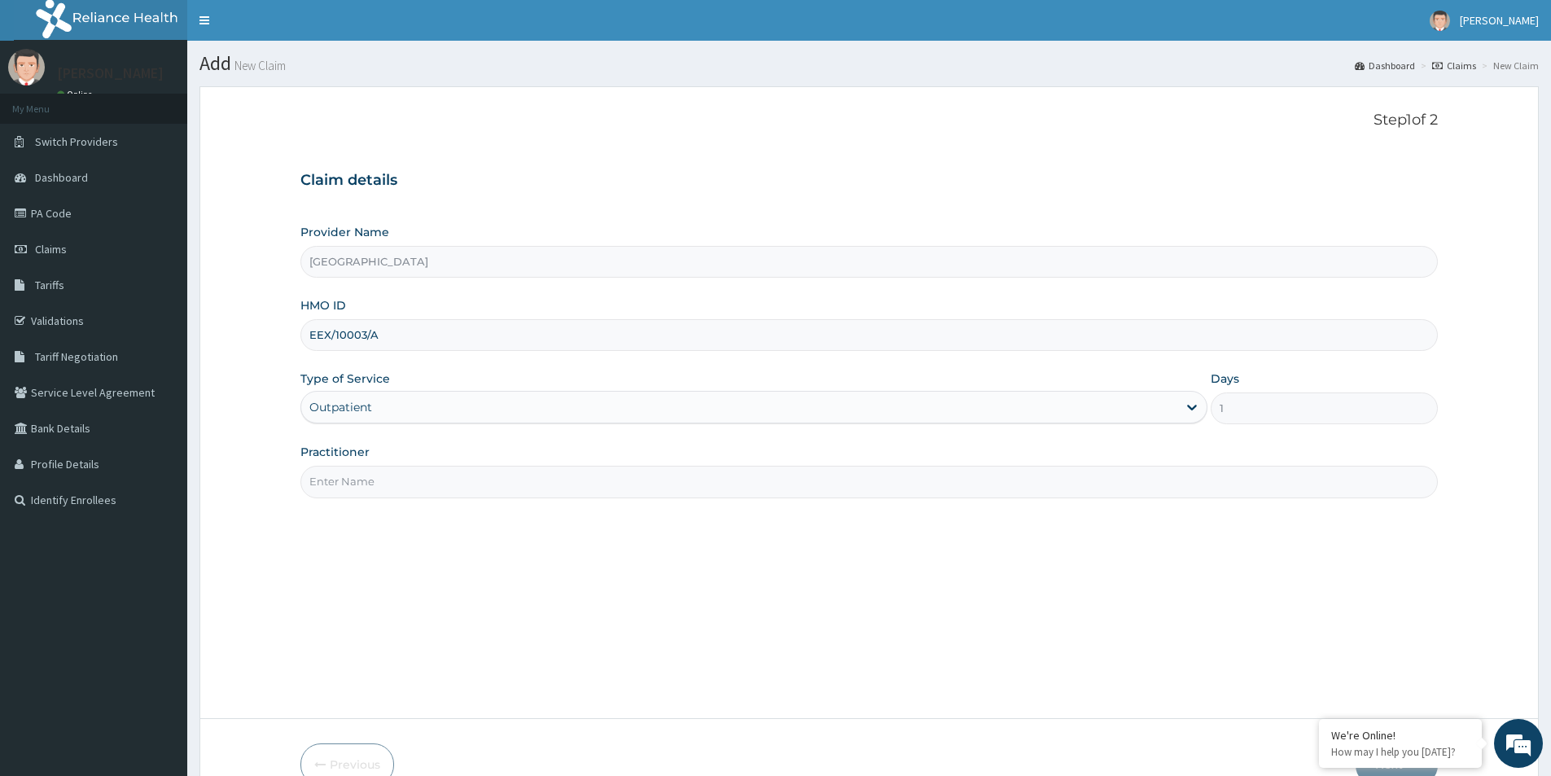
click at [384, 487] on input "Practitioner" at bounding box center [869, 482] width 1138 height 32
paste input "Olaide Oluwakemi Oluleye"
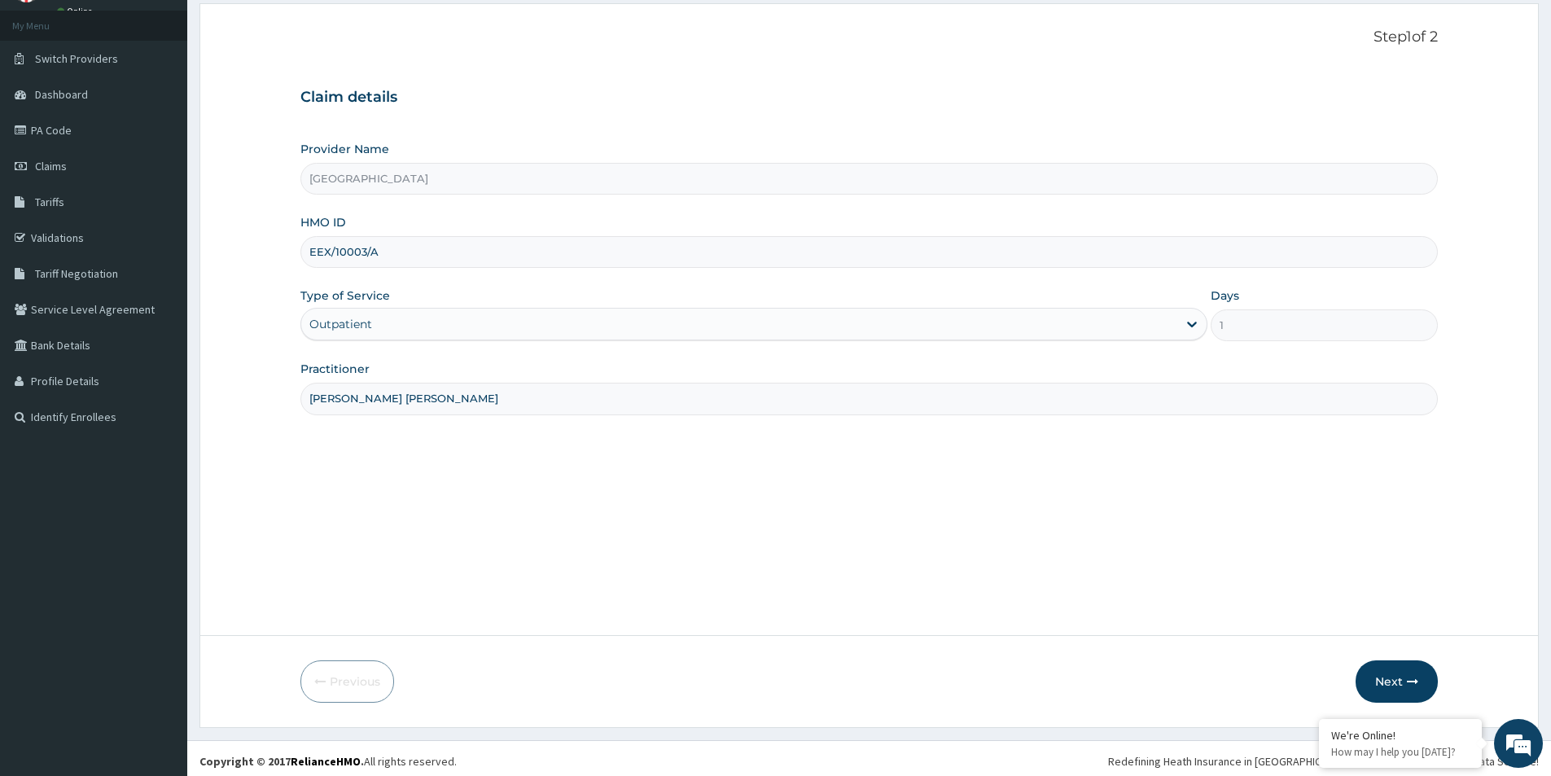
scroll to position [89, 0]
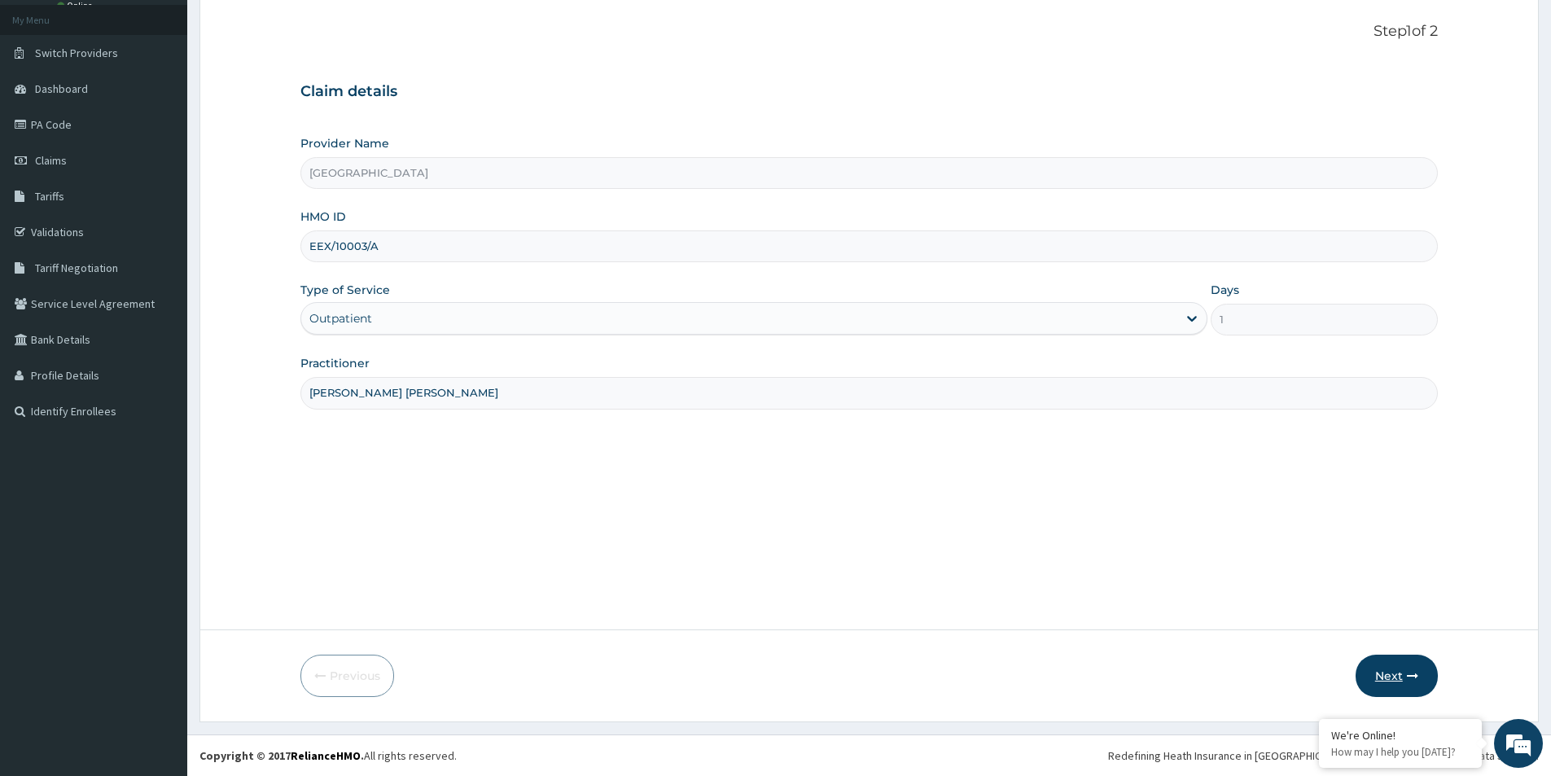
type input "Olaide Oluwakemi Oluleye"
click at [1376, 673] on button "Next" at bounding box center [1397, 676] width 82 height 42
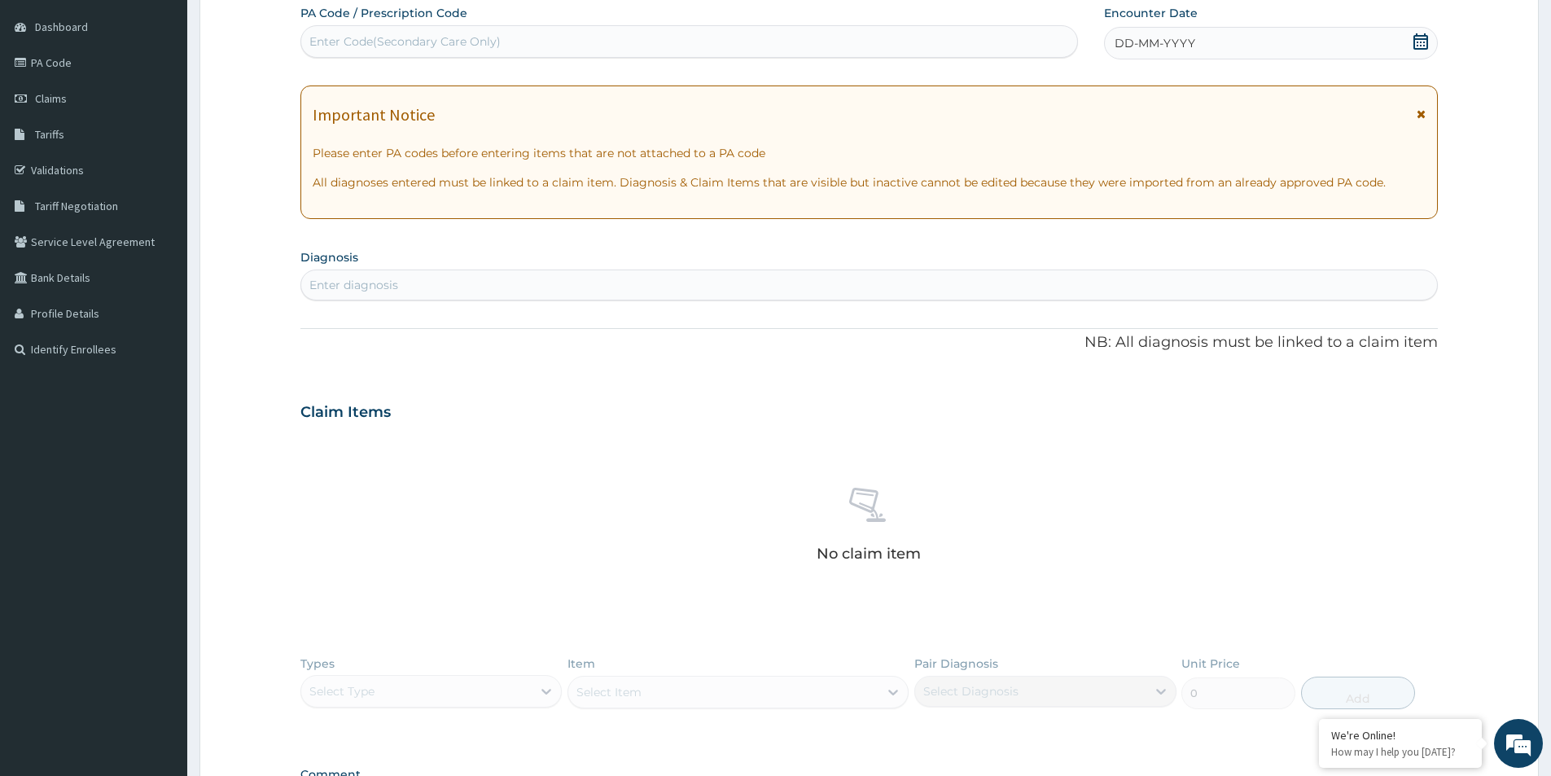
scroll to position [0, 0]
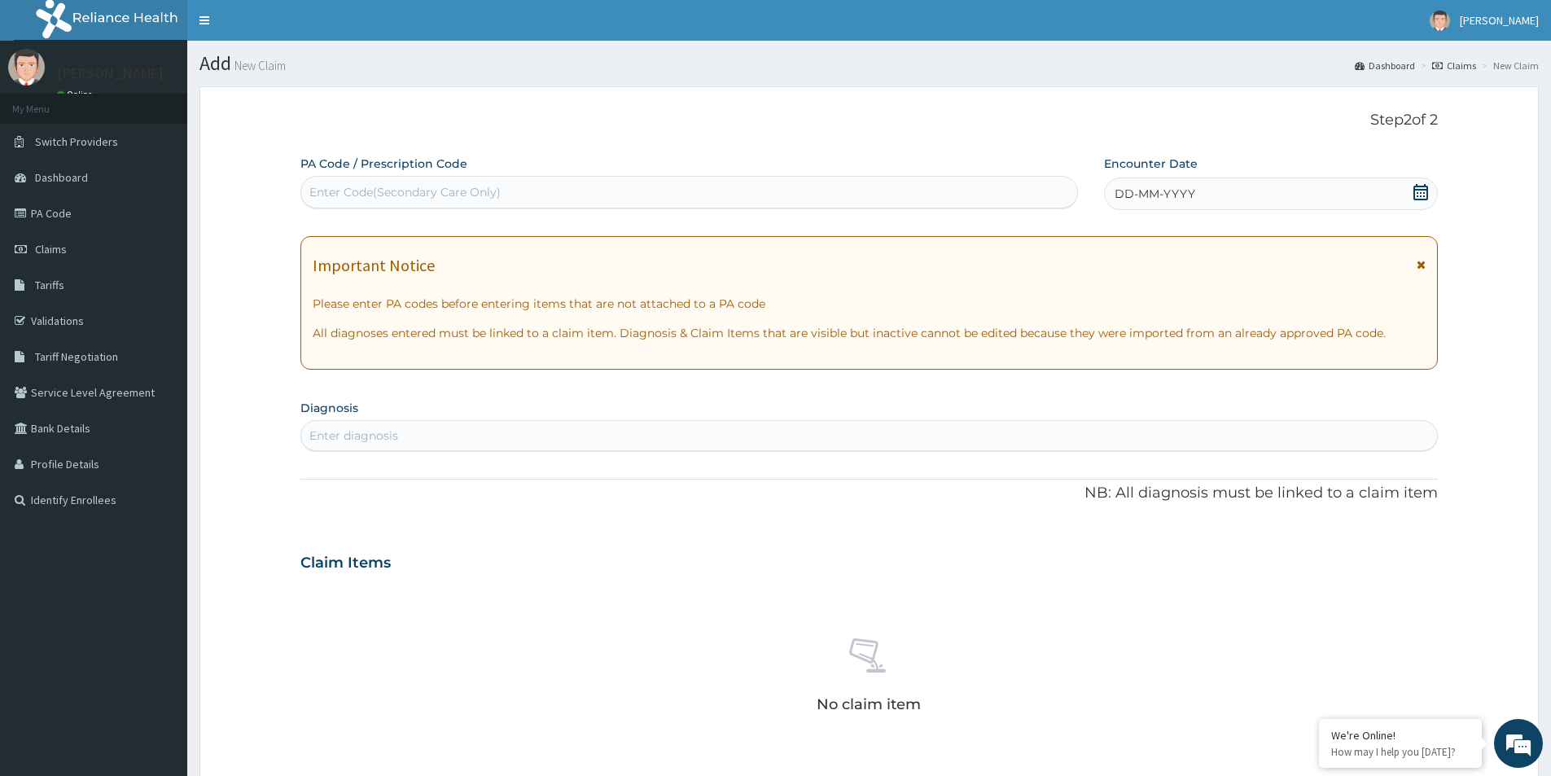
click at [551, 195] on div "Enter Code(Secondary Care Only)" at bounding box center [689, 192] width 776 height 26
paste input "PA/CEEE5B"
type input "PA/CEEE5B"
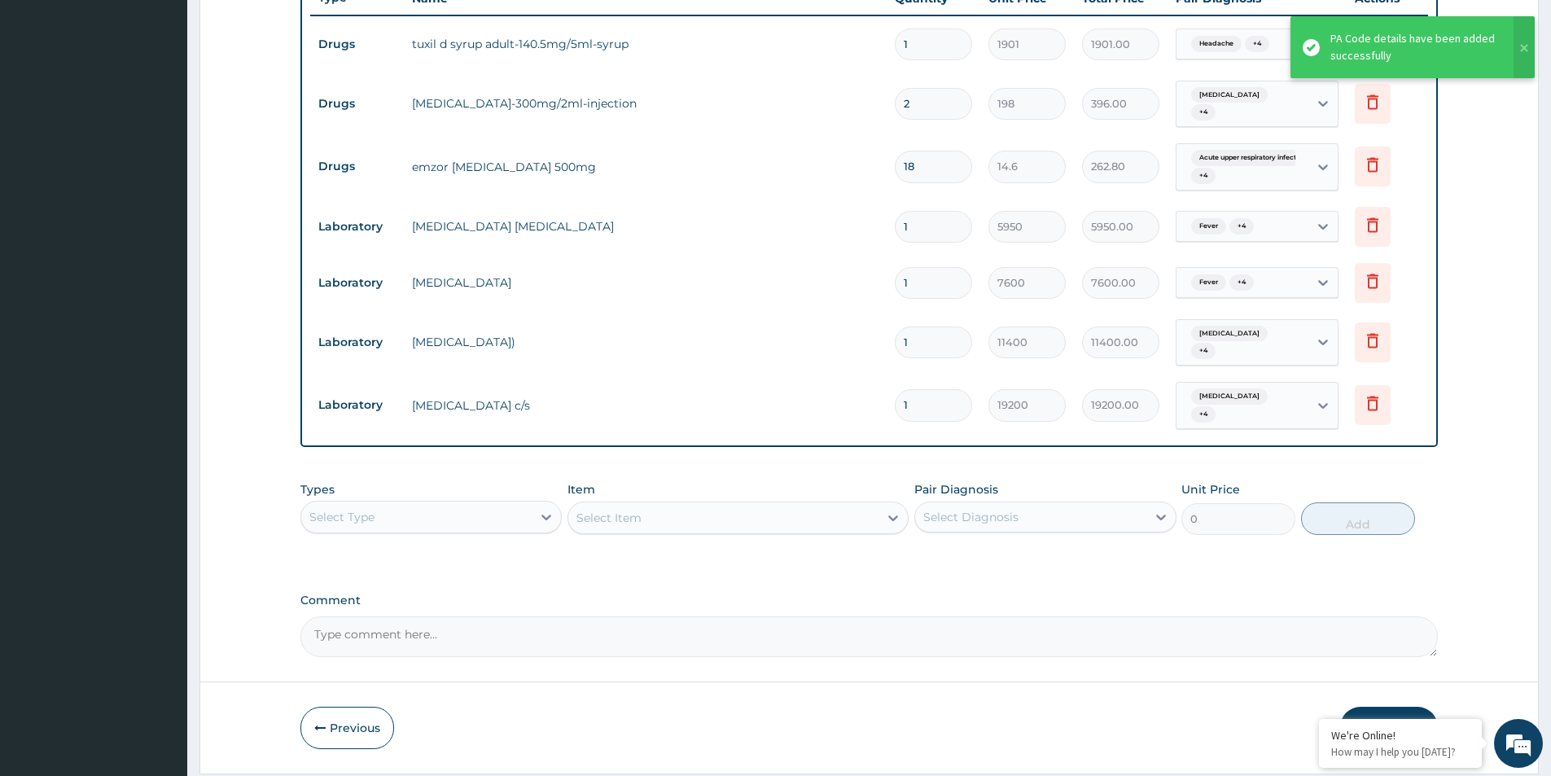
scroll to position [454, 0]
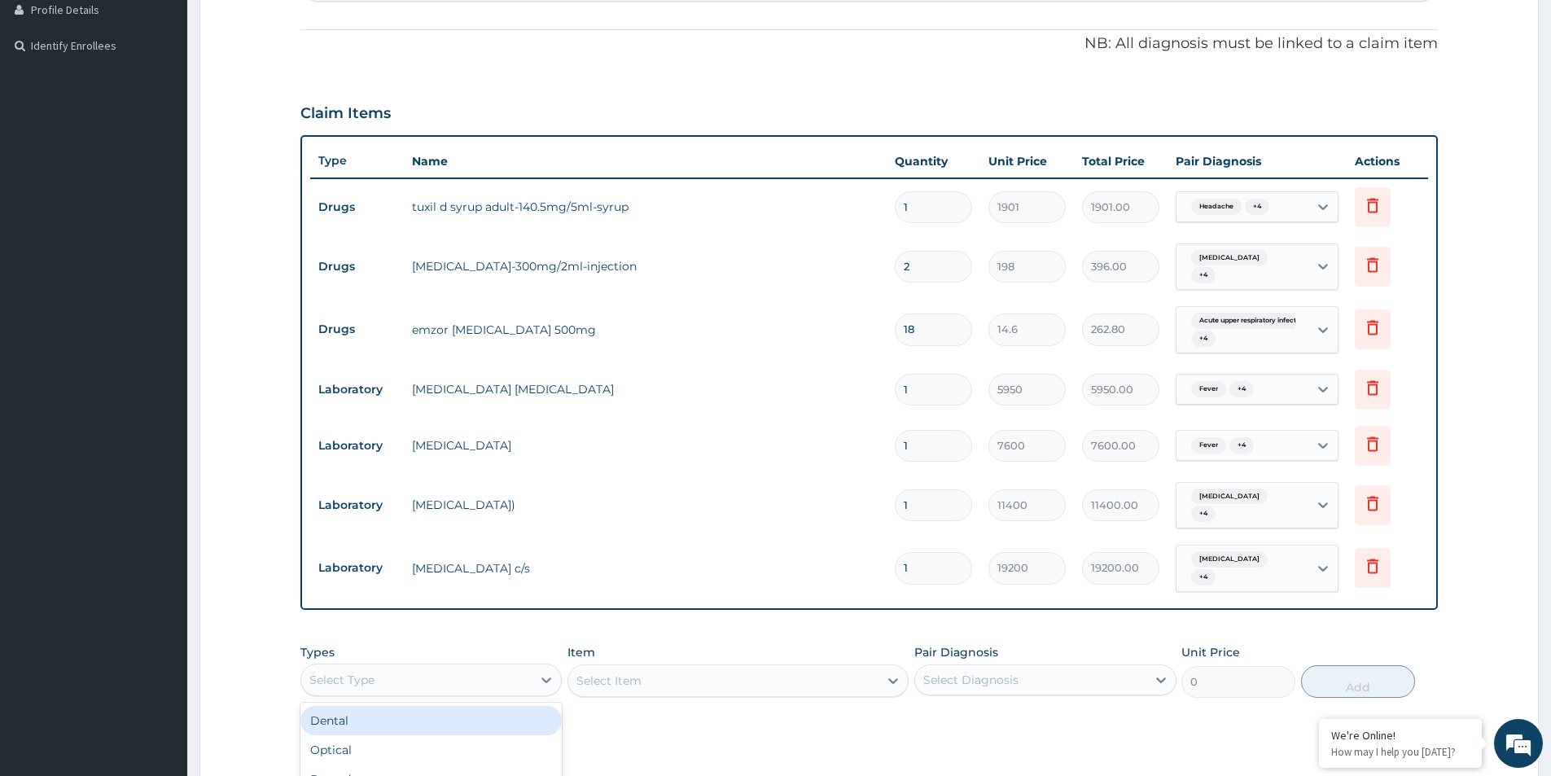
click at [463, 667] on div "Select Type" at bounding box center [416, 680] width 230 height 26
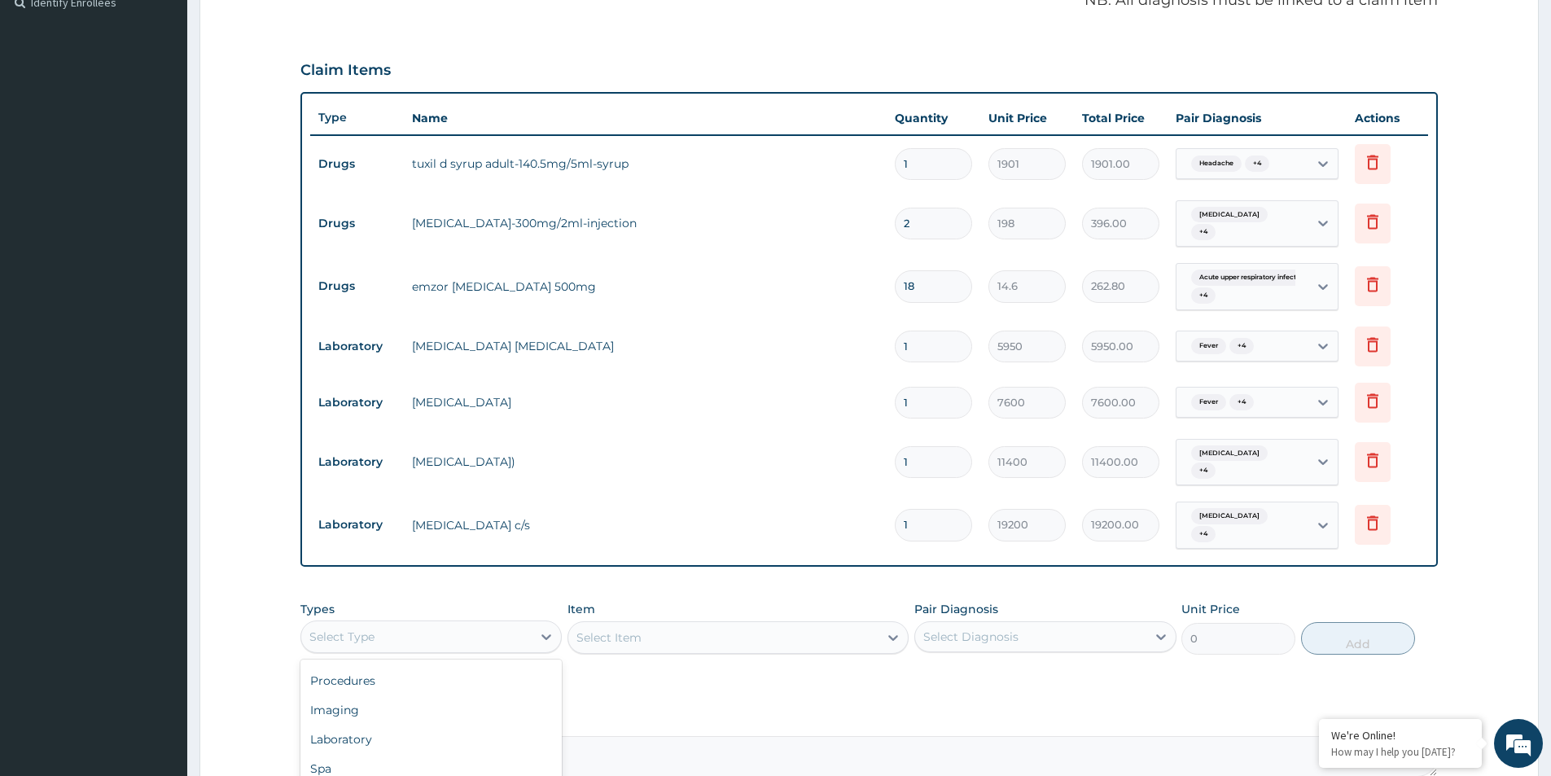
scroll to position [536, 0]
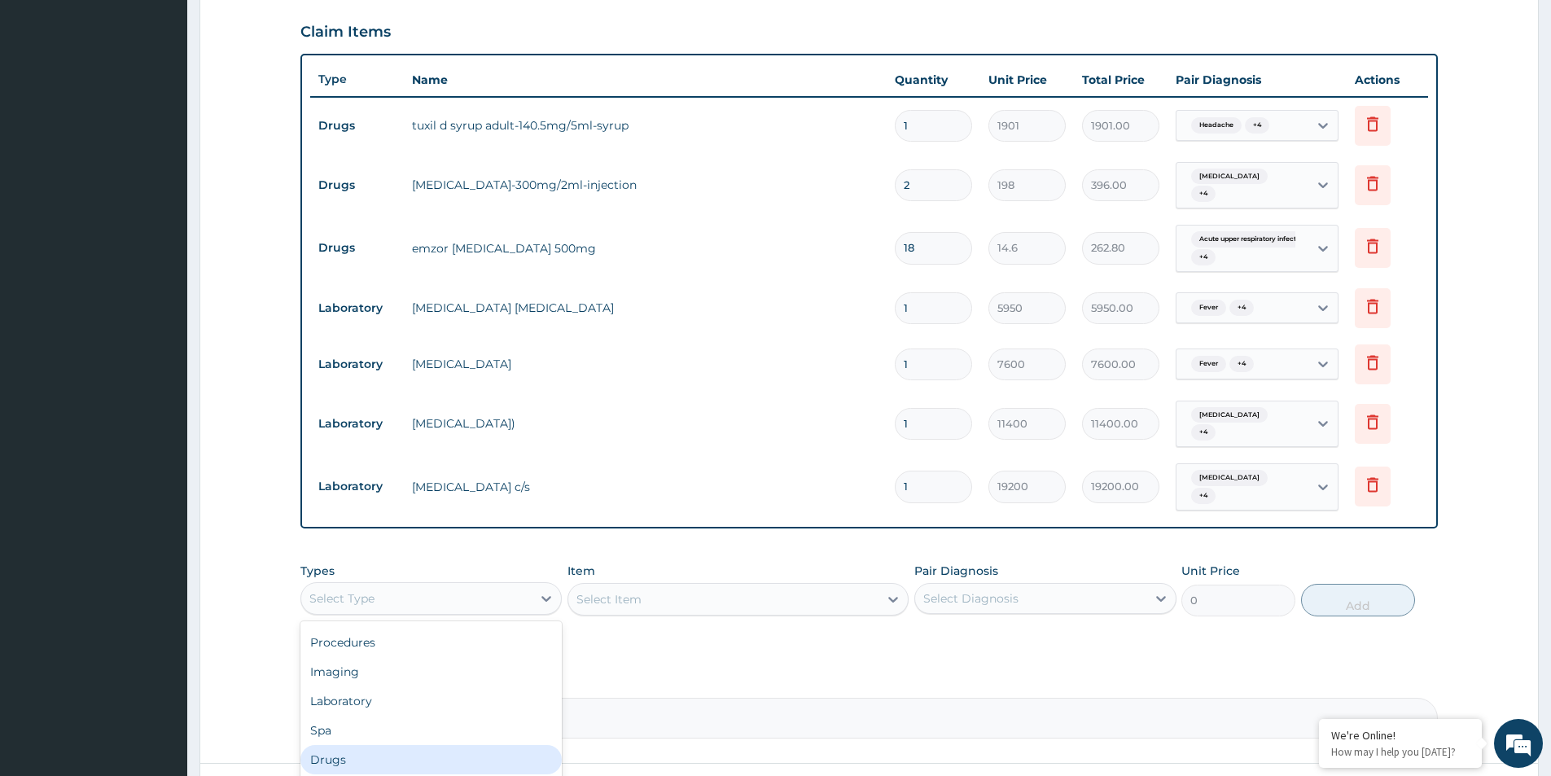
drag, startPoint x: 382, startPoint y: 735, endPoint x: 687, endPoint y: 681, distance: 310.2
click at [397, 745] on div "Drugs" at bounding box center [430, 759] width 261 height 29
click at [1001, 590] on div "Select Diagnosis" at bounding box center [970, 598] width 95 height 16
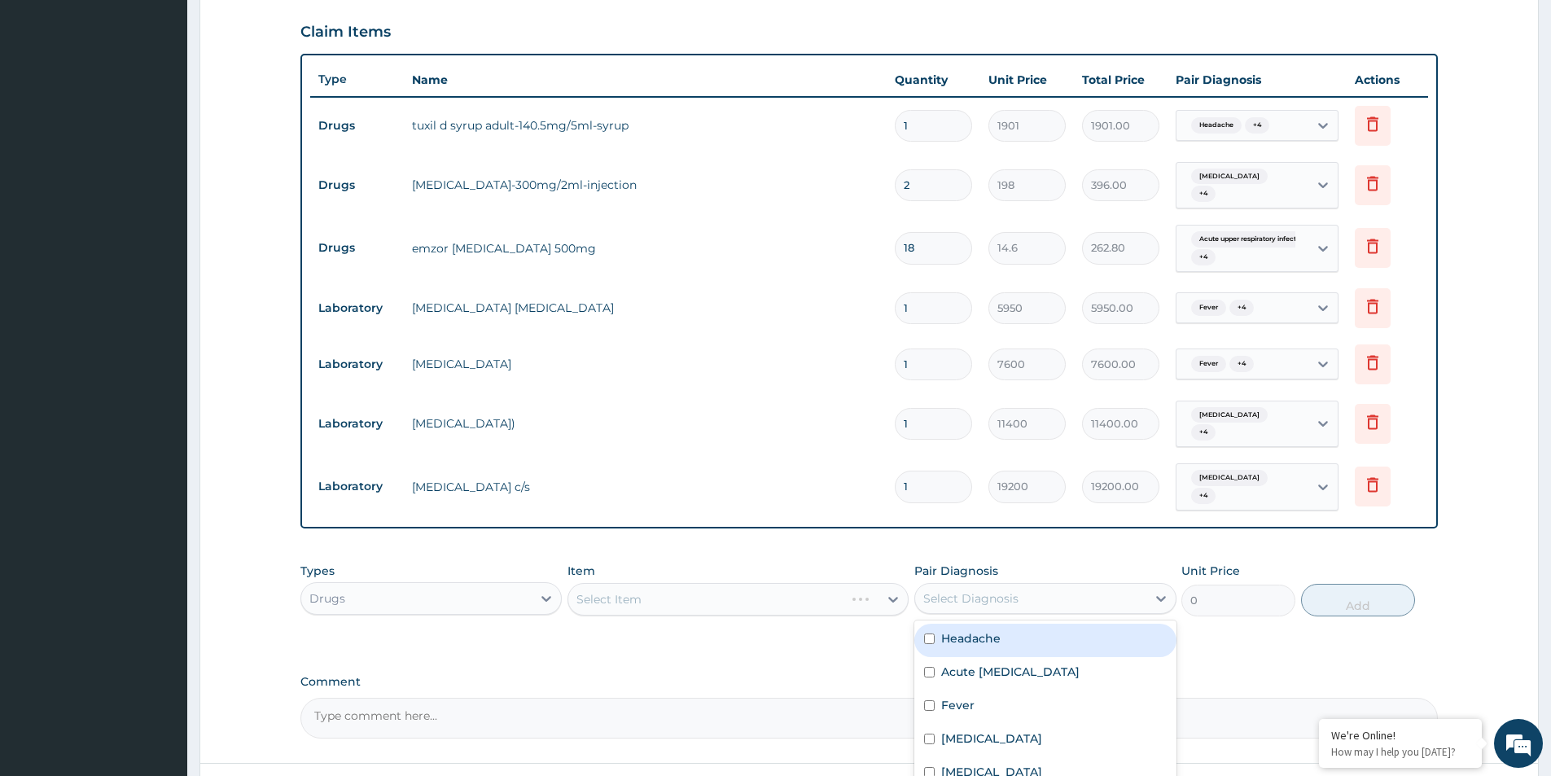
click at [940, 627] on div "Headache" at bounding box center [1044, 640] width 261 height 33
checkbox input "true"
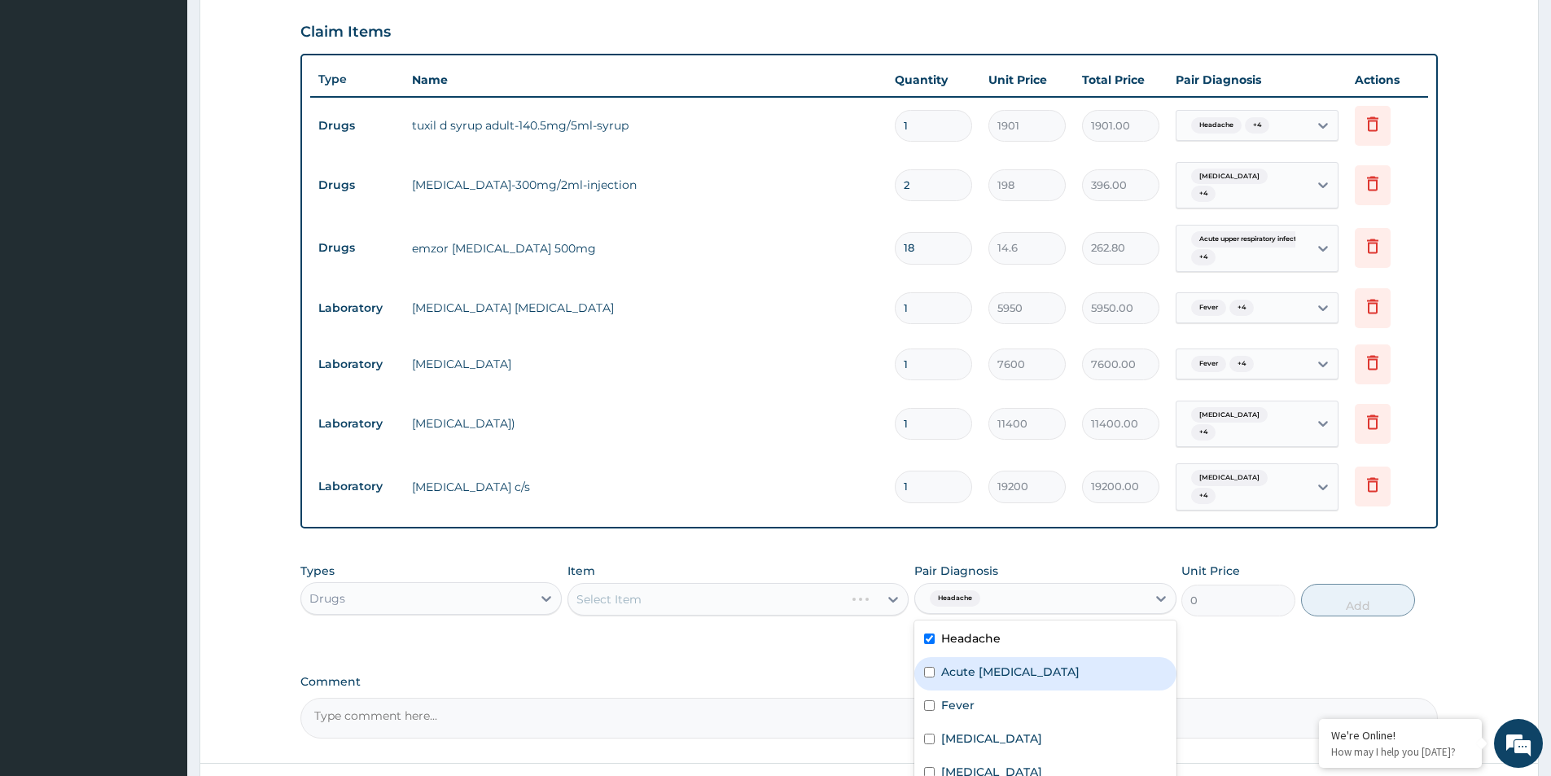
click at [943, 657] on div "Acute upper respiratory infection" at bounding box center [1044, 673] width 261 height 33
checkbox input "true"
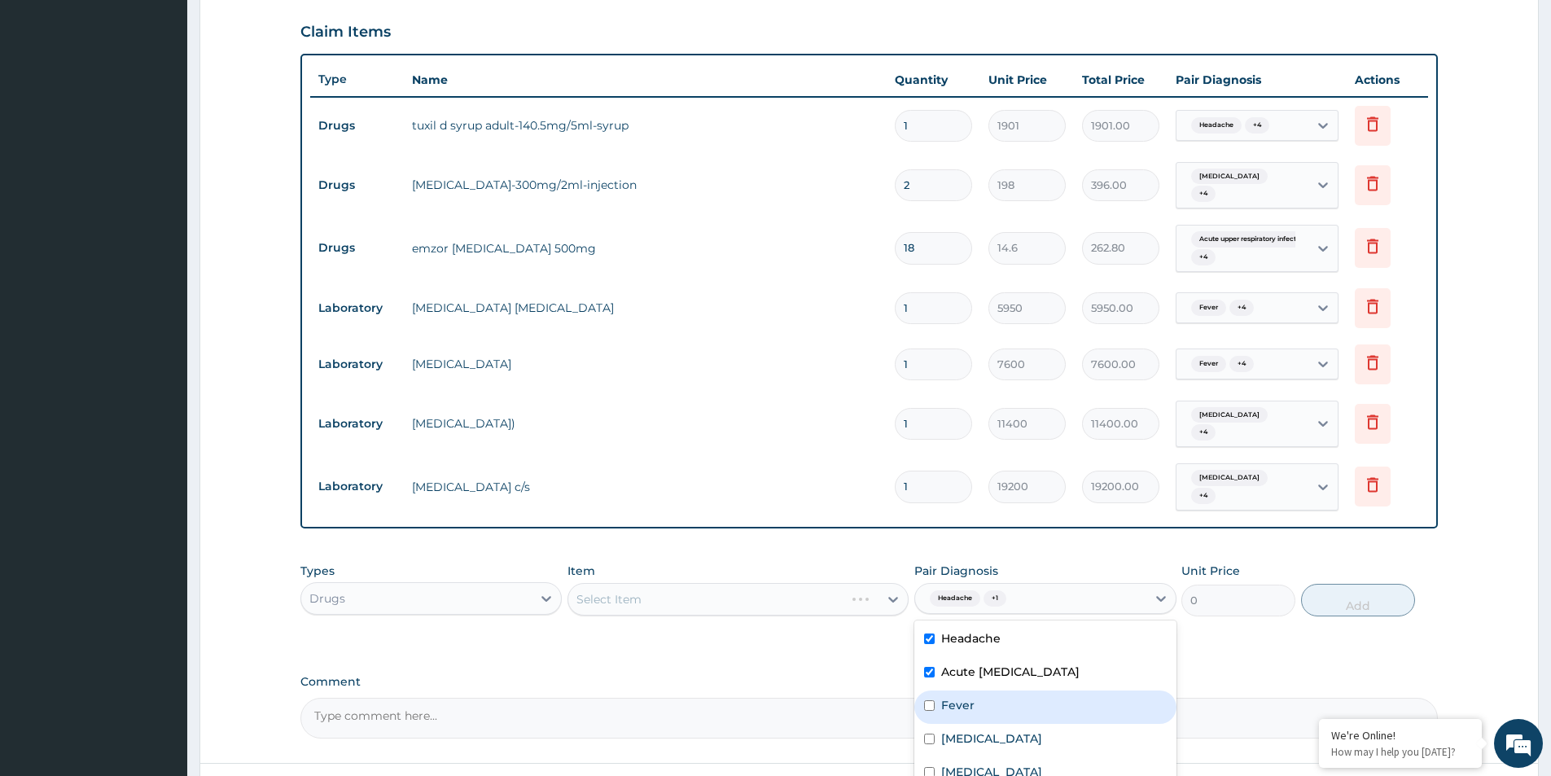
click at [951, 691] on div "Fever" at bounding box center [1044, 707] width 261 height 33
checkbox input "true"
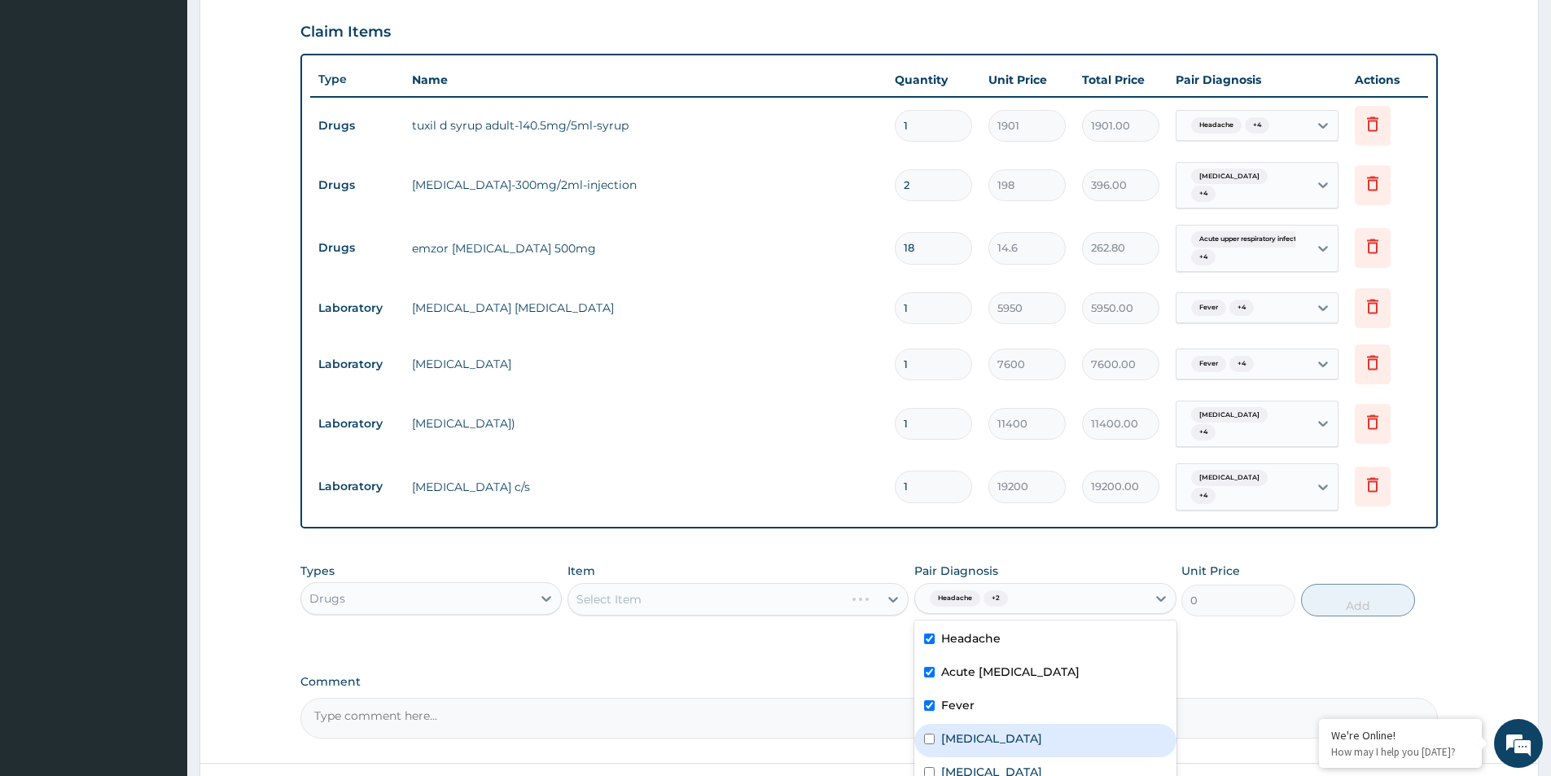
drag, startPoint x: 939, startPoint y: 717, endPoint x: 961, endPoint y: 752, distance: 42.0
click at [939, 724] on div "Diarrhea" at bounding box center [1044, 740] width 261 height 33
checkbox input "true"
click at [957, 760] on div "Malaria" at bounding box center [1044, 773] width 261 height 33
checkbox input "true"
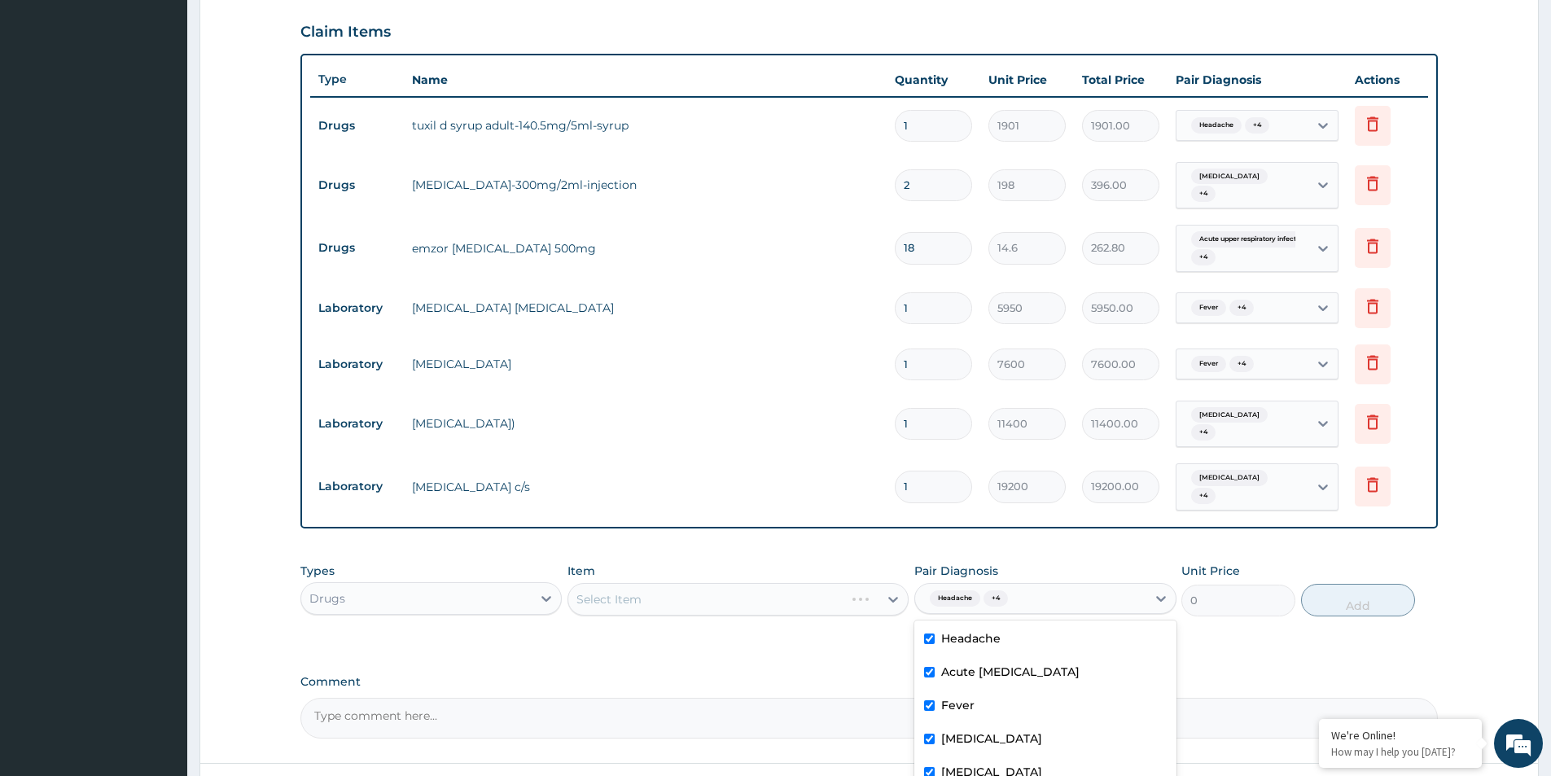
drag, startPoint x: 746, startPoint y: 581, endPoint x: 802, endPoint y: 8, distance: 575.2
click at [752, 583] on div "Select Item" at bounding box center [738, 599] width 341 height 33
drag, startPoint x: 471, startPoint y: 595, endPoint x: 467, endPoint y: 607, distance: 12.1
click at [471, 597] on div "Types Drugs Item Select Item Pair Diagnosis Headache + 4 Unit Price 0 Add" at bounding box center [869, 590] width 1138 height 70
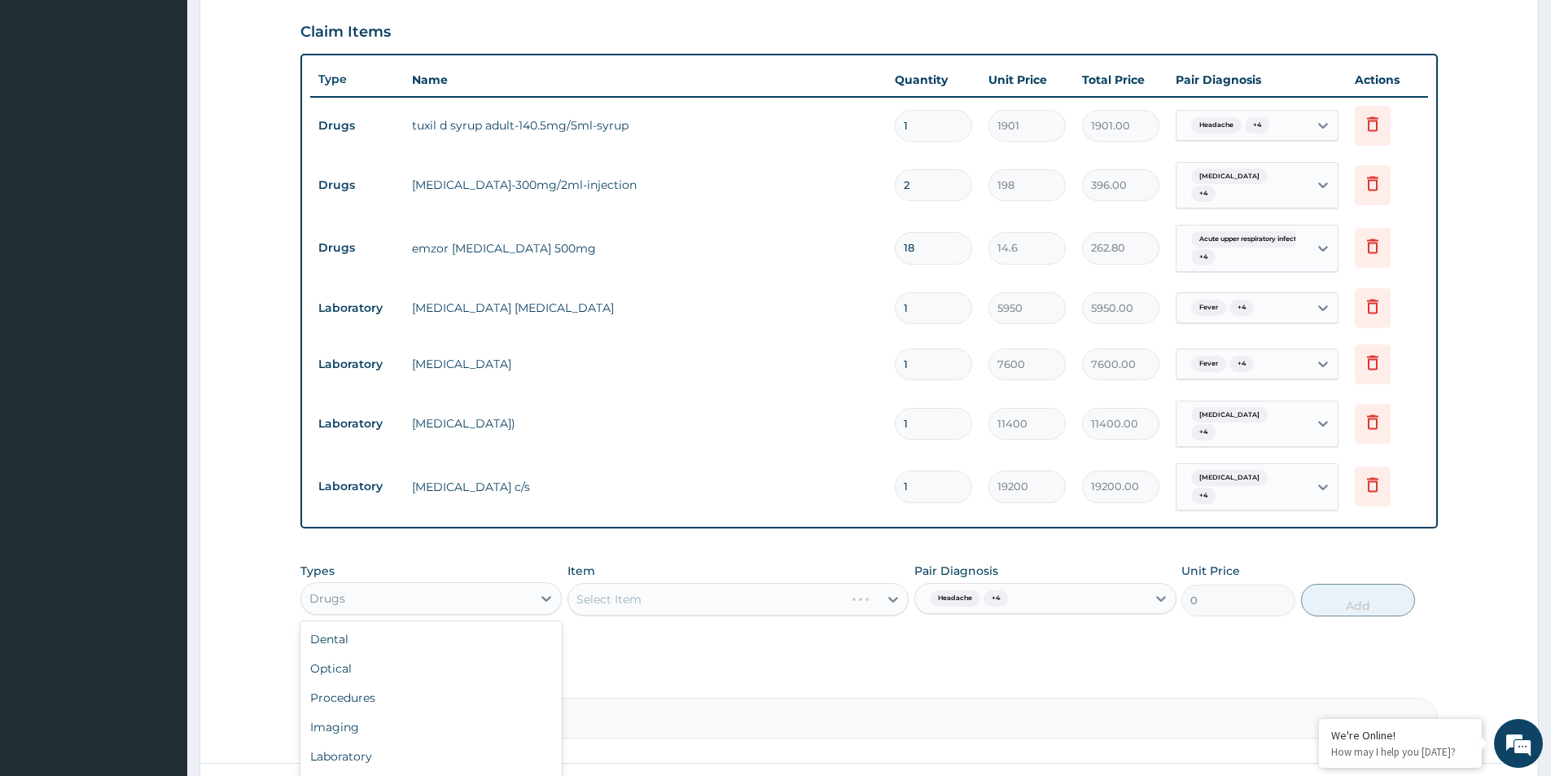
click at [450, 585] on div "Drugs" at bounding box center [416, 598] width 230 height 26
drag, startPoint x: 392, startPoint y: 682, endPoint x: 427, endPoint y: 663, distance: 40.1
click at [393, 683] on div "Procedures" at bounding box center [430, 697] width 261 height 29
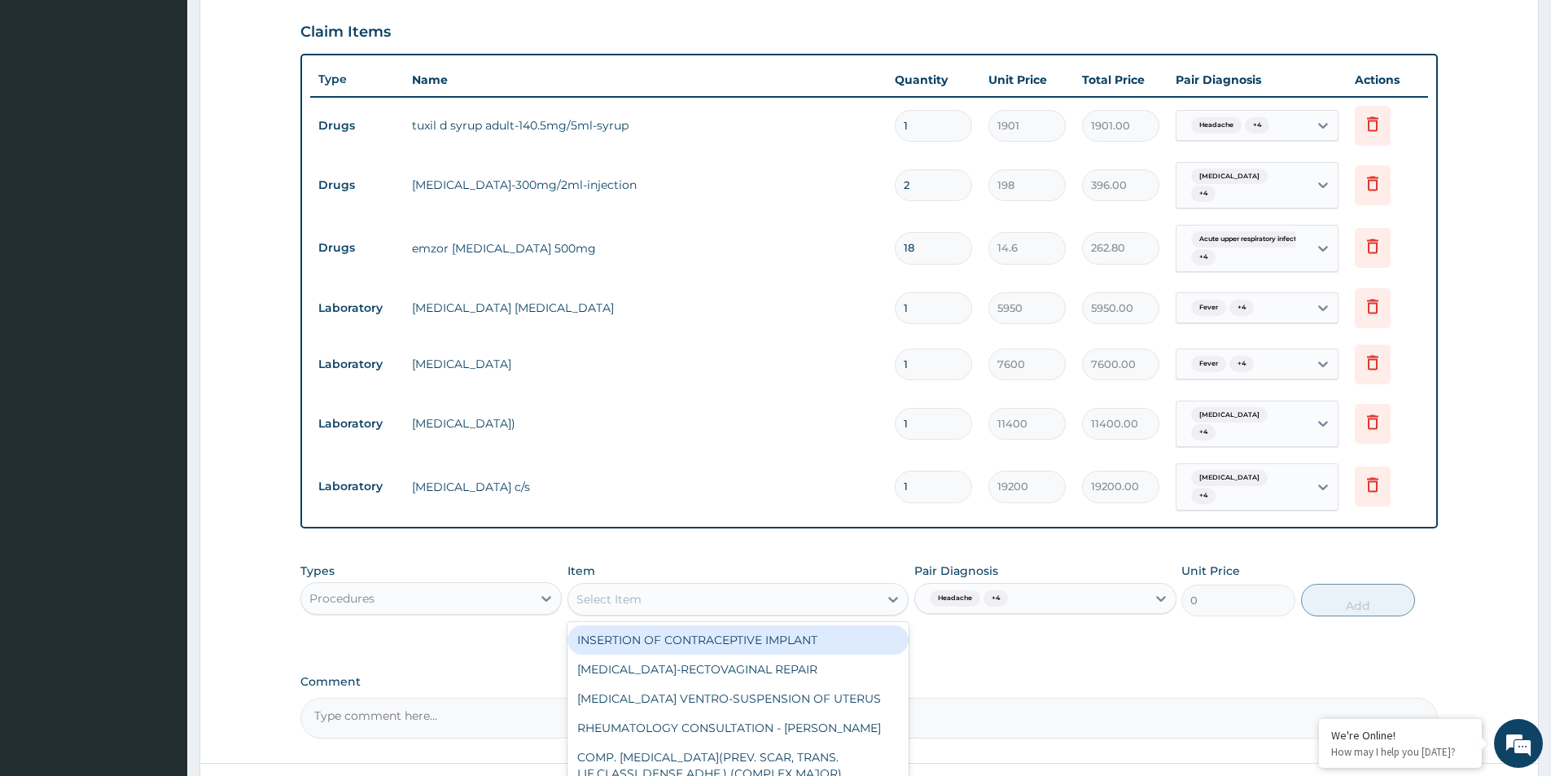
click at [698, 586] on div "Select Item" at bounding box center [723, 599] width 310 height 26
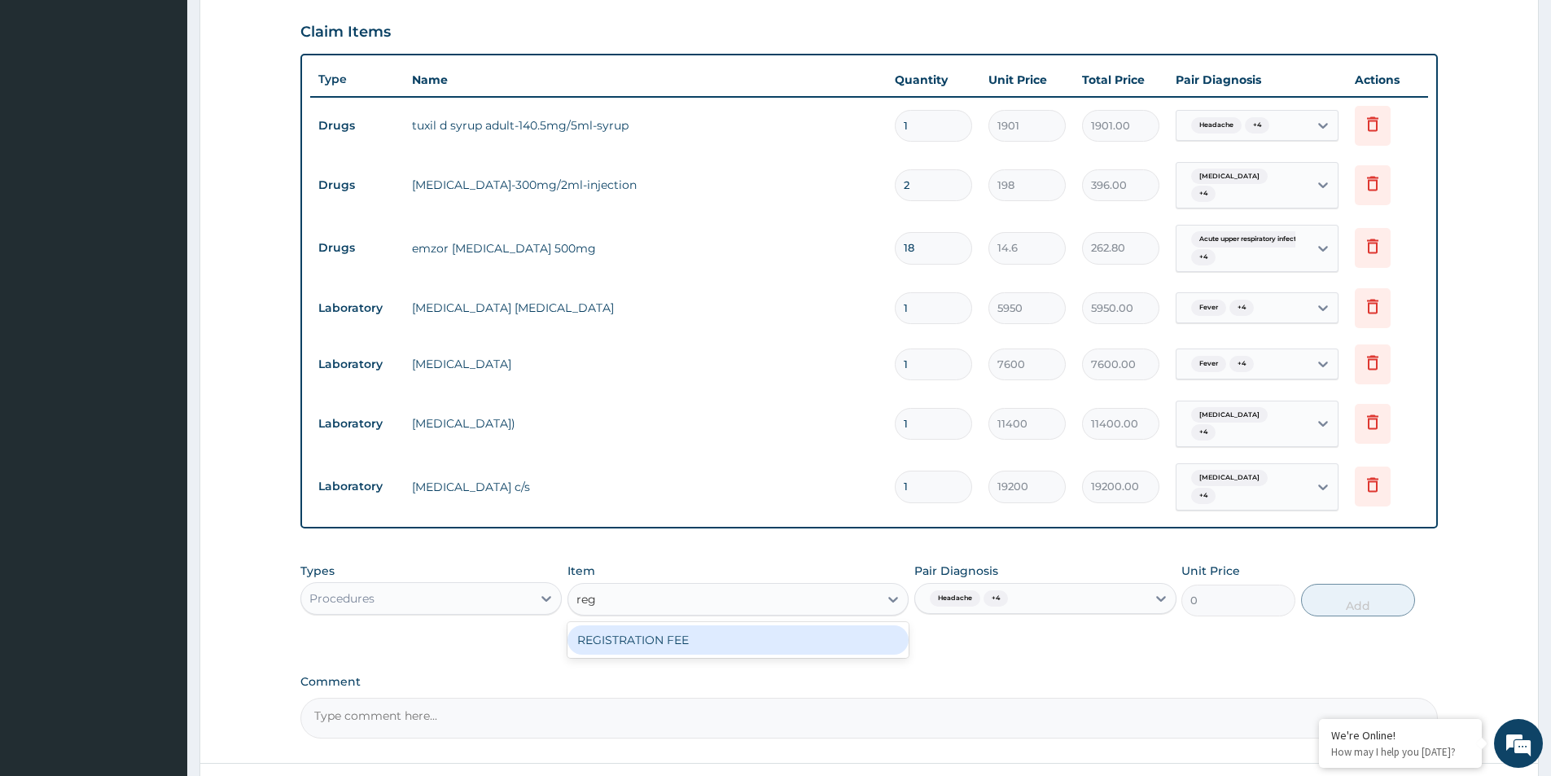
type input "regi"
click at [654, 625] on div "REGISTRATION FEE" at bounding box center [738, 639] width 341 height 29
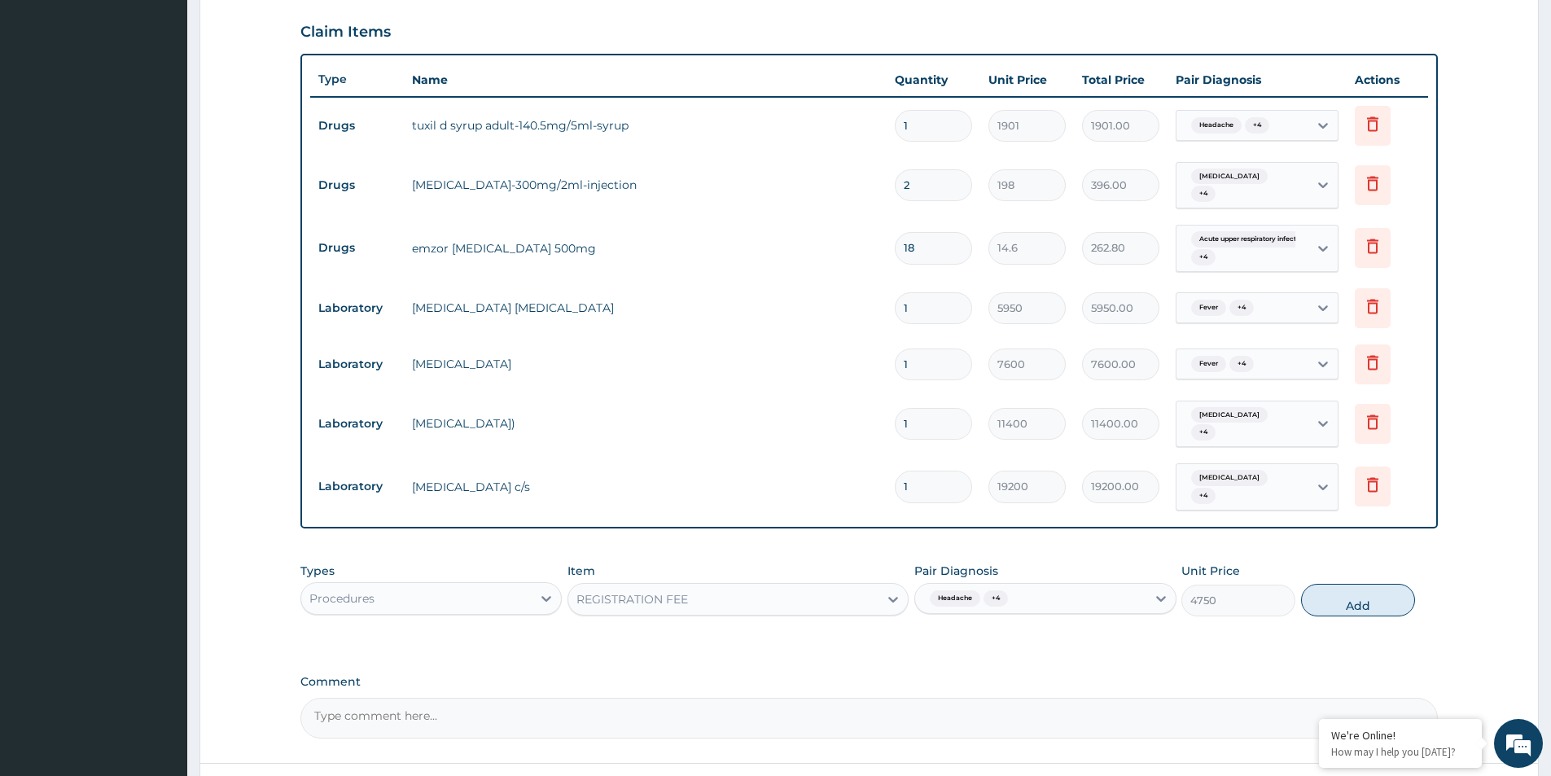
drag, startPoint x: 1401, startPoint y: 580, endPoint x: 1200, endPoint y: 596, distance: 201.0
click at [1395, 584] on button "Add" at bounding box center [1358, 600] width 114 height 33
type input "0"
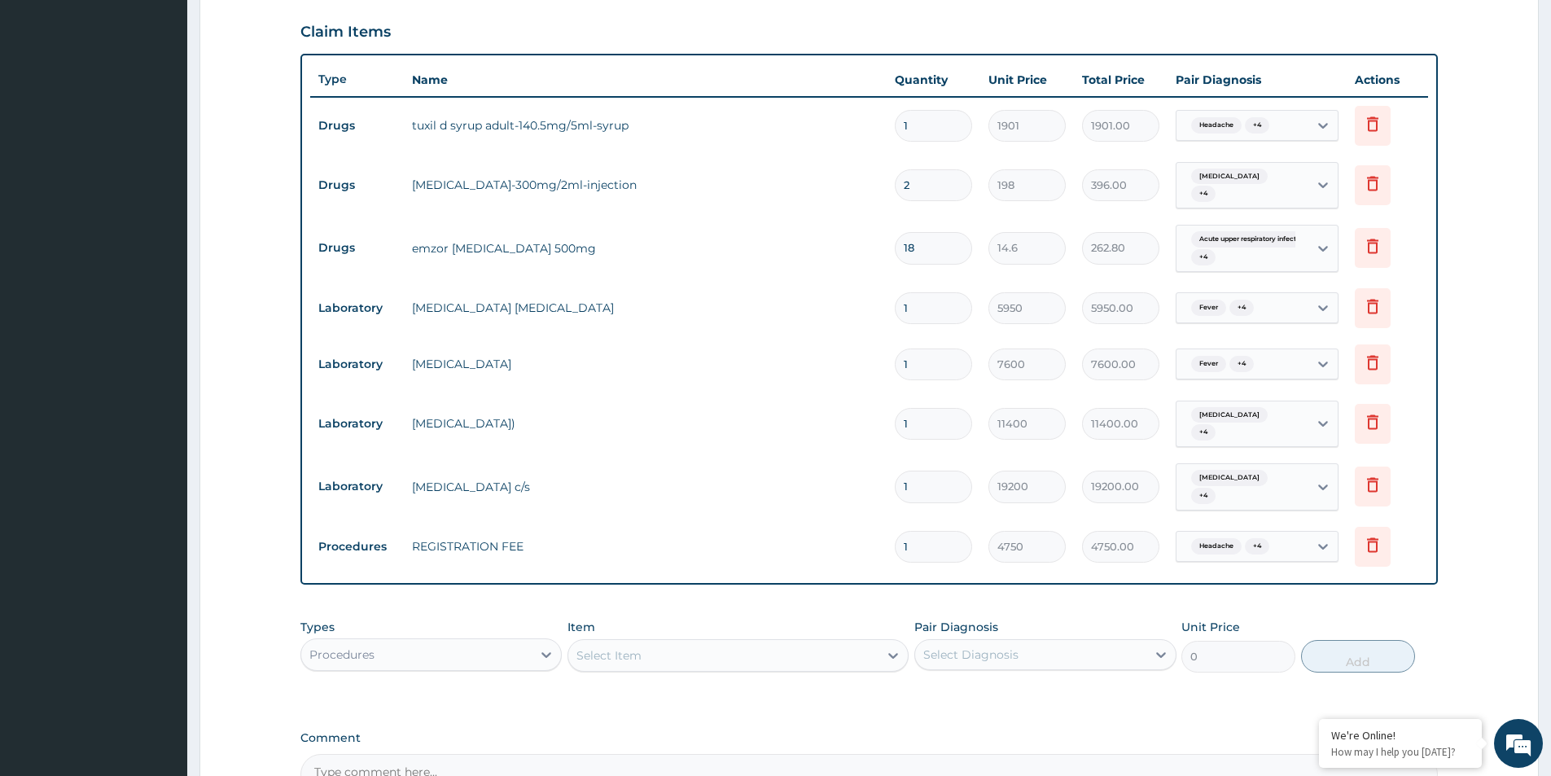
click at [1009, 645] on div "Select Diagnosis" at bounding box center [1030, 655] width 230 height 26
click at [962, 686] on label "Headache" at bounding box center [970, 694] width 59 height 16
checkbox input "true"
click at [979, 720] on label "Acute upper respiratory infection" at bounding box center [1010, 728] width 138 height 16
checkbox input "true"
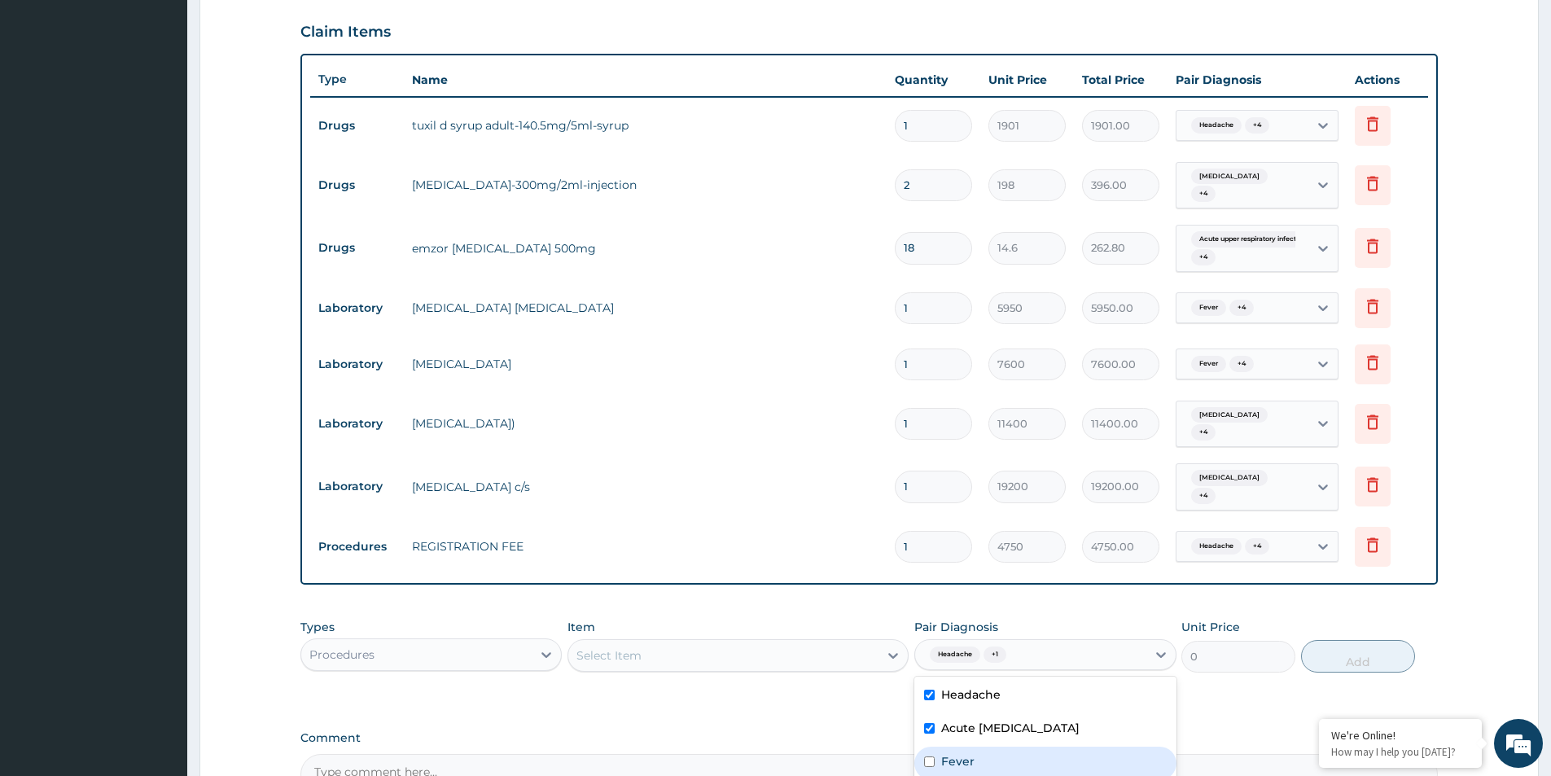
click at [951, 753] on label "Fever" at bounding box center [957, 761] width 33 height 16
checkbox input "true"
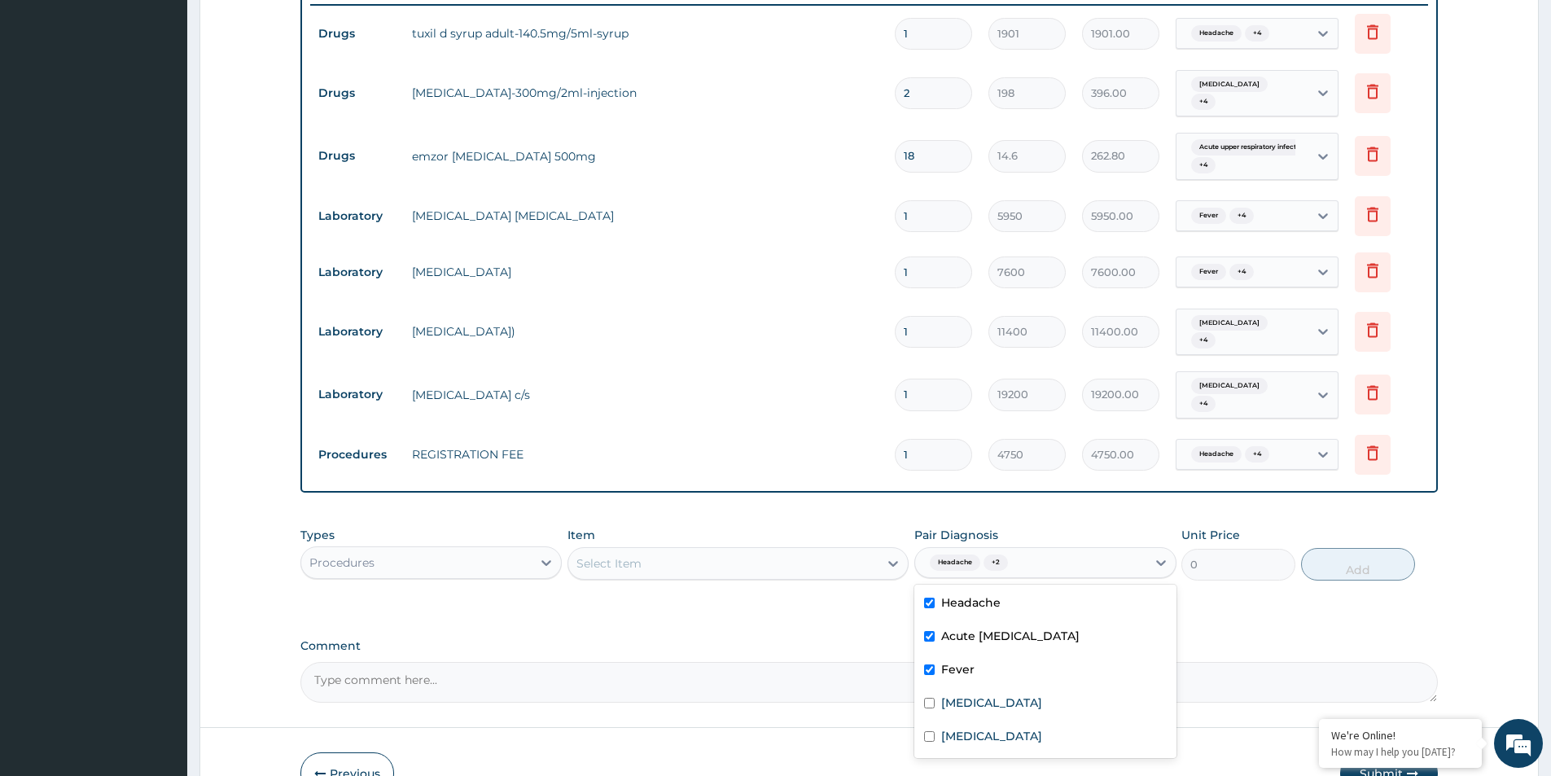
scroll to position [704, 0]
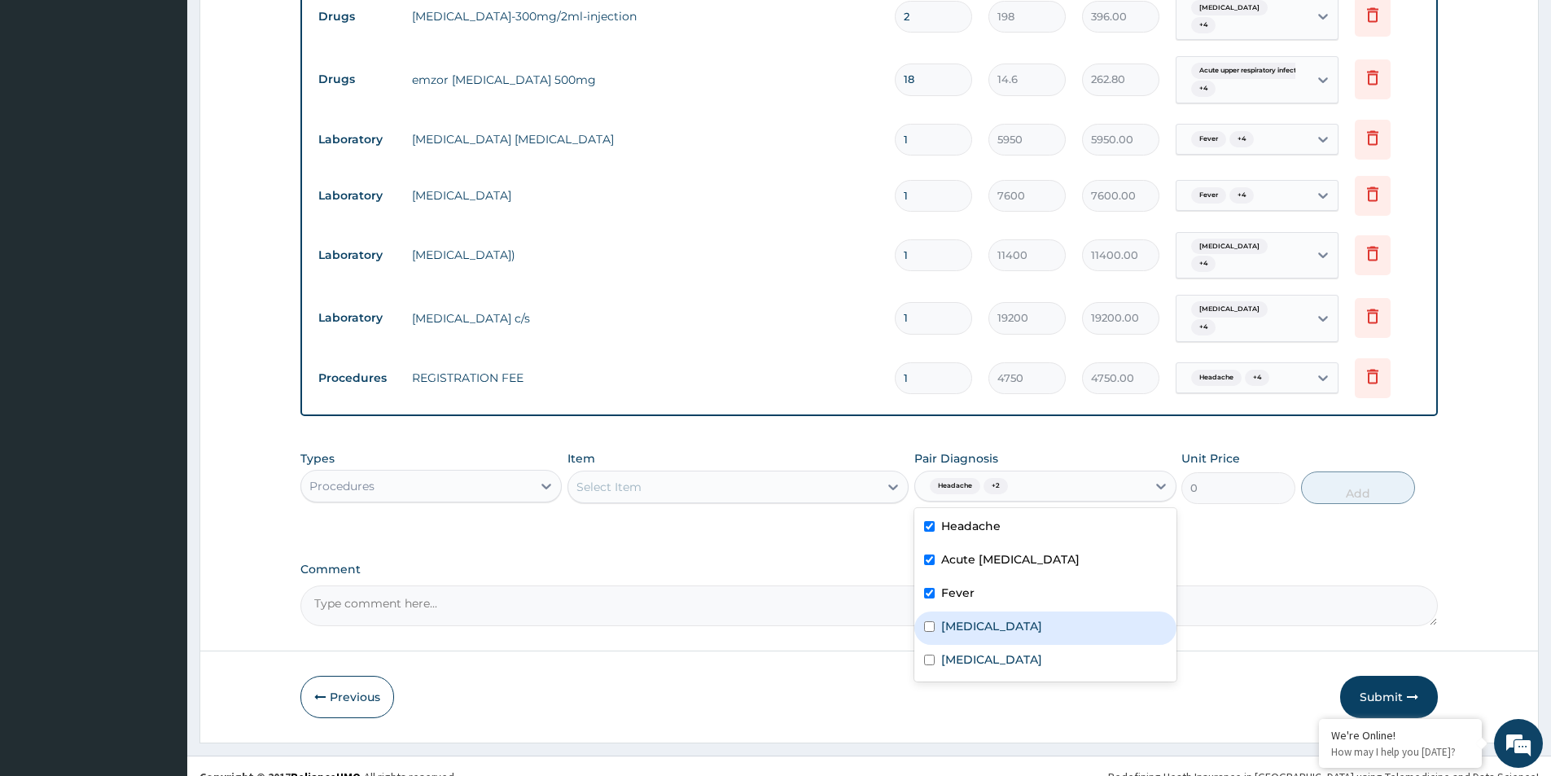
click at [987, 618] on label "Diarrhea" at bounding box center [991, 626] width 101 height 16
checkbox input "true"
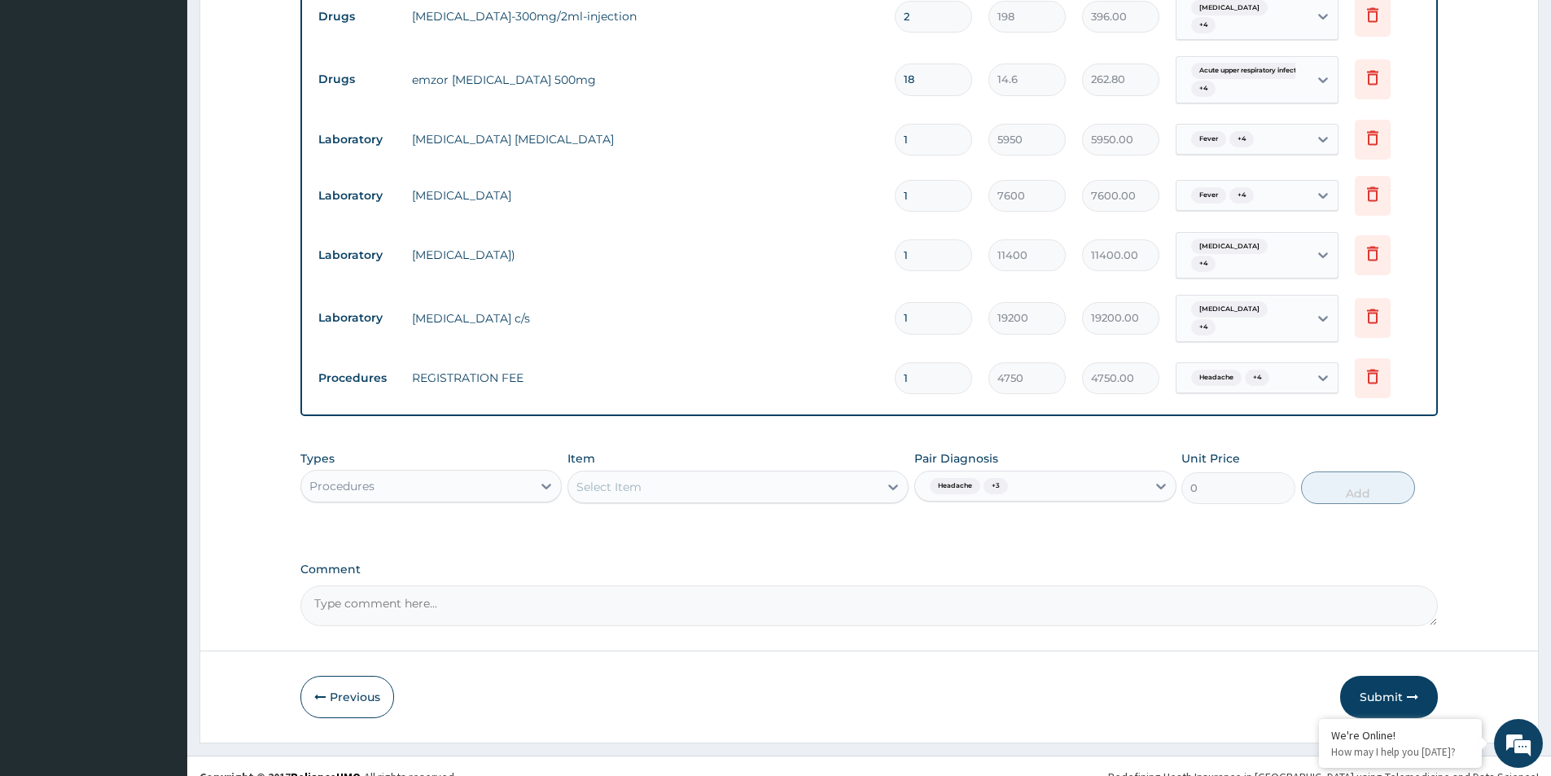
click at [979, 676] on div "Previous Submit" at bounding box center [869, 697] width 1138 height 42
drag, startPoint x: 992, startPoint y: 484, endPoint x: 999, endPoint y: 476, distance: 11.0
click at [993, 481] on div "Types Procedures Item Select Item Pair Diagnosis Headache + 3 Unit Price 0 Add" at bounding box center [869, 477] width 1138 height 70
click at [999, 476] on div "Headache + 3" at bounding box center [966, 486] width 87 height 21
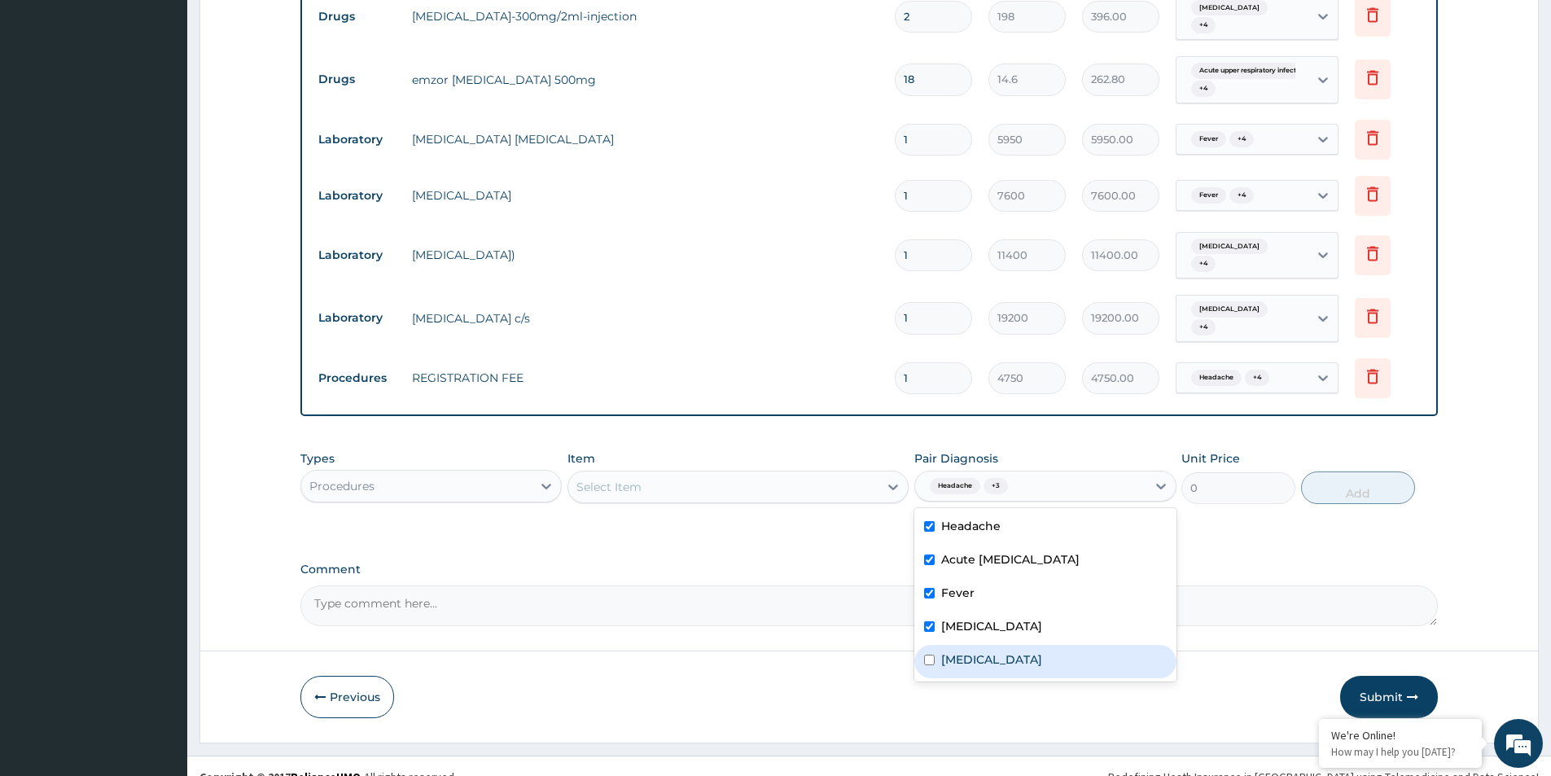
drag, startPoint x: 985, startPoint y: 648, endPoint x: 559, endPoint y: 527, distance: 443.6
click at [984, 647] on div "Malaria" at bounding box center [1044, 661] width 261 height 33
checkbox input "true"
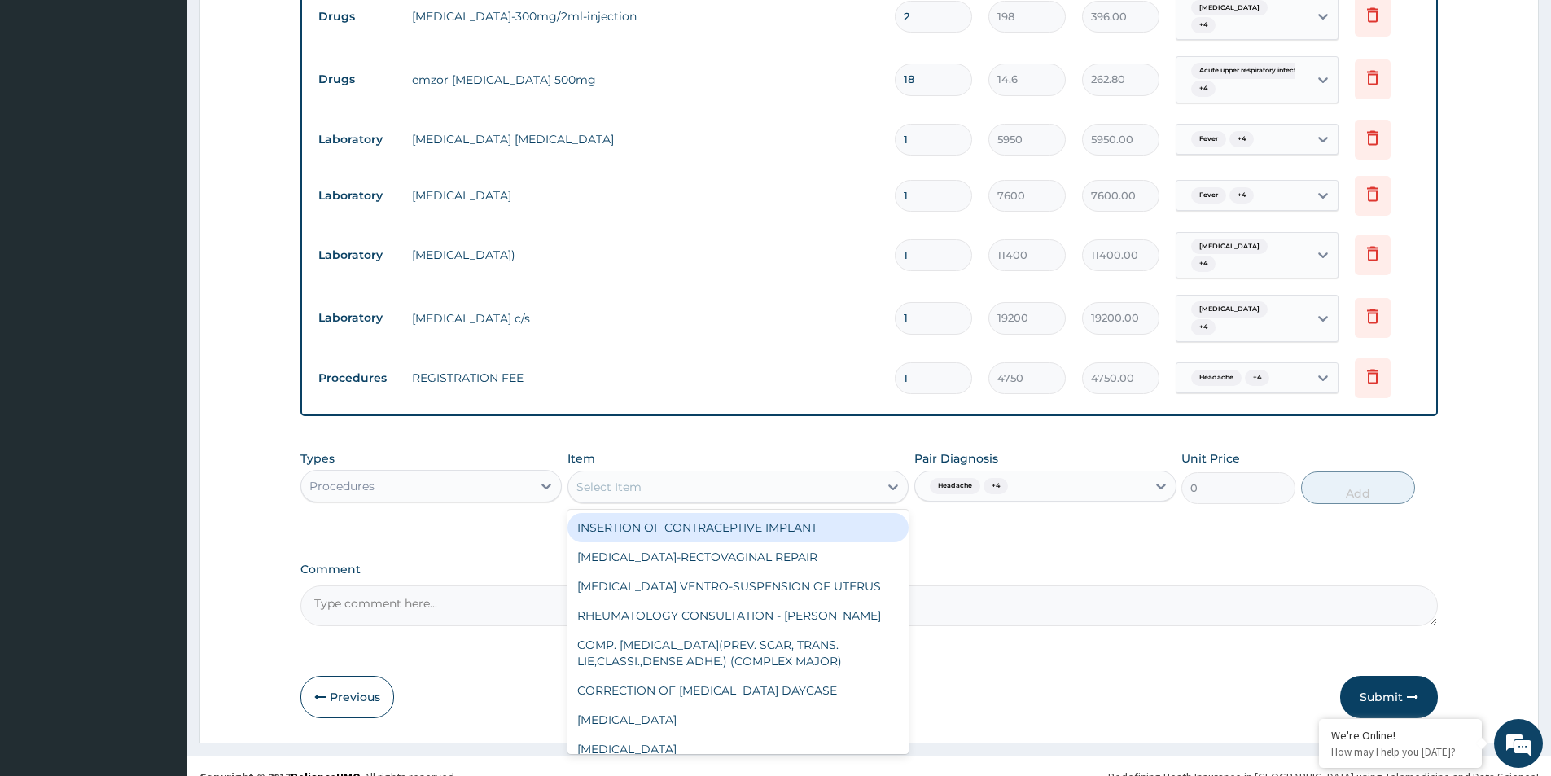
click at [661, 474] on div "Select Item" at bounding box center [723, 487] width 310 height 26
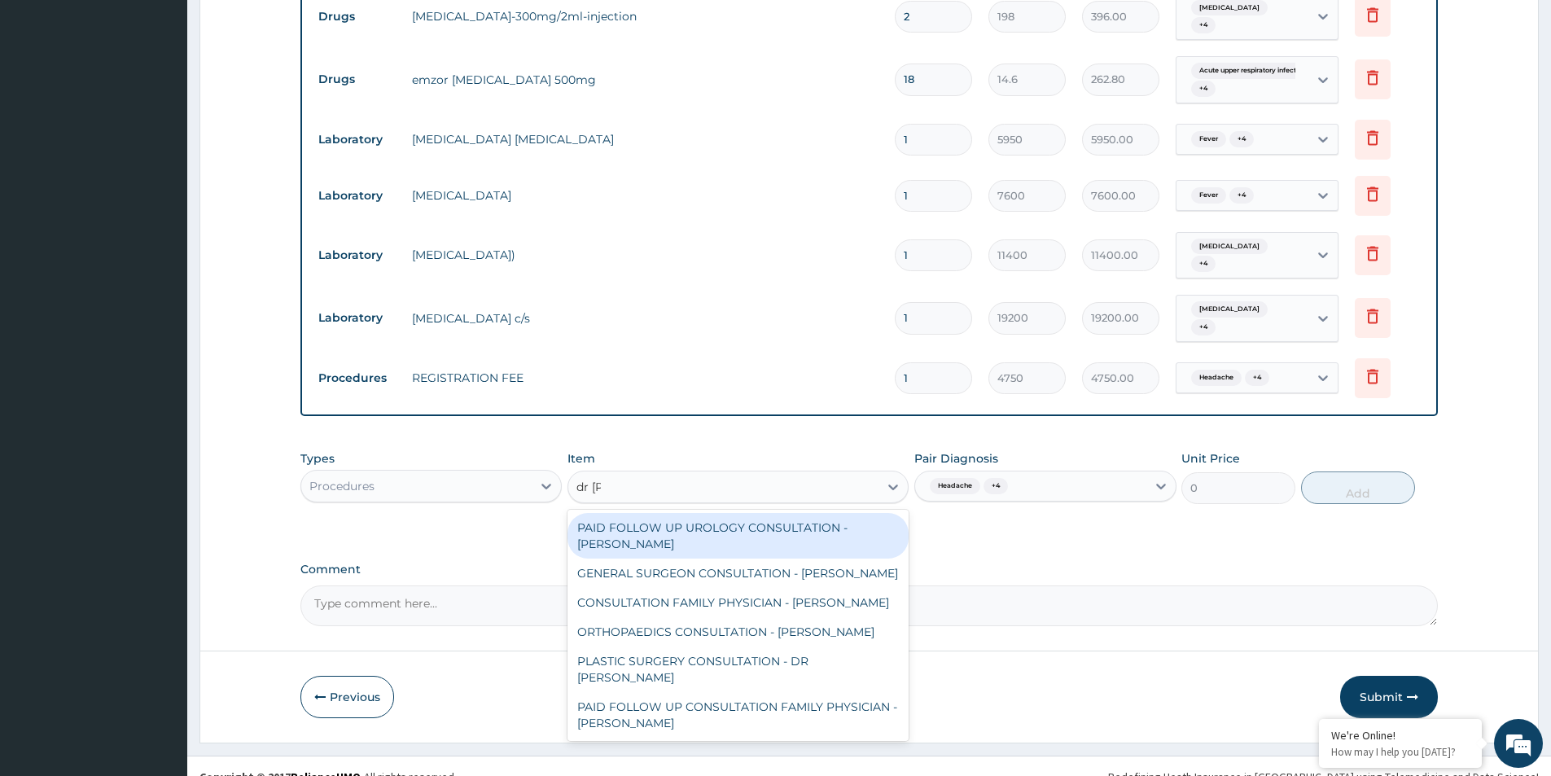
type input "dr odi"
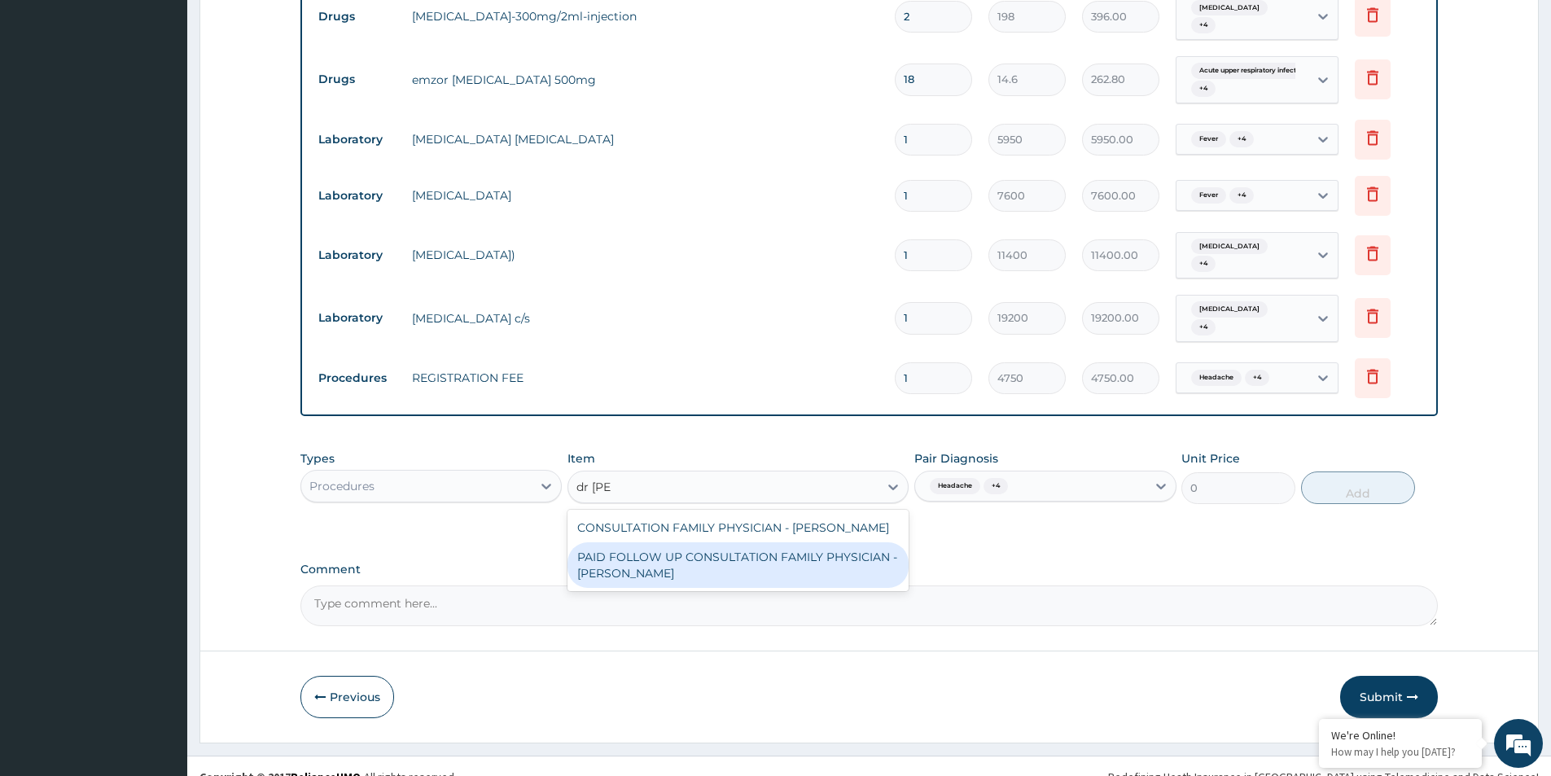
click at [644, 549] on div "PAID FOLLOW UP CONSULTATION FAMILY PHYSICIAN - DR ODIA" at bounding box center [738, 565] width 341 height 46
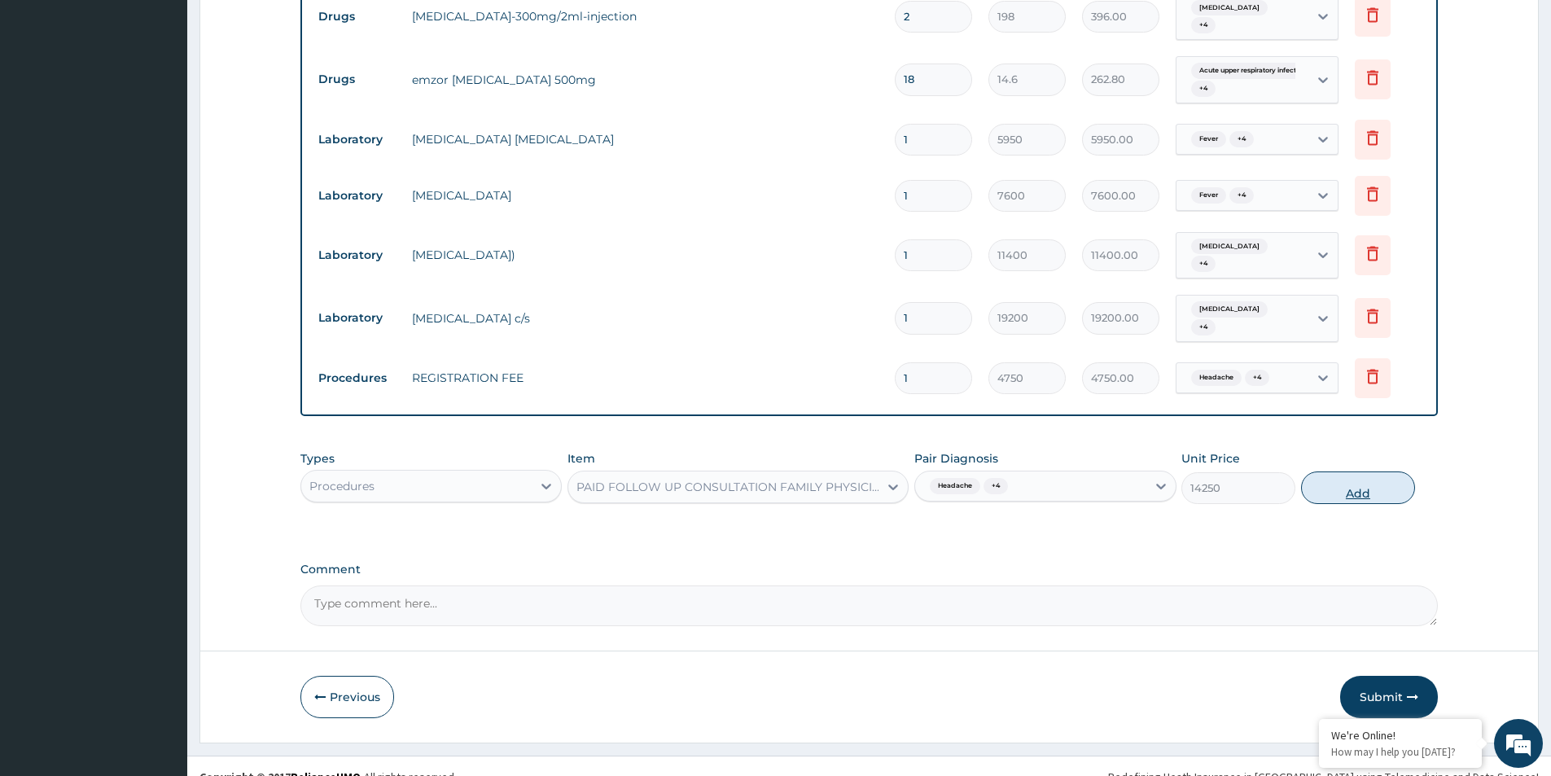
click at [1381, 471] on button "Add" at bounding box center [1358, 487] width 114 height 33
type input "0"
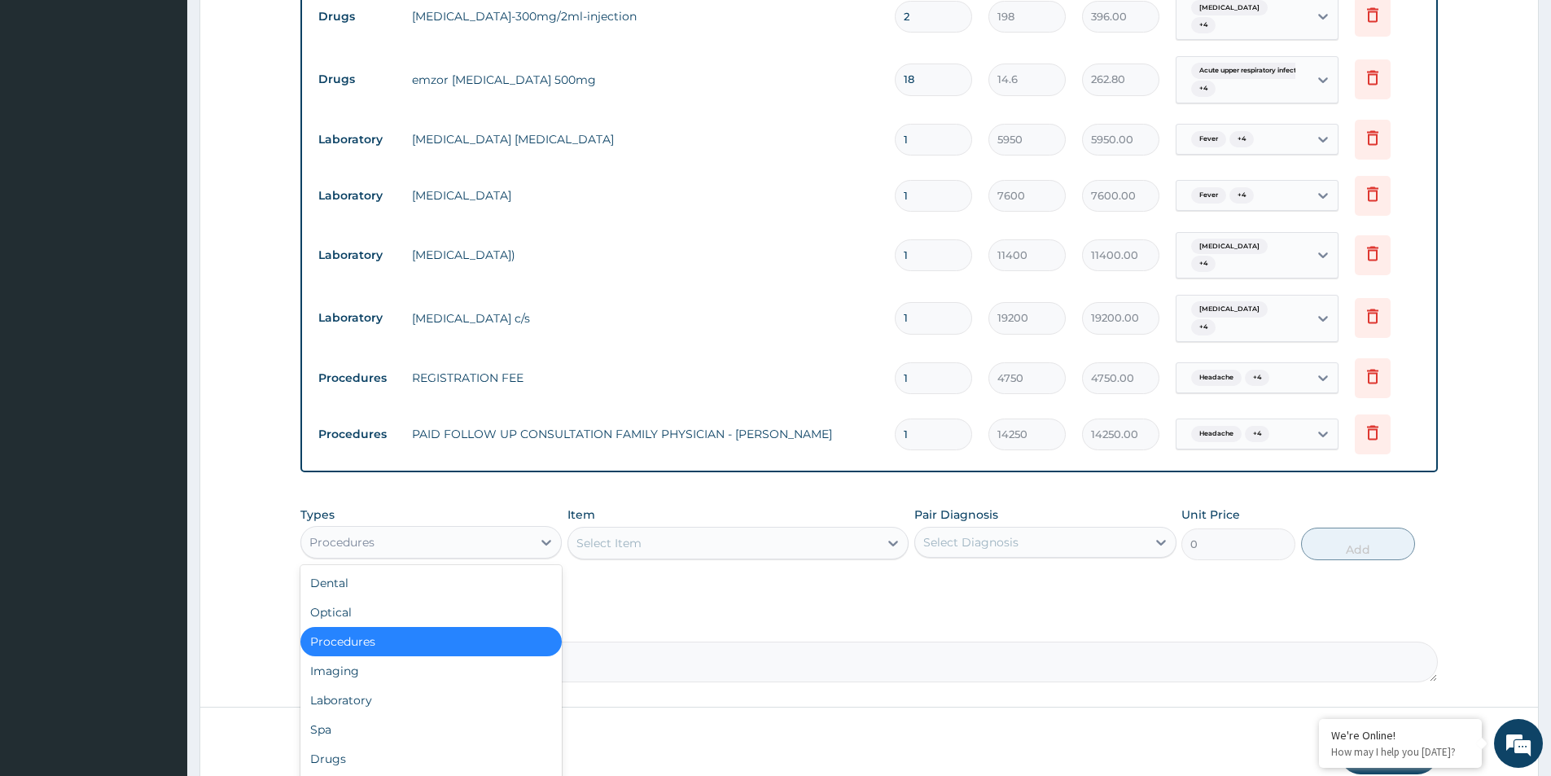
drag, startPoint x: 423, startPoint y: 528, endPoint x: 413, endPoint y: 537, distance: 13.9
click at [423, 529] on div "Procedures" at bounding box center [416, 542] width 230 height 26
click at [340, 744] on div "Drugs" at bounding box center [430, 758] width 261 height 29
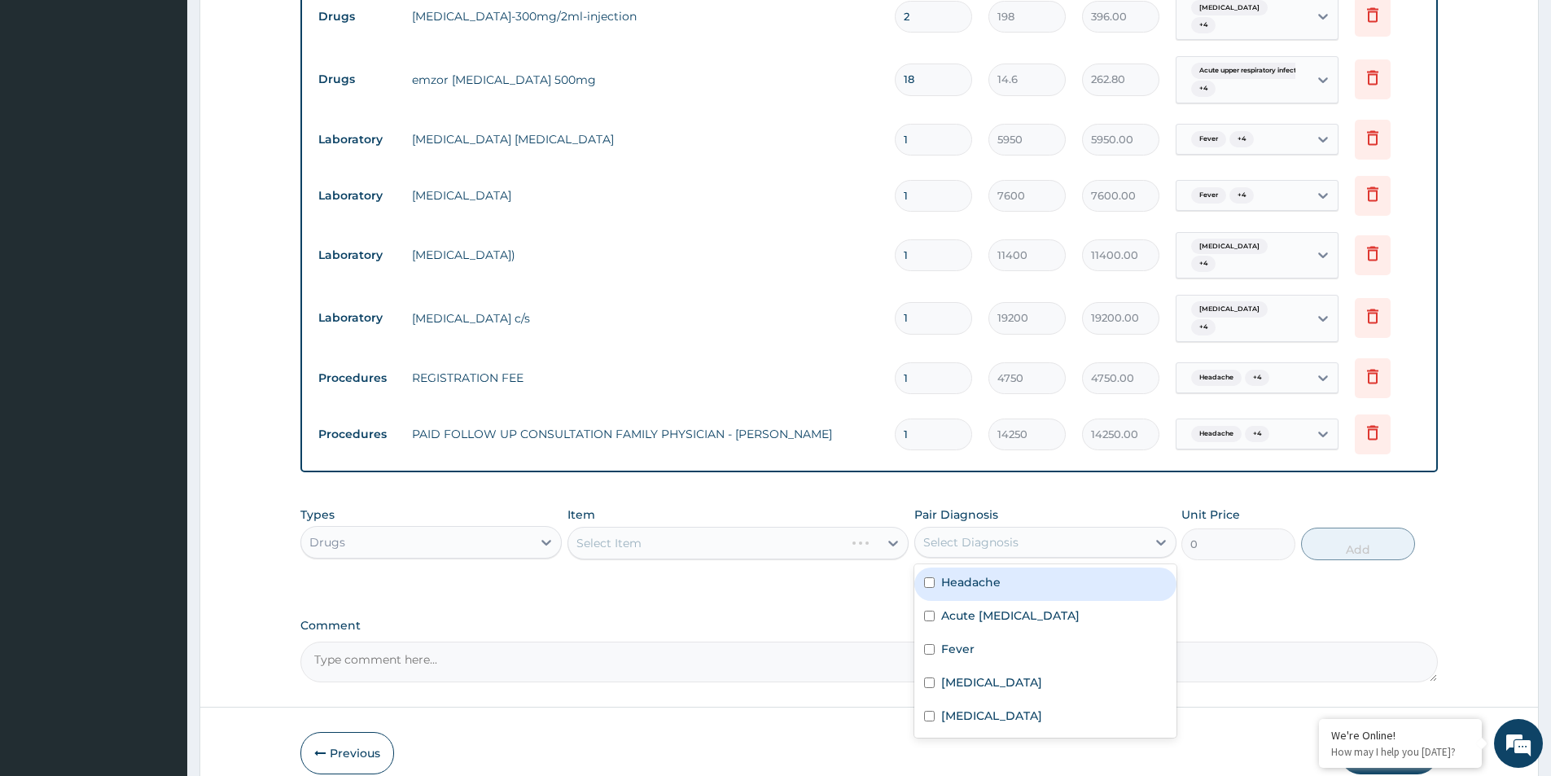
click at [971, 534] on div "Select Diagnosis" at bounding box center [970, 542] width 95 height 16
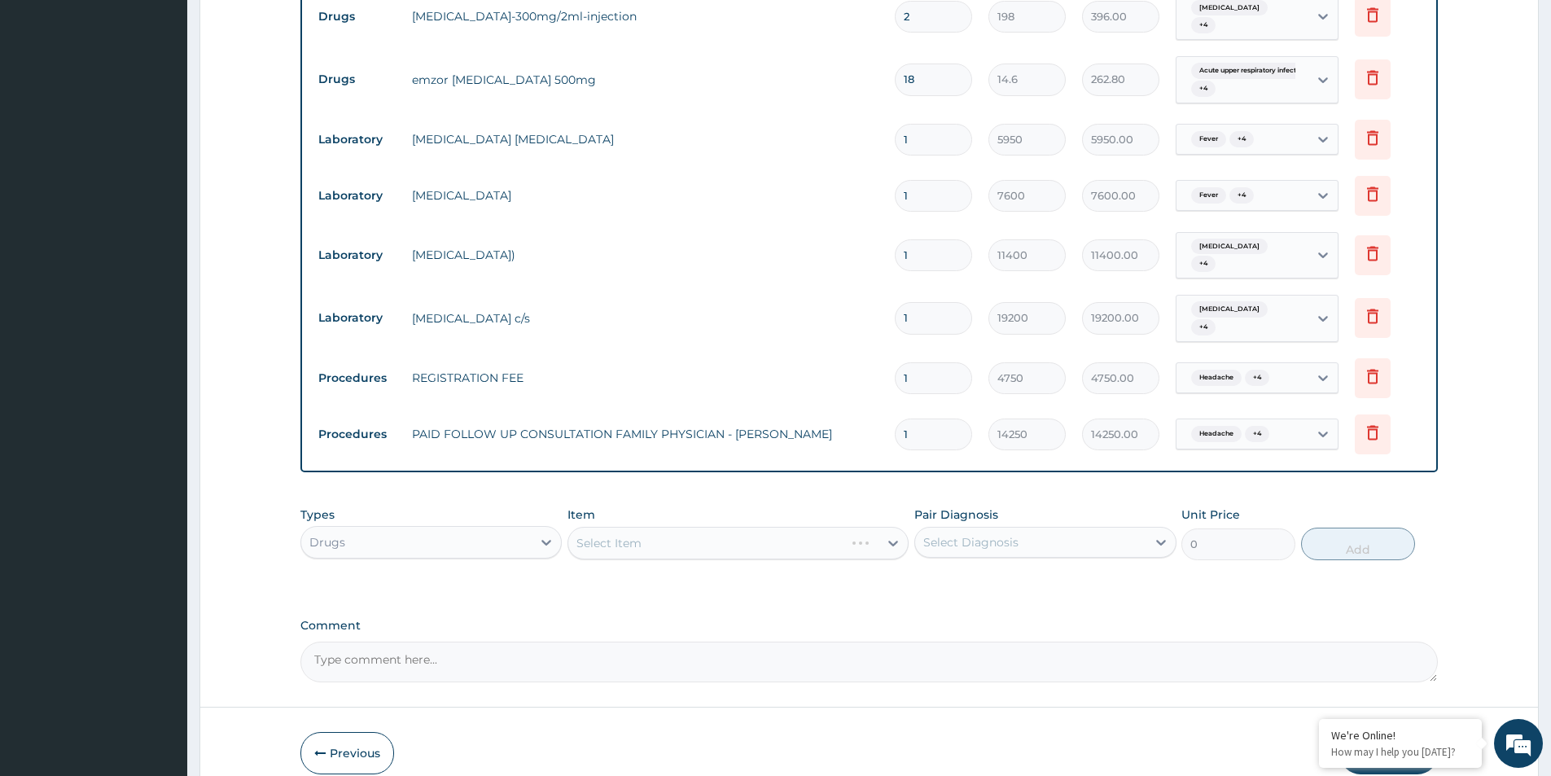
drag, startPoint x: 907, startPoint y: 575, endPoint x: 927, endPoint y: 566, distance: 21.5
click at [908, 575] on div "PA Code / Prescription Code PA/CEEE5B Encounter Date 12-09-2025 Important Notic…" at bounding box center [869, 66] width 1138 height 1231
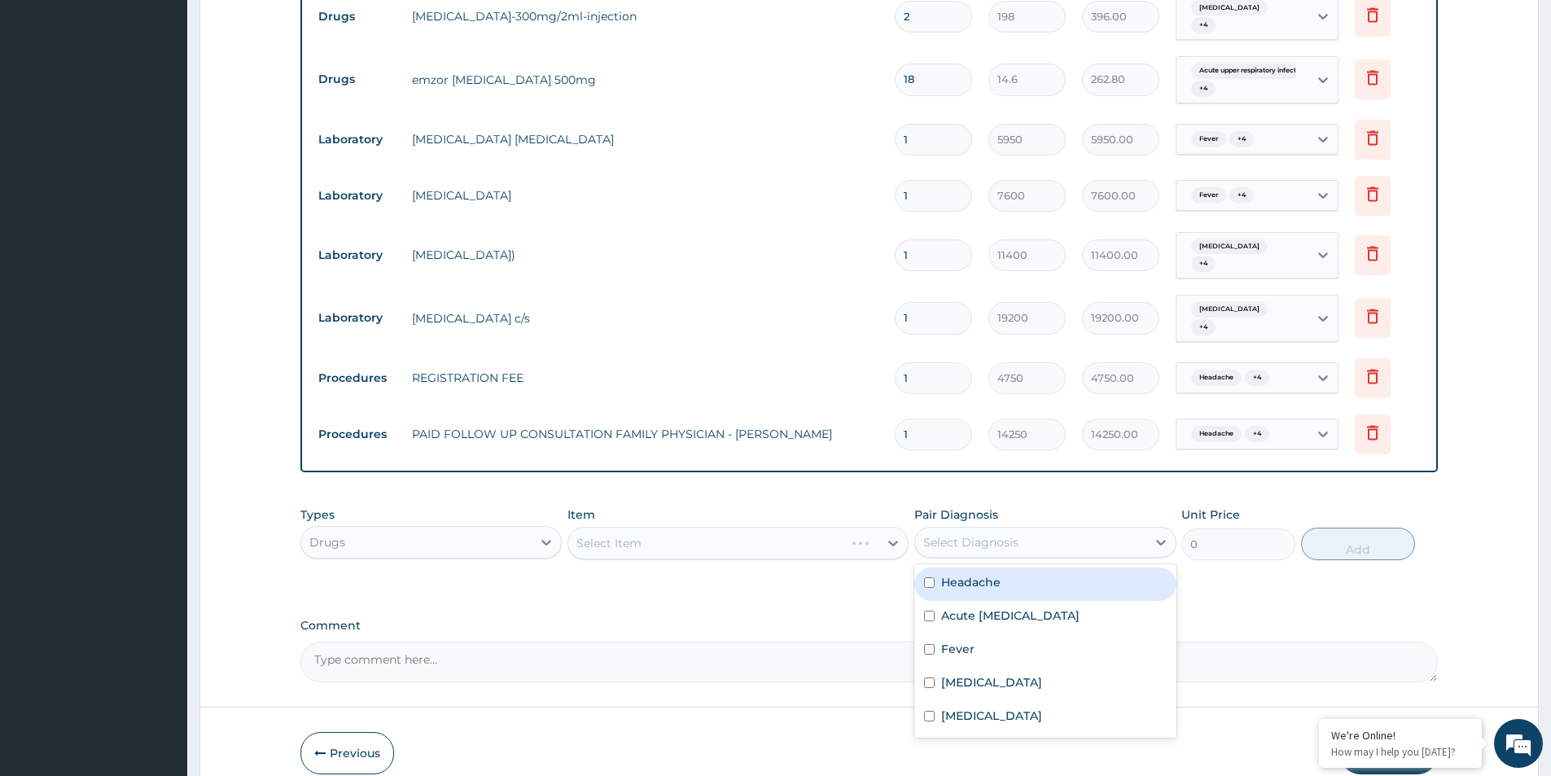
drag, startPoint x: 947, startPoint y: 511, endPoint x: 921, endPoint y: 572, distance: 67.1
click at [946, 529] on div "Select Diagnosis" at bounding box center [1030, 542] width 230 height 26
click at [934, 577] on input "checkbox" at bounding box center [929, 582] width 11 height 11
checkbox input "true"
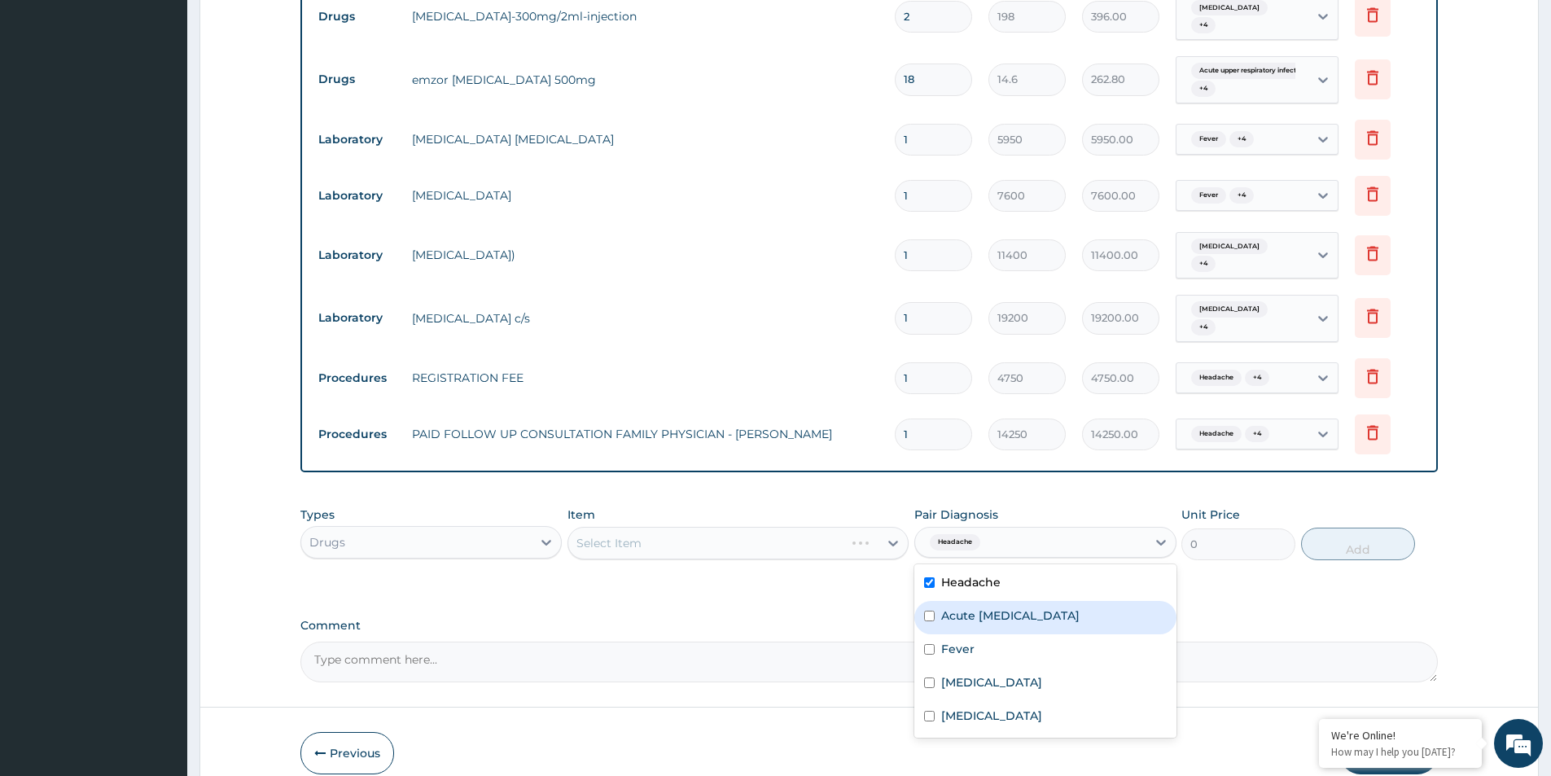
drag, startPoint x: 929, startPoint y: 589, endPoint x: 935, endPoint y: 627, distance: 38.7
click at [929, 601] on div "Acute upper respiratory infection" at bounding box center [1044, 617] width 261 height 33
checkbox input "true"
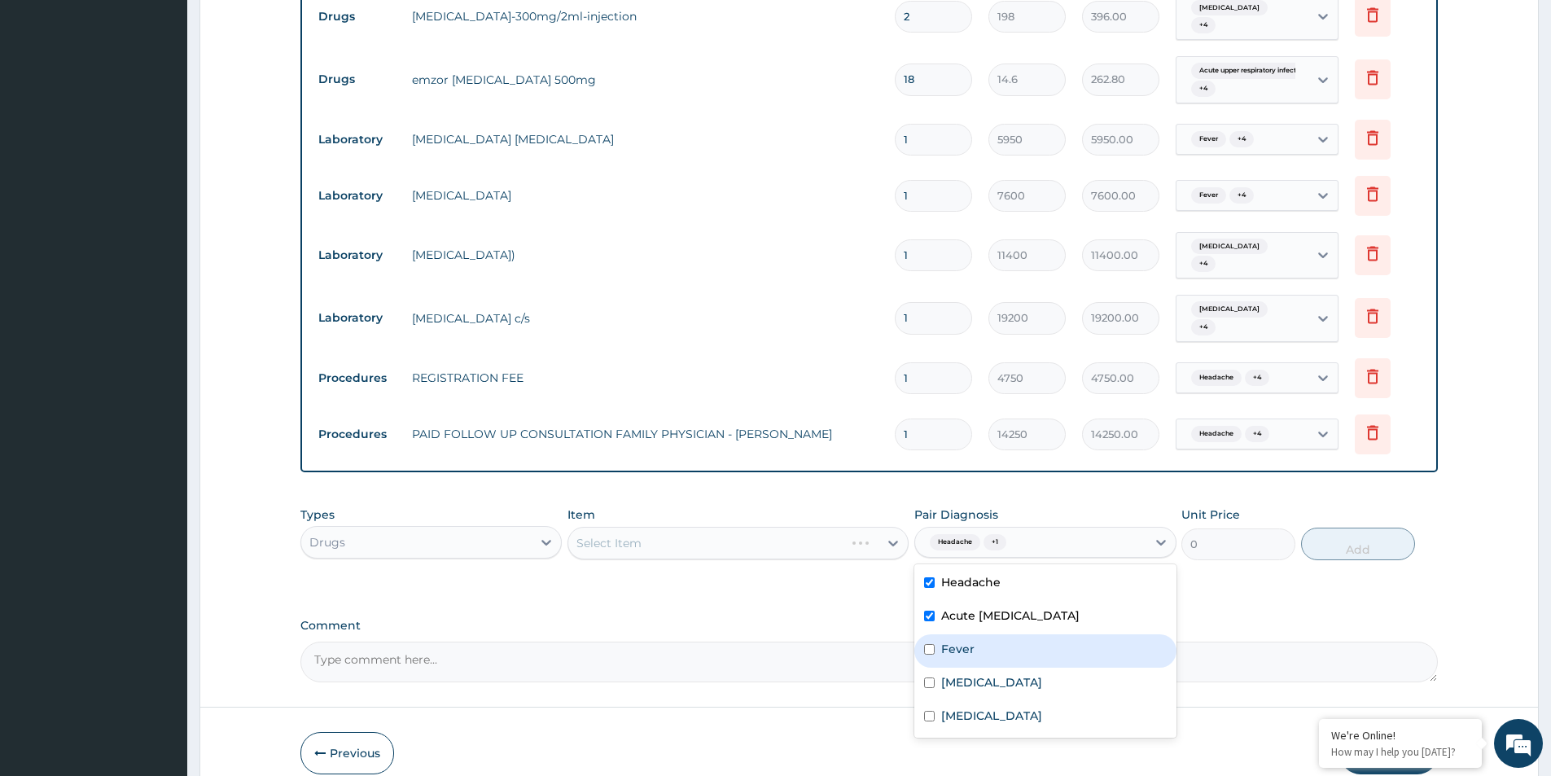
drag, startPoint x: 935, startPoint y: 627, endPoint x: 945, endPoint y: 660, distance: 35.0
click at [936, 634] on div "Fever" at bounding box center [1044, 650] width 261 height 33
checkbox input "true"
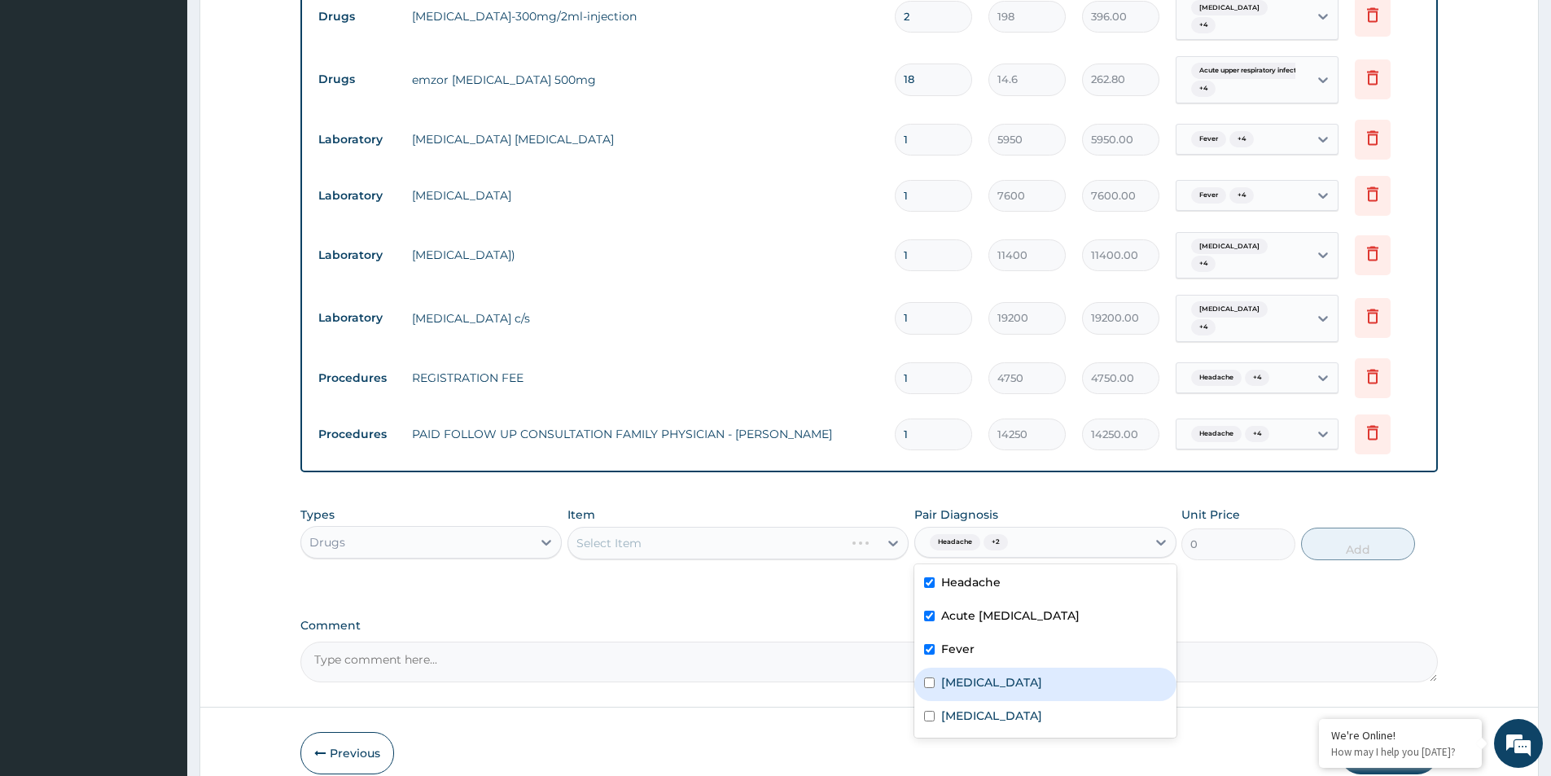
drag, startPoint x: 936, startPoint y: 665, endPoint x: 932, endPoint y: 688, distance: 23.0
click at [936, 669] on div "Diarrhea" at bounding box center [1044, 684] width 261 height 33
checkbox input "true"
click at [932, 701] on div "Malaria" at bounding box center [1044, 717] width 261 height 33
checkbox input "true"
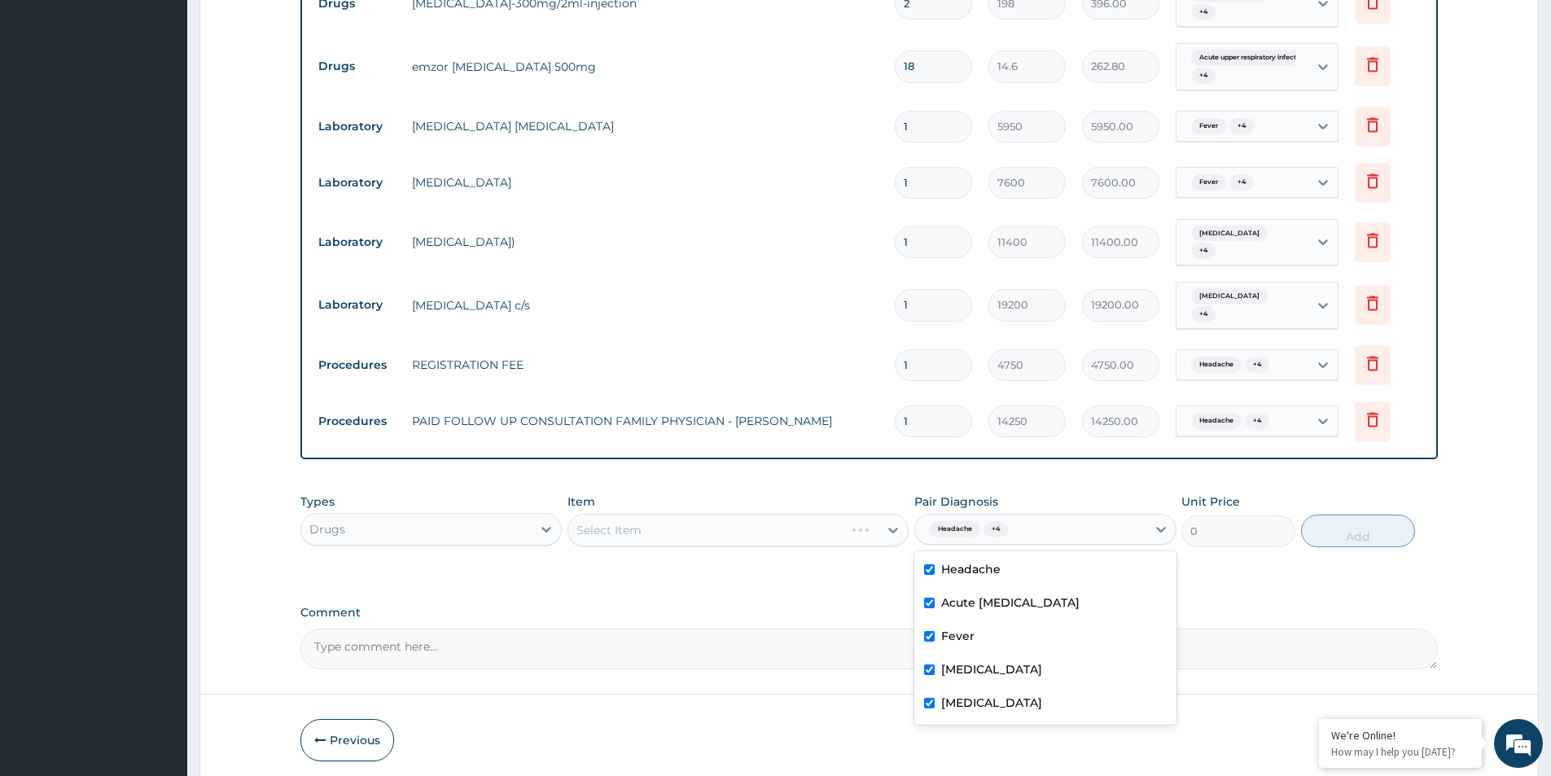
scroll to position [761, 0]
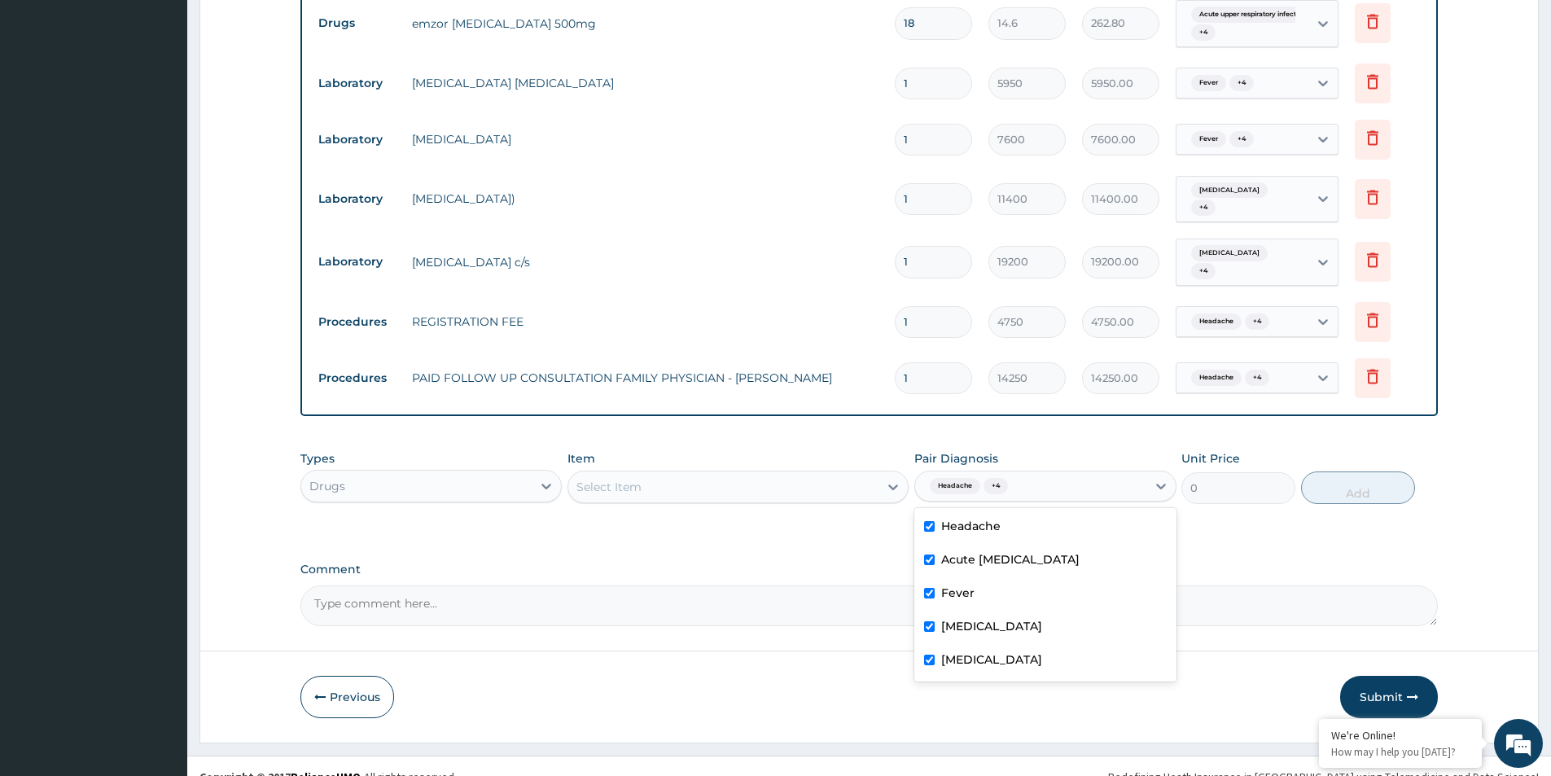
click at [801, 478] on div "Select Item" at bounding box center [723, 487] width 310 height 26
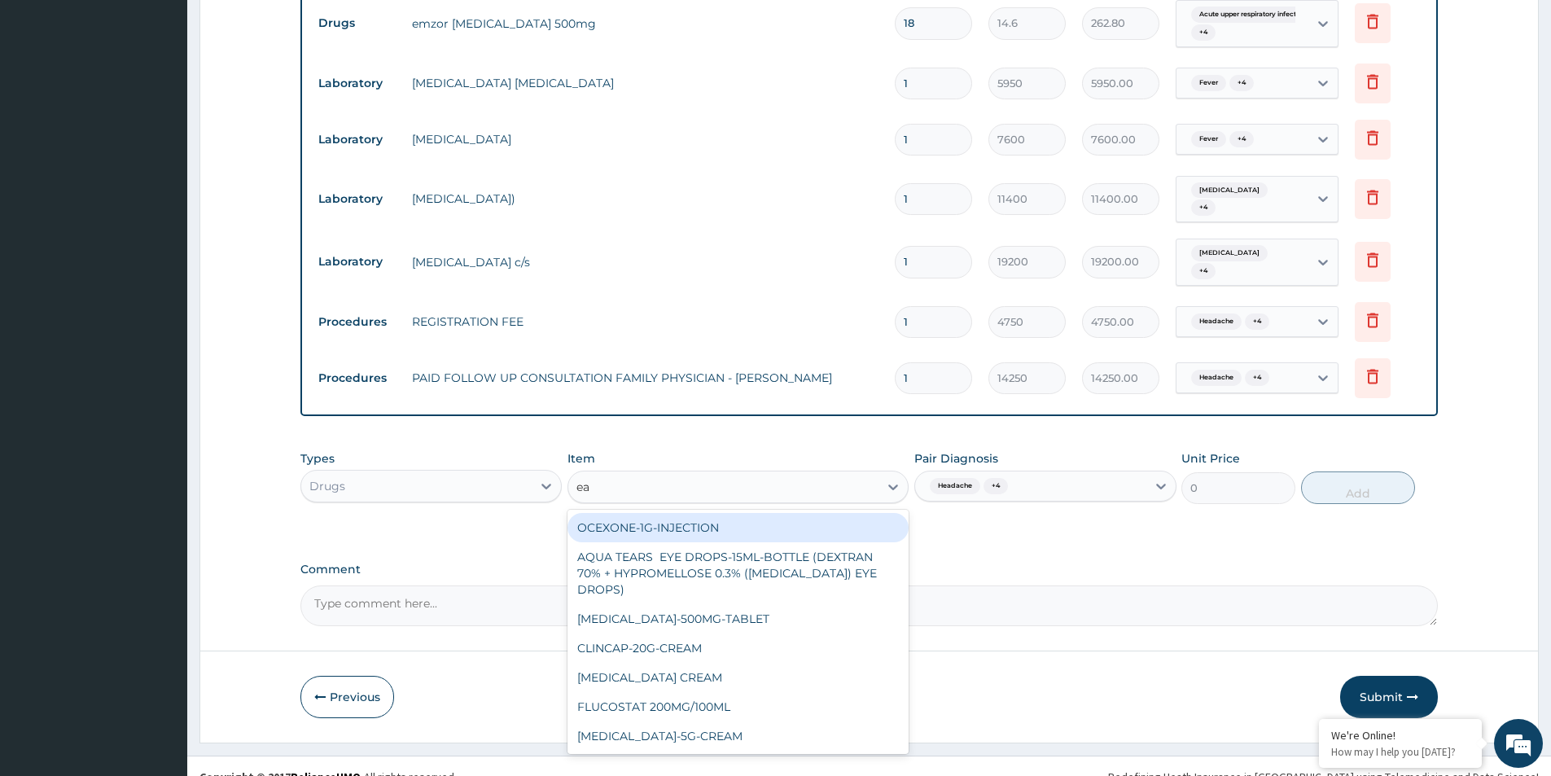
type input "eas"
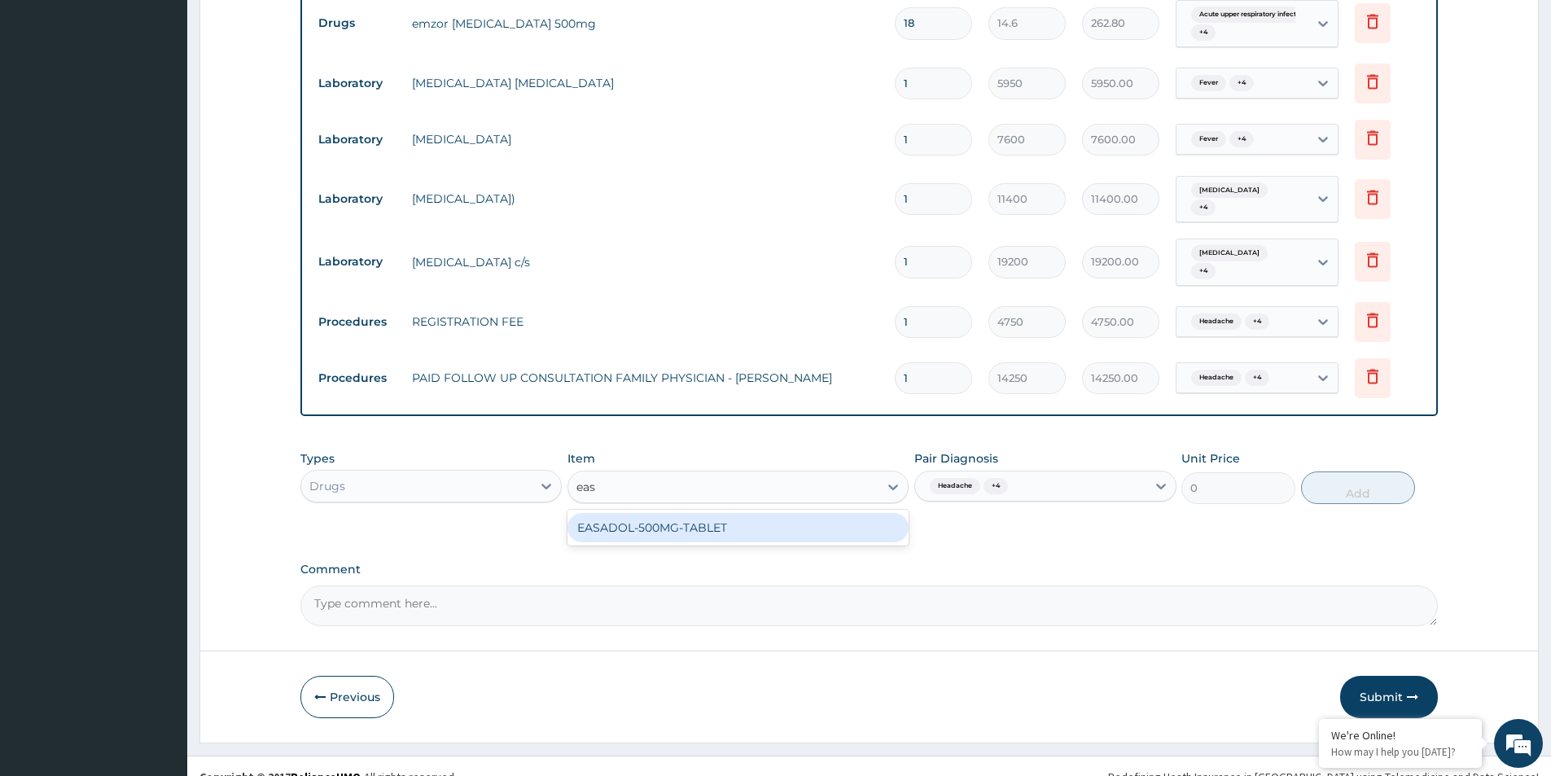
click at [780, 513] on div "EASADOL-500MG-TABLET" at bounding box center [738, 527] width 341 height 29
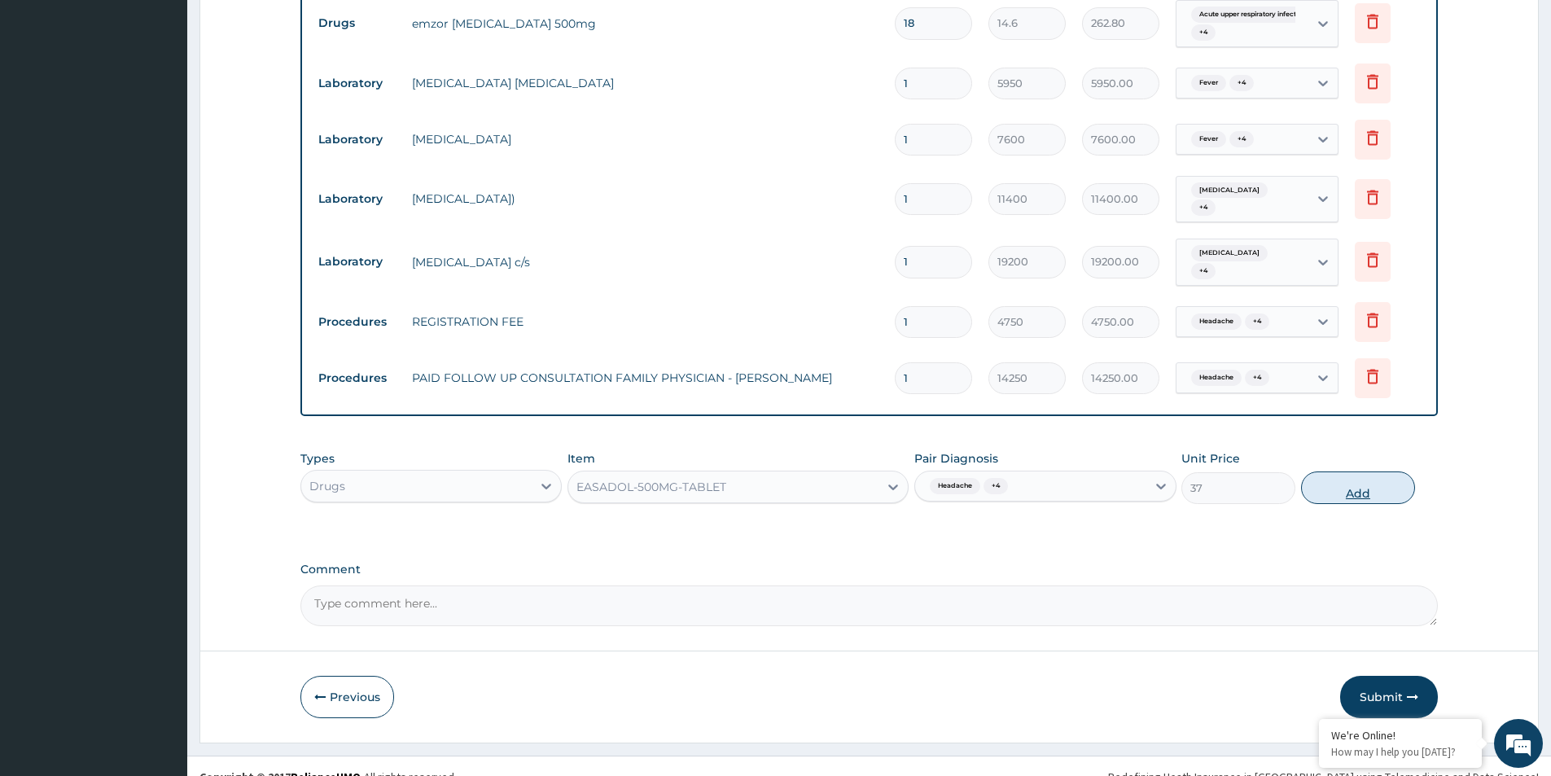
click at [1345, 471] on button "Add" at bounding box center [1358, 487] width 114 height 33
type input "0"
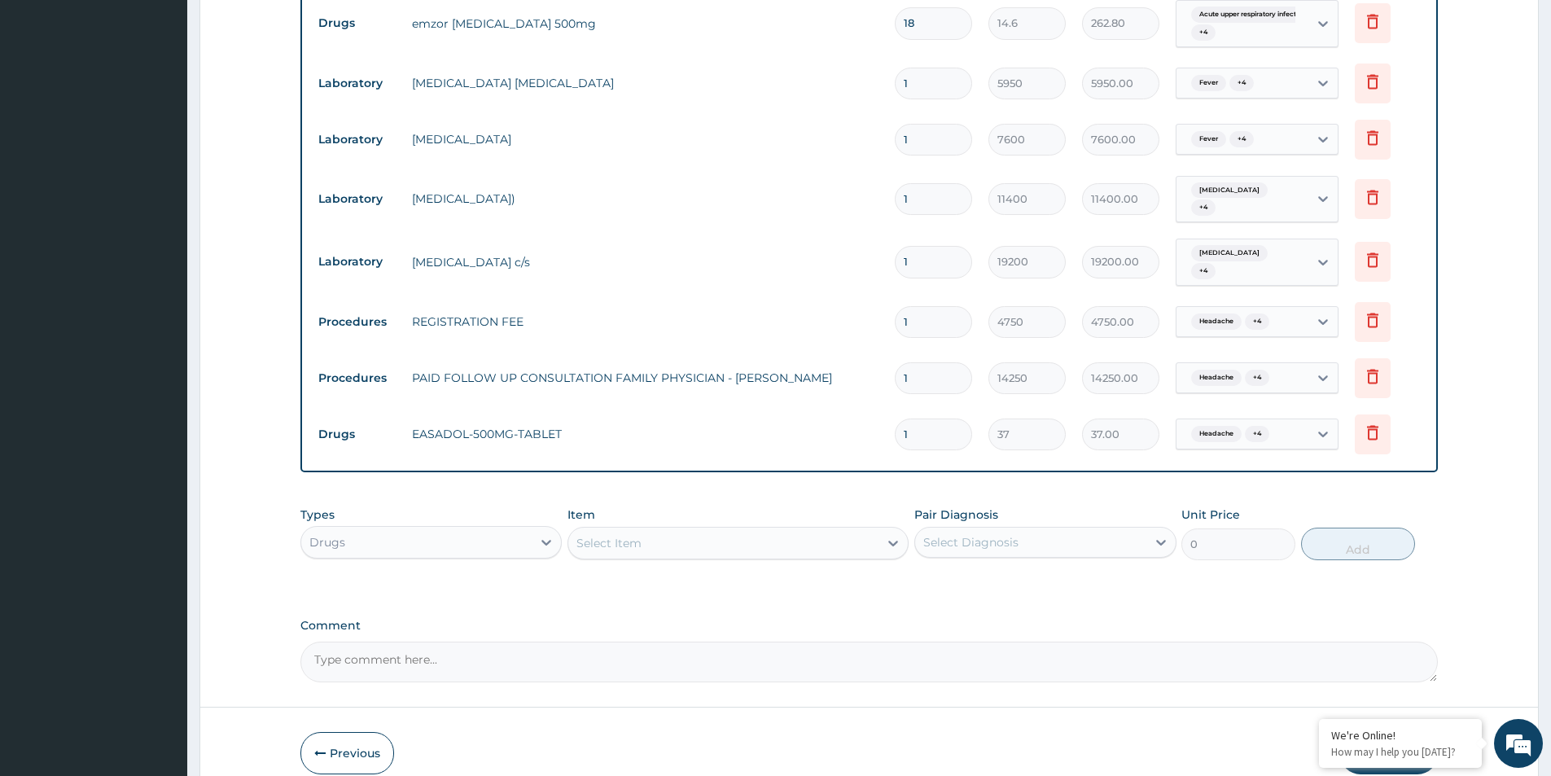
type input "18"
type input "666.00"
type input "18"
click at [1375, 15] on icon at bounding box center [1373, 21] width 20 height 20
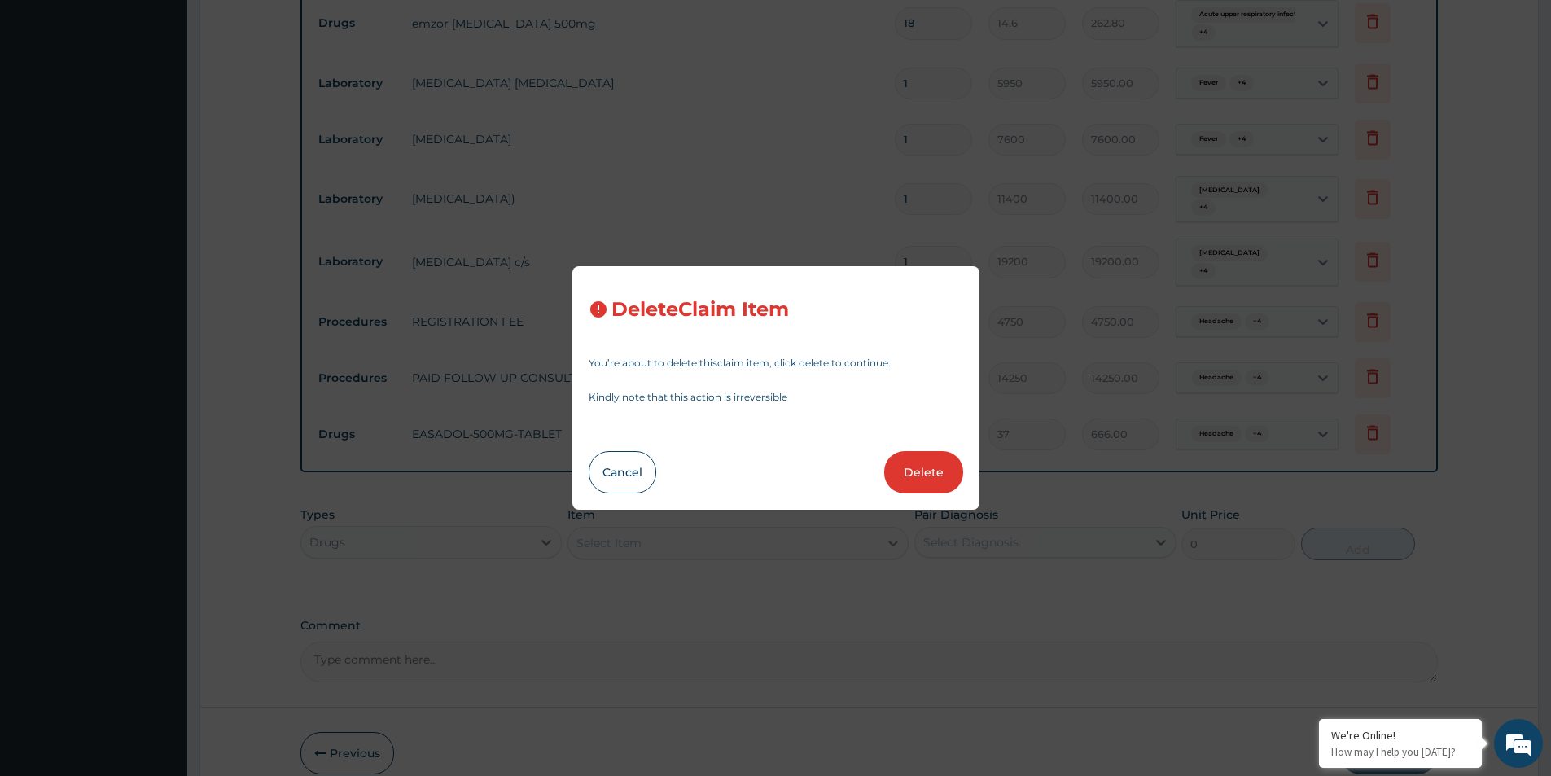
drag, startPoint x: 918, startPoint y: 471, endPoint x: 903, endPoint y: 470, distance: 14.7
click at [918, 471] on button "Delete" at bounding box center [923, 472] width 79 height 42
type input "1"
type input "5950"
type input "5950.00"
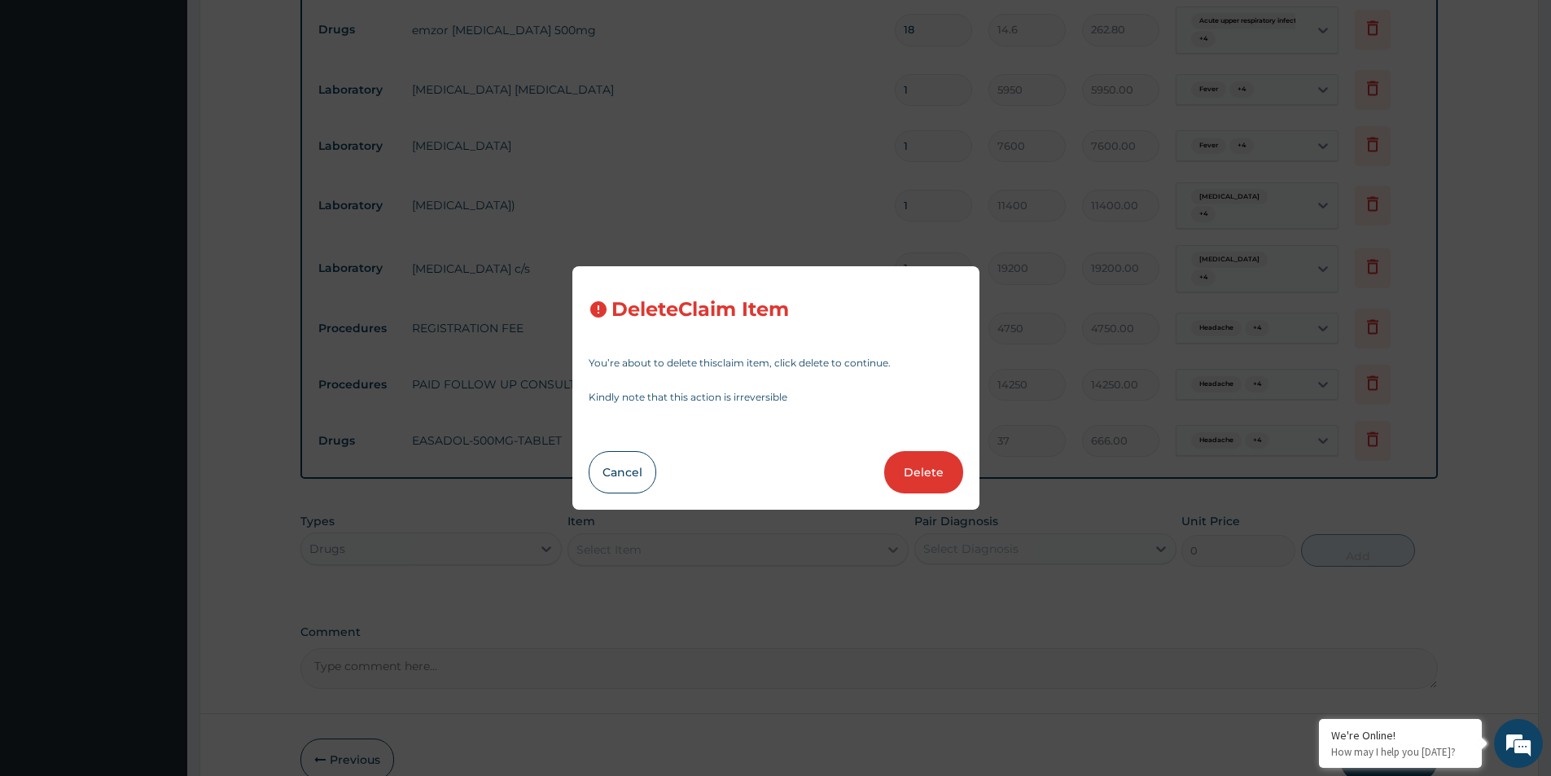
type input "7600"
type input "7600.00"
type input "11400"
type input "11400.00"
type input "19200"
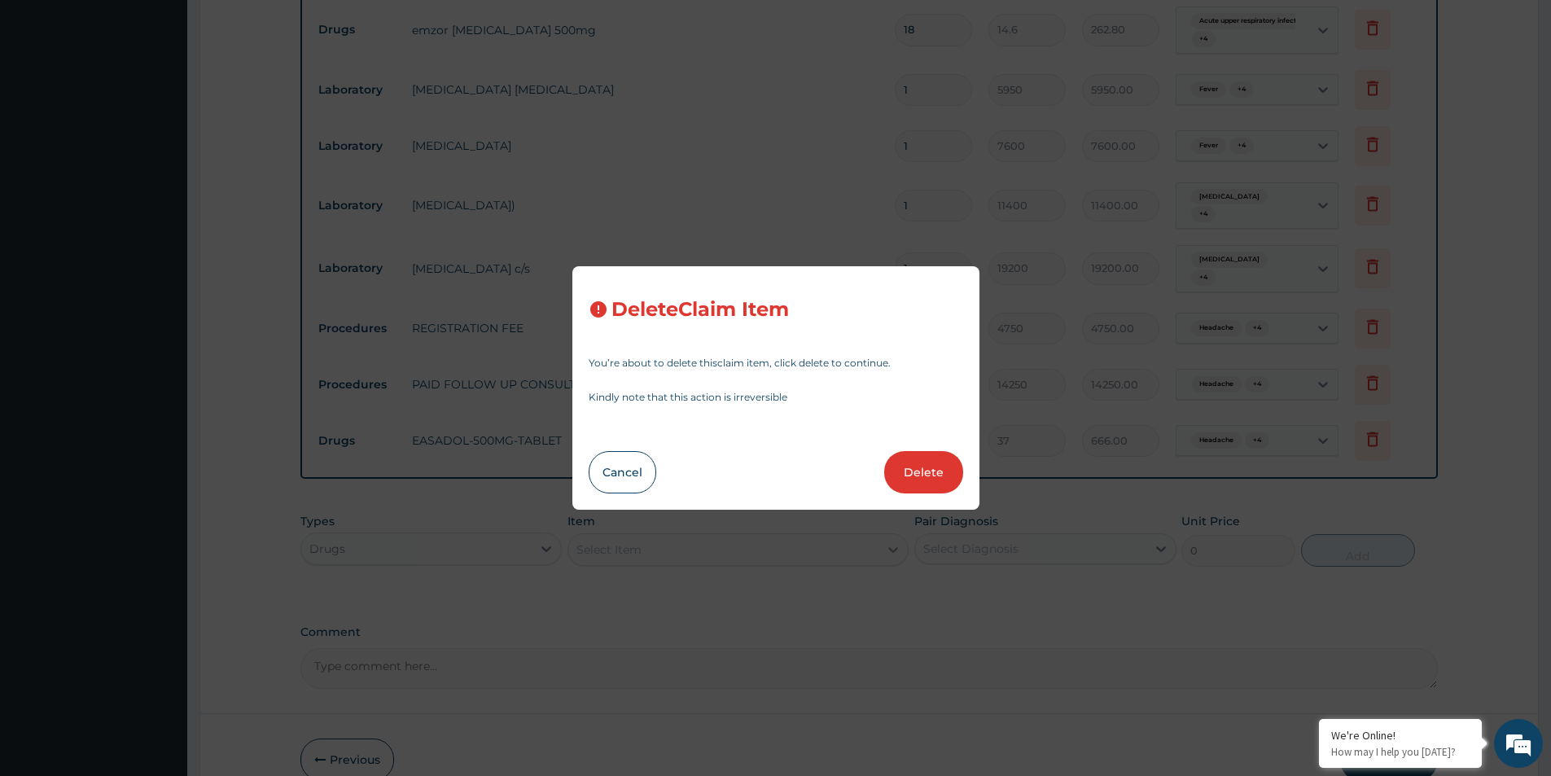
type input "19200.00"
type input "4750"
type input "4750.00"
type input "14250"
type input "14250.00"
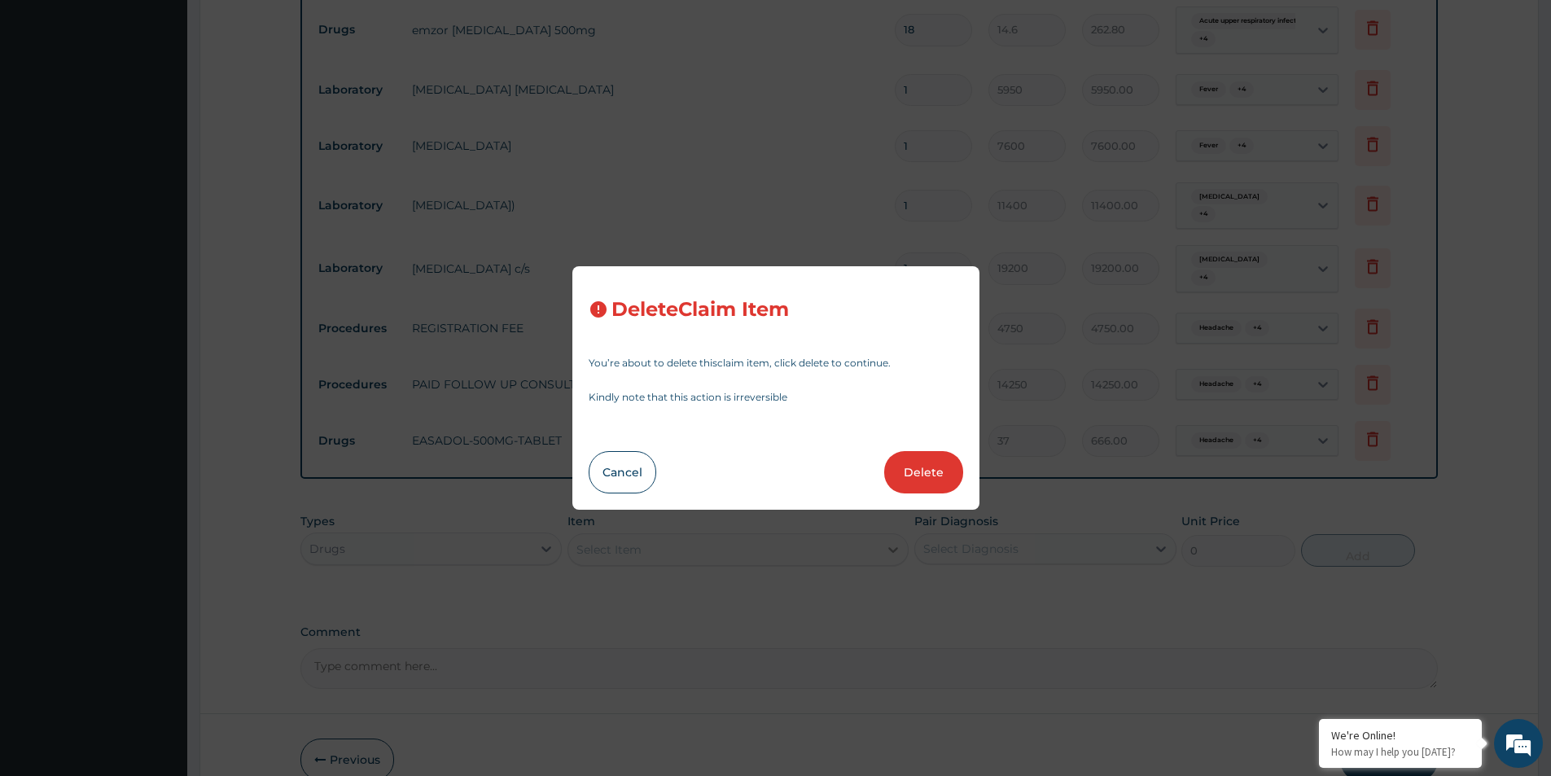
type input "18"
type input "37"
type input "666.00"
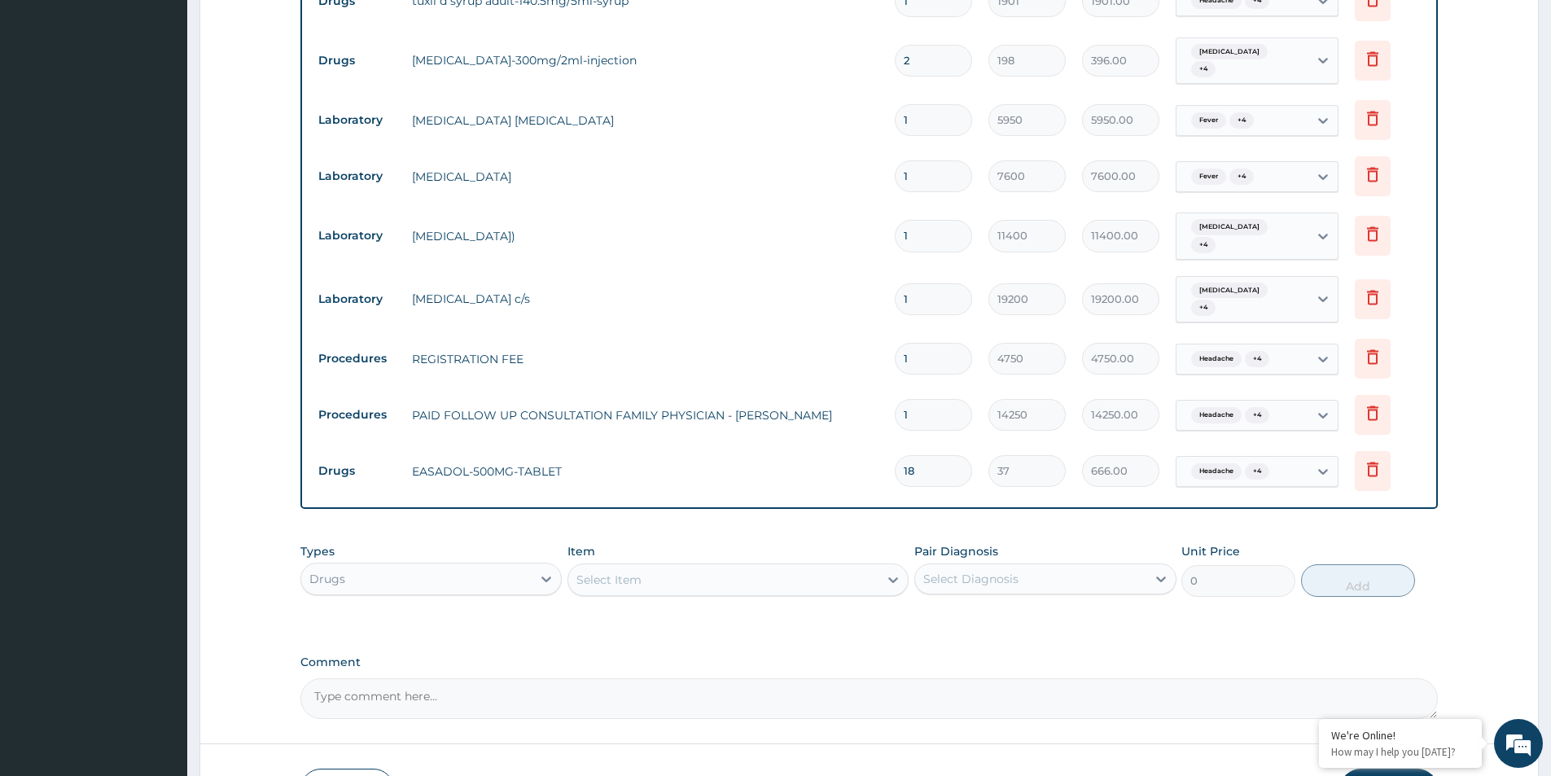
scroll to position [754, 0]
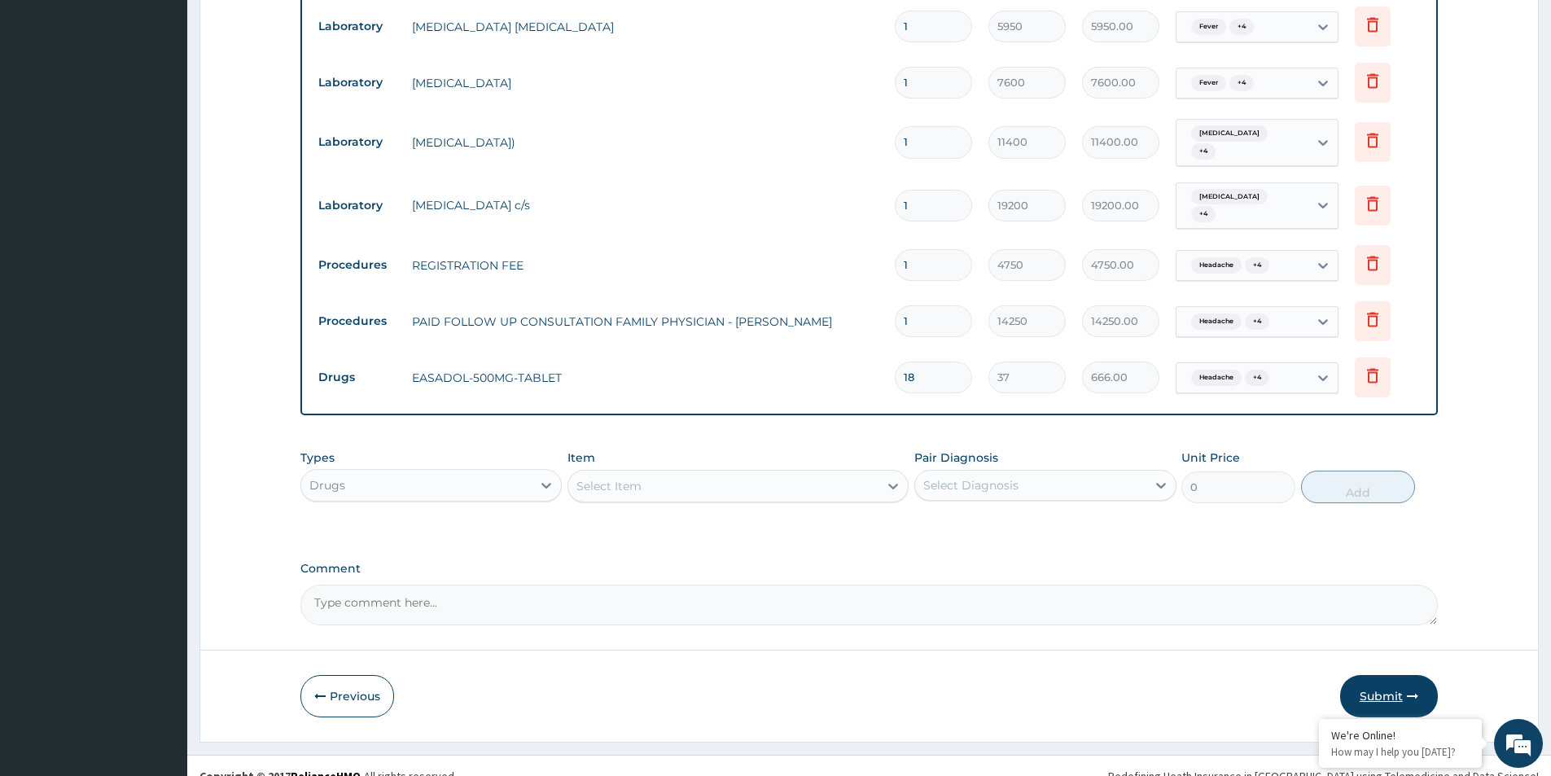
click at [1401, 683] on button "Submit" at bounding box center [1389, 696] width 98 height 42
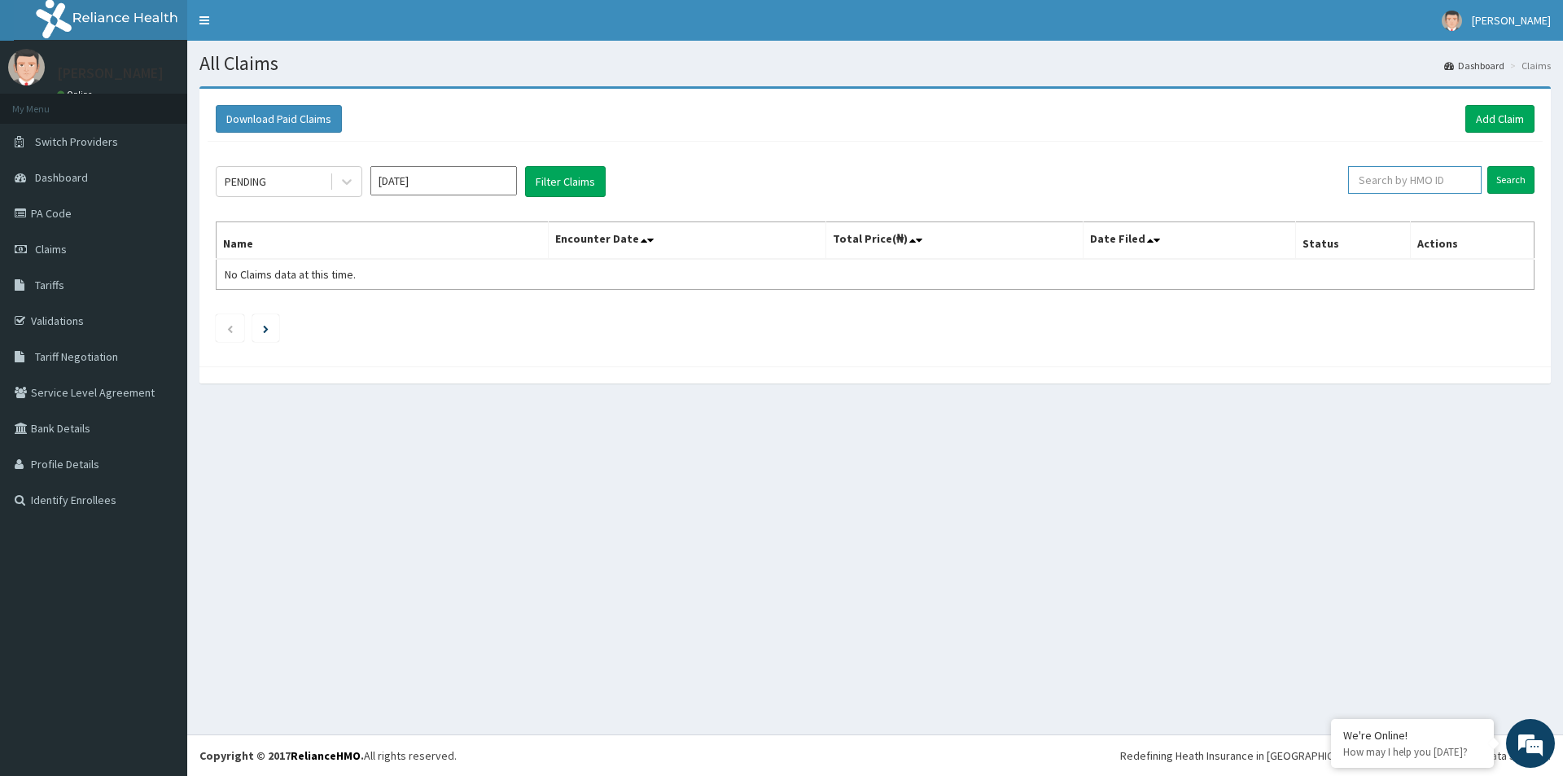
paste input "EEX/10003/A"
type input "EEX/10003/A"
click at [1515, 181] on input "Search" at bounding box center [1511, 180] width 47 height 28
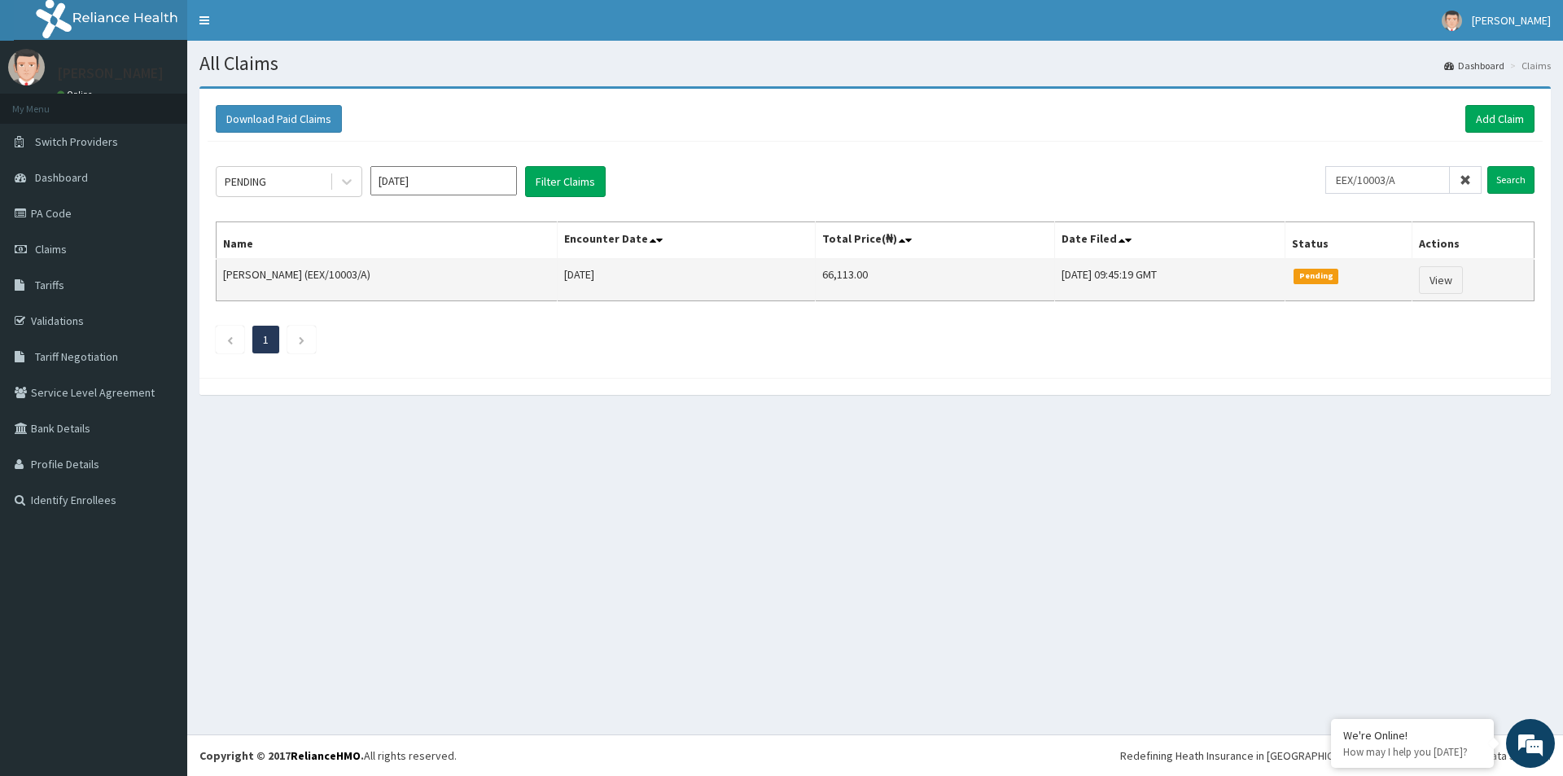
click at [869, 282] on td "66,113.00" at bounding box center [934, 280] width 239 height 42
click at [866, 273] on td "66,113.00" at bounding box center [934, 280] width 239 height 42
copy td "66,113.00"
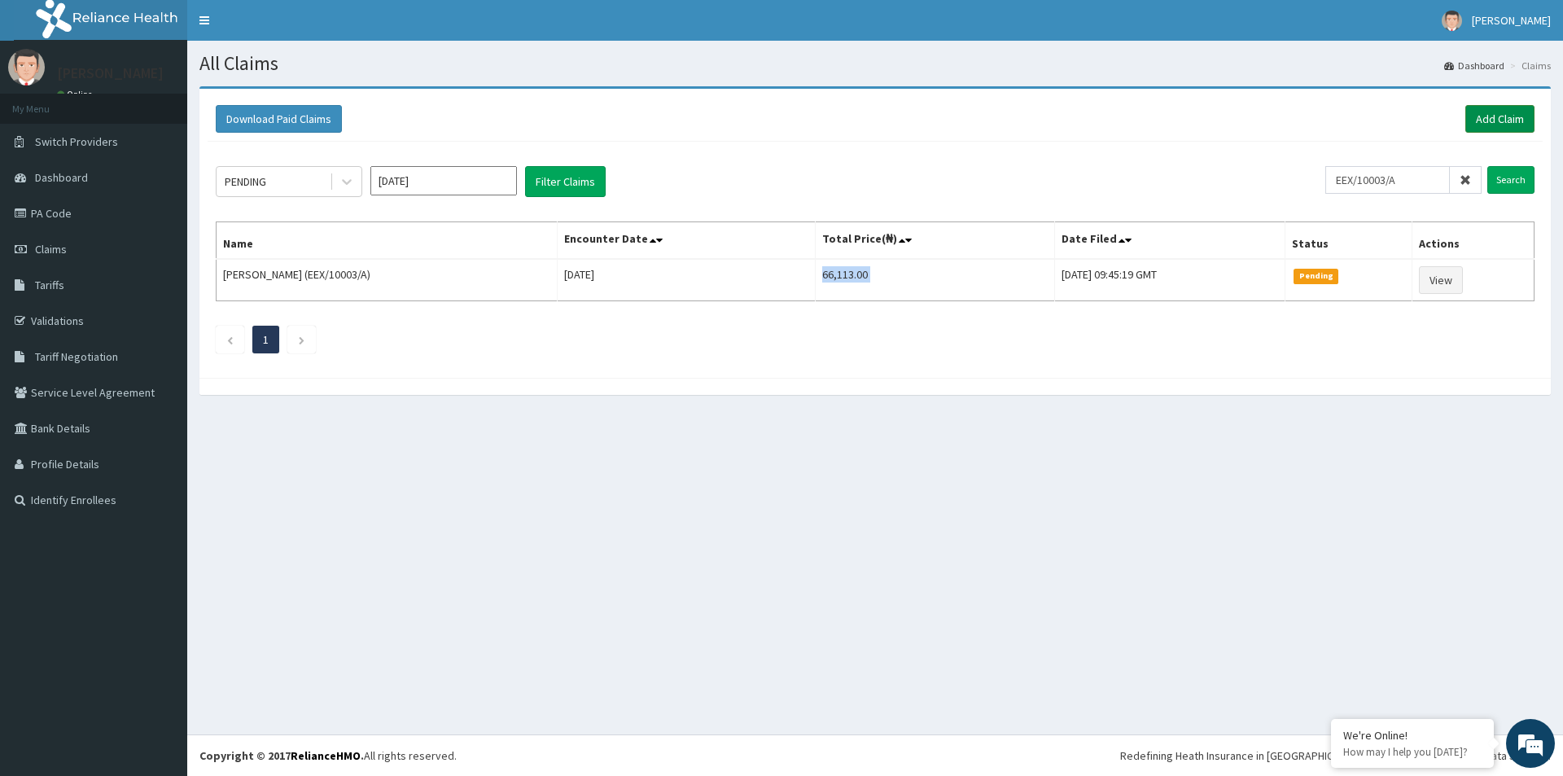
click at [1506, 122] on link "Add Claim" at bounding box center [1500, 119] width 69 height 28
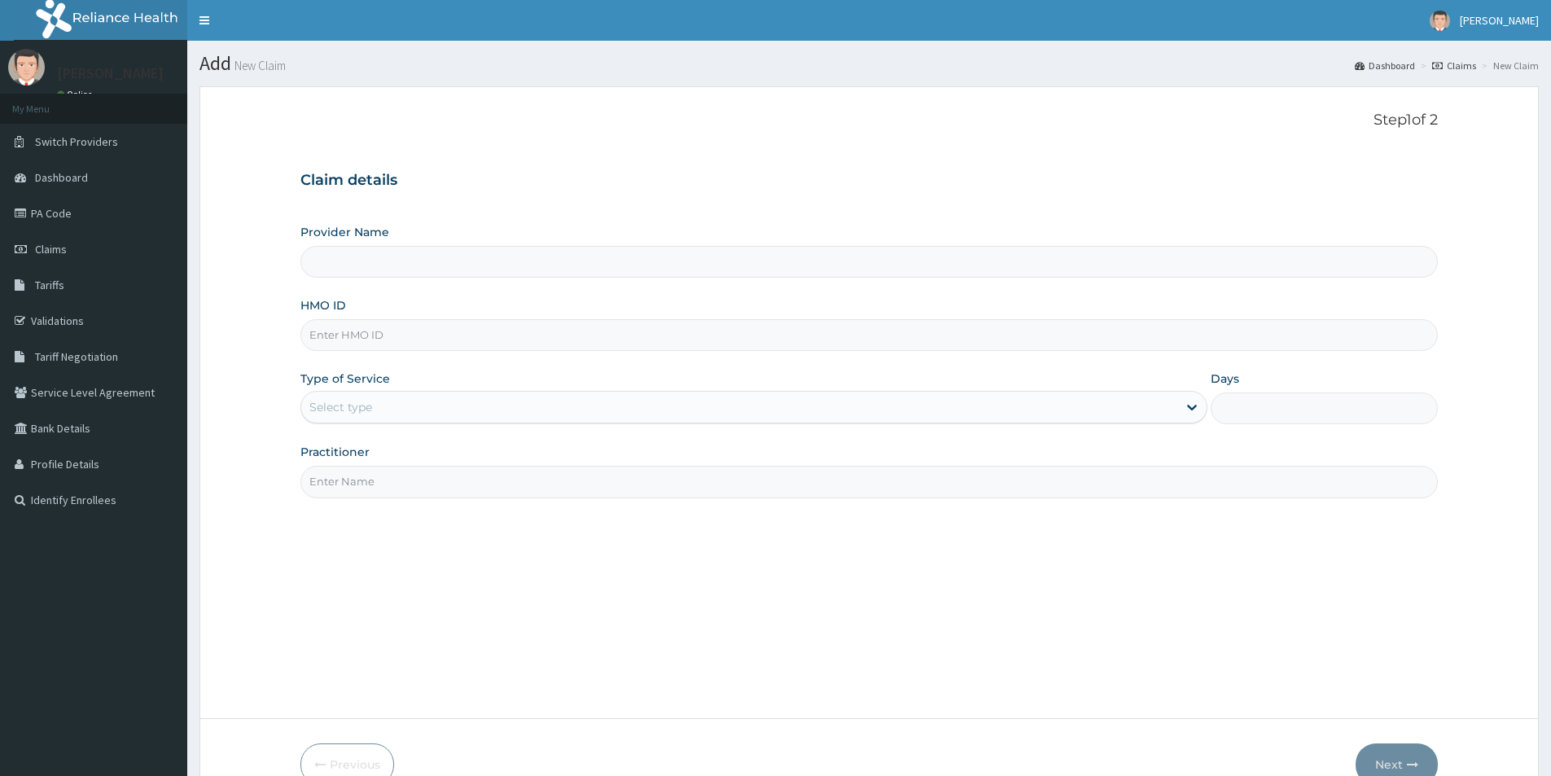
drag, startPoint x: 335, startPoint y: 354, endPoint x: 339, endPoint y: 341, distance: 13.6
type input "[GEOGRAPHIC_DATA]"
paste input "EIA/10227/A"
type input "EIA/10227/A"
click at [396, 416] on div "Select type" at bounding box center [739, 407] width 876 height 26
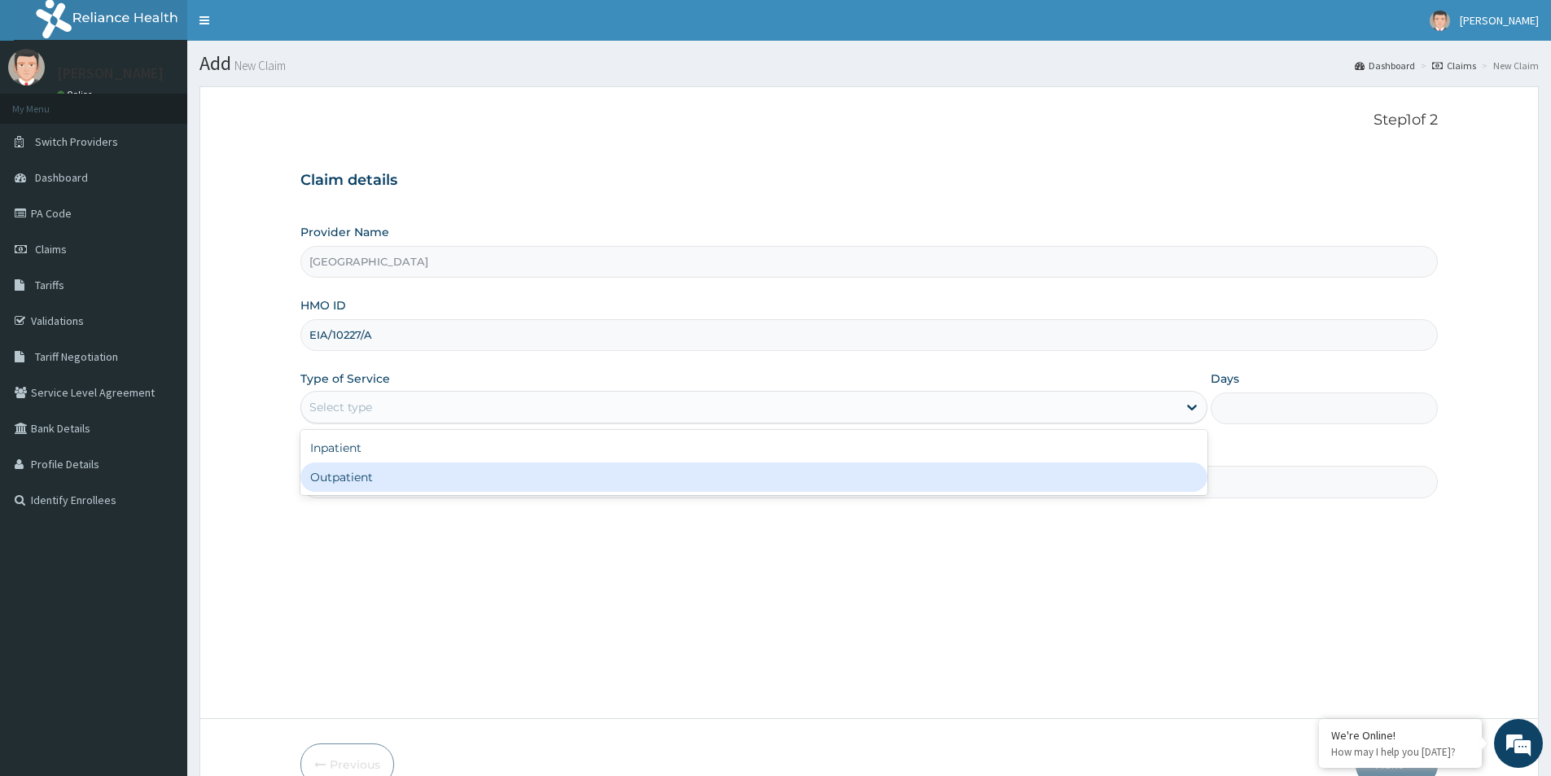
click at [388, 470] on div "Outpatient" at bounding box center [753, 477] width 907 height 29
type input "1"
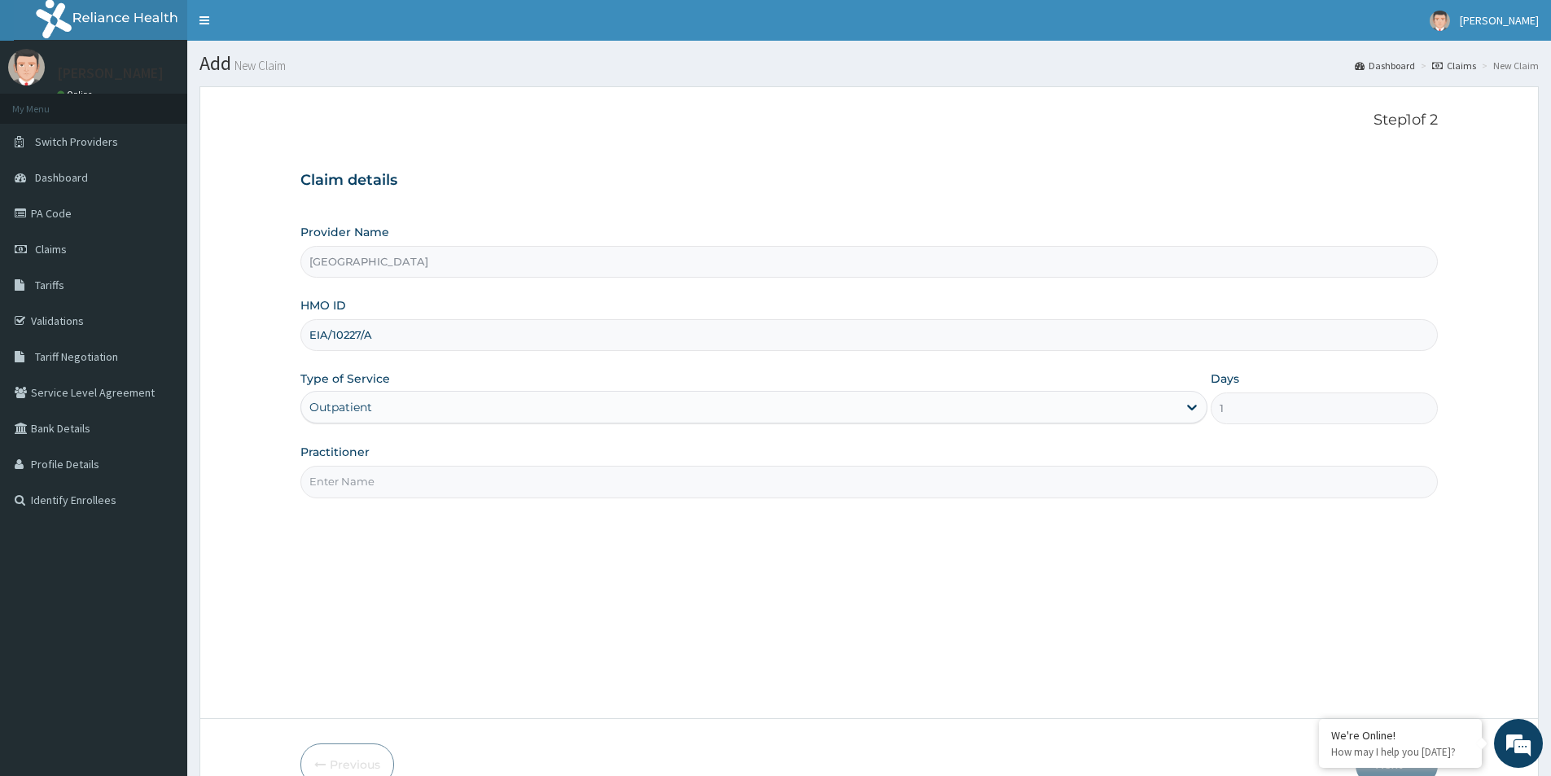
click at [341, 480] on input "Practitioner" at bounding box center [869, 482] width 1138 height 32
